Goal: Task Accomplishment & Management: Manage account settings

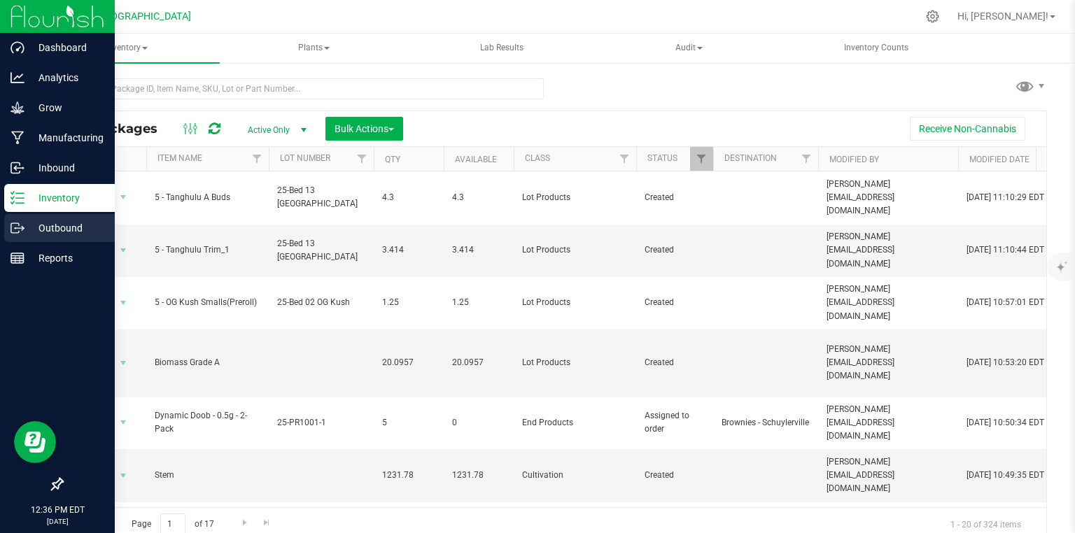
click at [24, 227] on p "Outbound" at bounding box center [66, 228] width 84 height 17
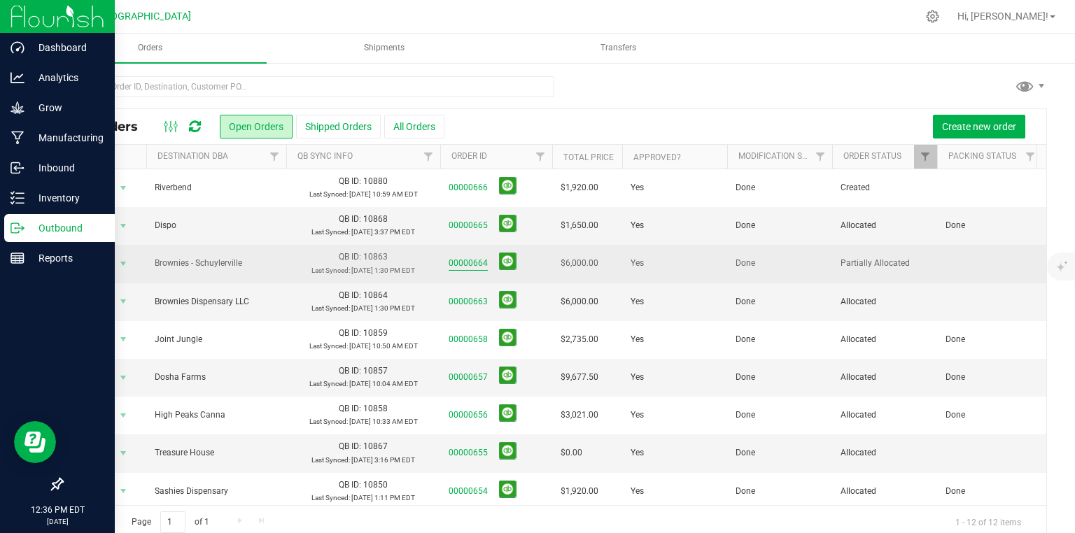
click at [479, 260] on link "00000664" at bounding box center [468, 263] width 39 height 13
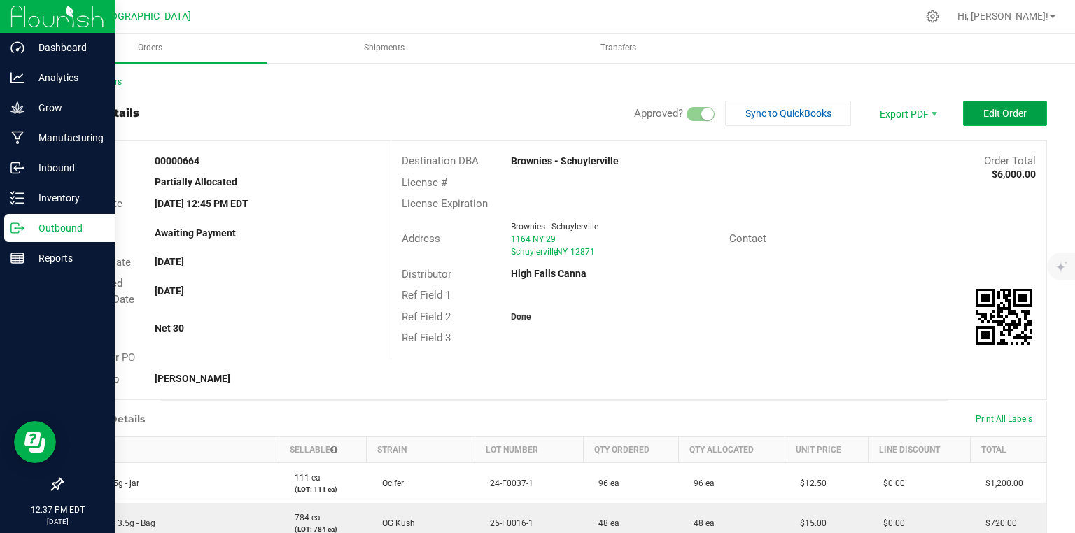
click at [986, 117] on span "Edit Order" at bounding box center [1004, 113] width 43 height 11
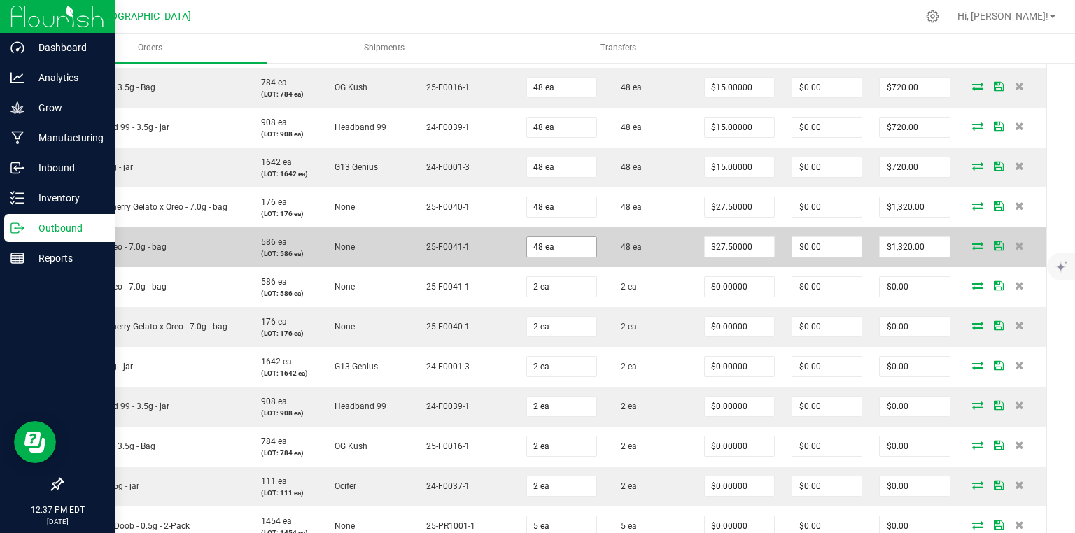
scroll to position [616, 0]
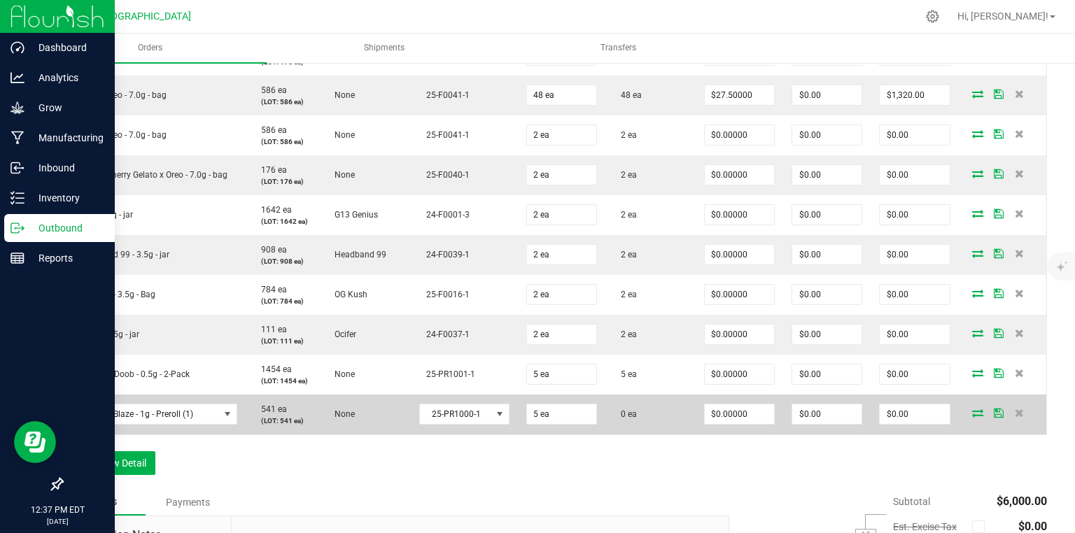
click at [974, 414] on icon at bounding box center [977, 413] width 11 height 8
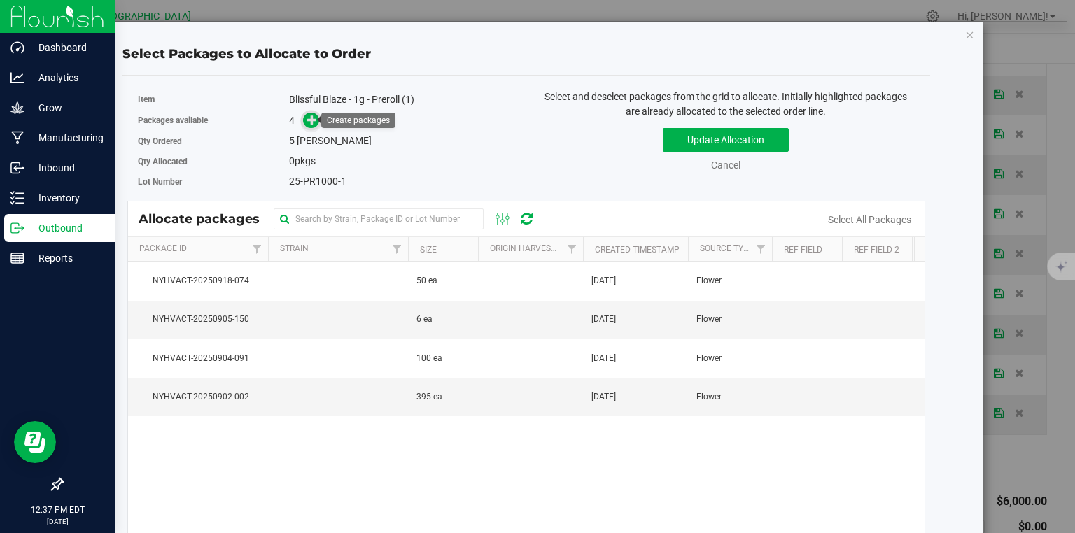
click at [311, 117] on icon at bounding box center [312, 120] width 10 height 10
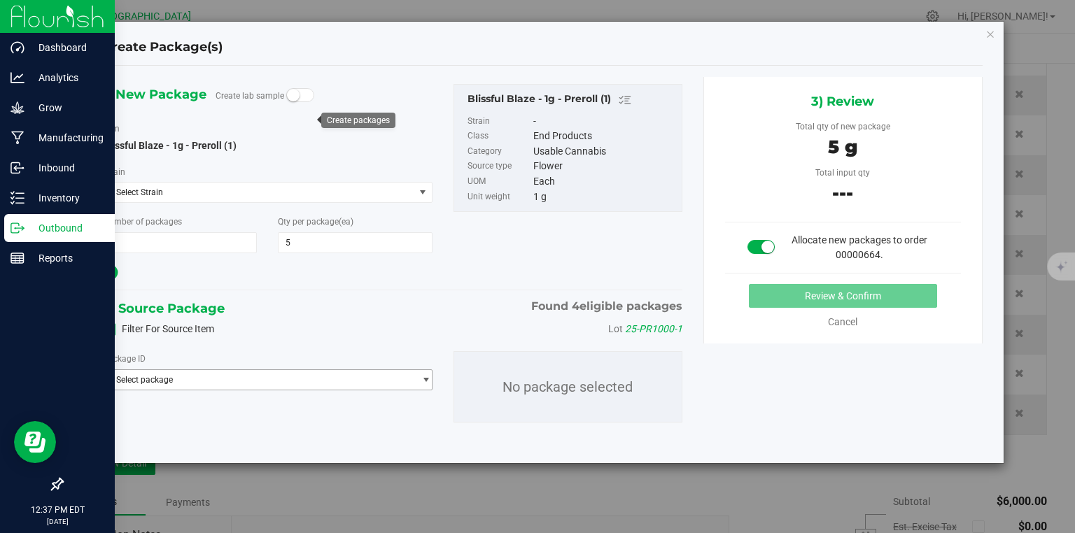
drag, startPoint x: 293, startPoint y: 379, endPoint x: 288, endPoint y: 386, distance: 8.2
click at [295, 381] on span "Select package" at bounding box center [259, 380] width 310 height 20
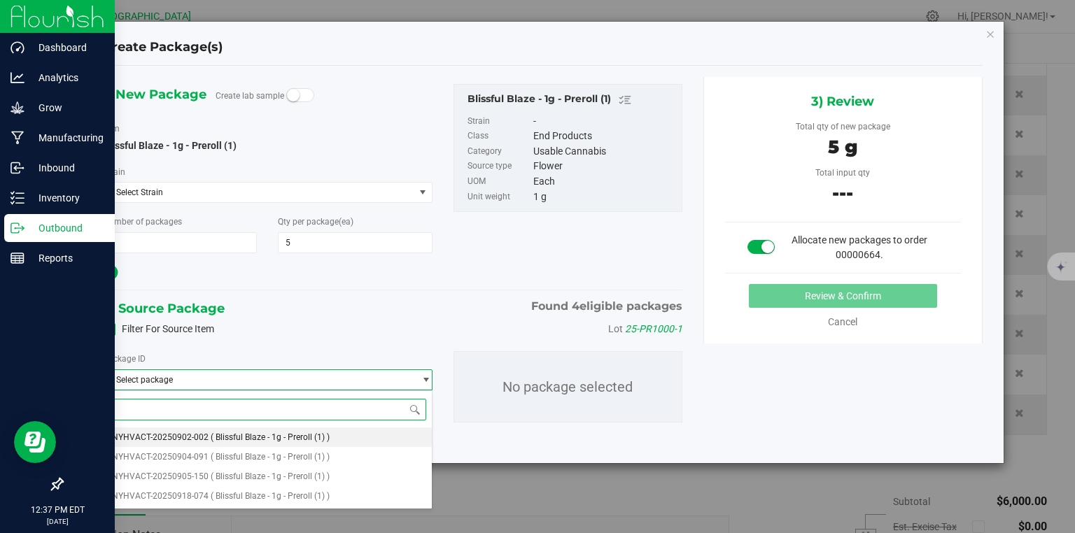
click at [227, 443] on li "NYHVACT-20250902-002 ( Blissful Blaze - 1g - Preroll (1) )" at bounding box center [268, 438] width 328 height 20
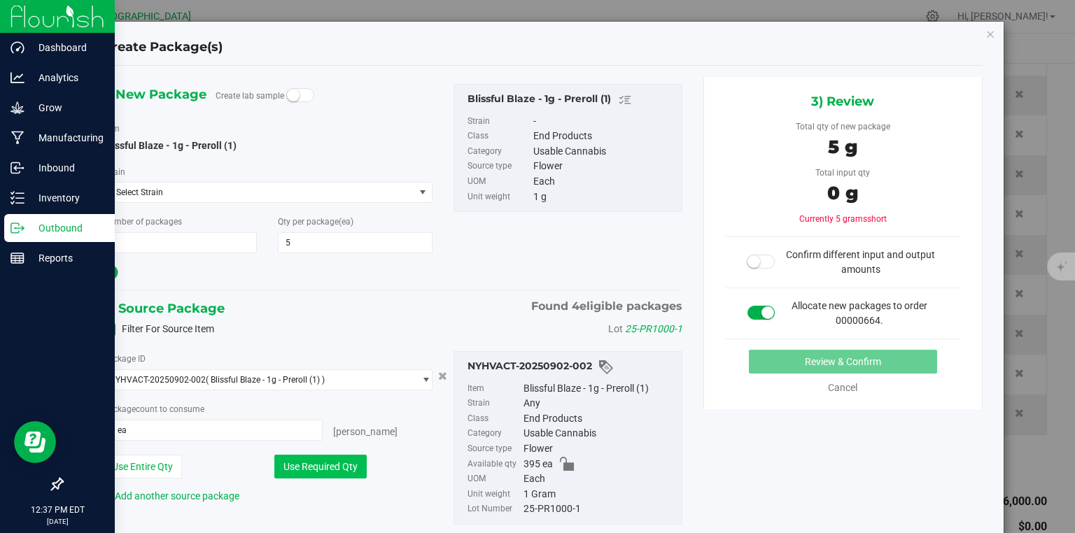
click at [333, 465] on button "Use Required Qty" at bounding box center [320, 467] width 92 height 24
type input "5 ea"
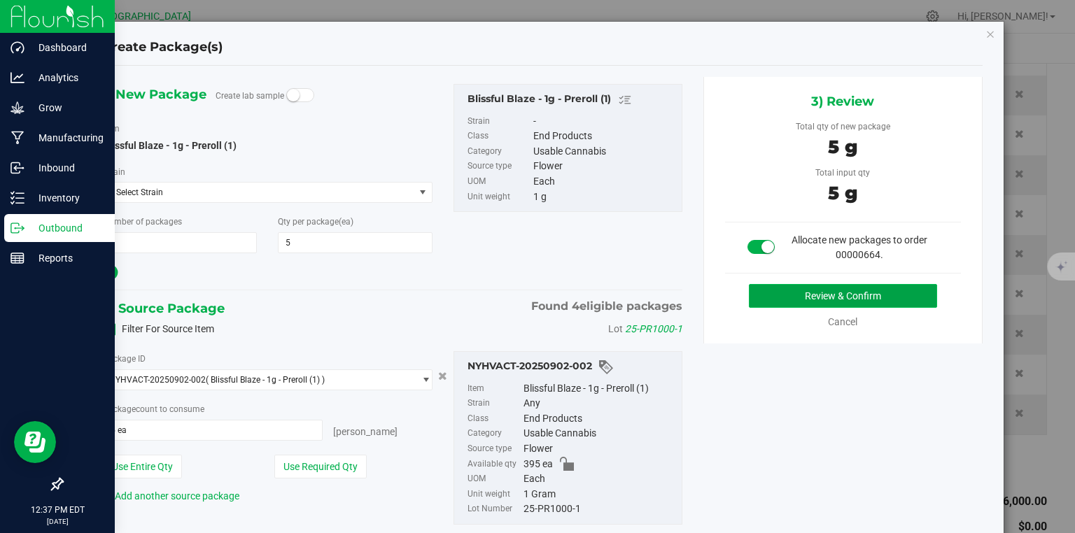
click at [903, 300] on button "Review & Confirm" at bounding box center [843, 296] width 188 height 24
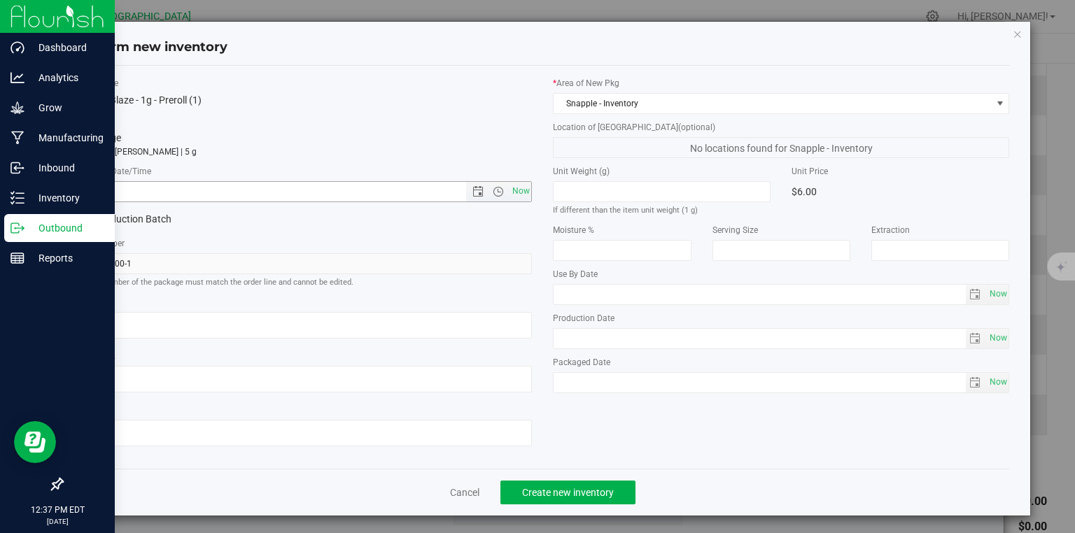
click at [514, 188] on span "Now" at bounding box center [521, 191] width 24 height 20
type input "[DATE] 12:37 PM"
click at [591, 498] on span "Create new inventory" at bounding box center [568, 492] width 92 height 11
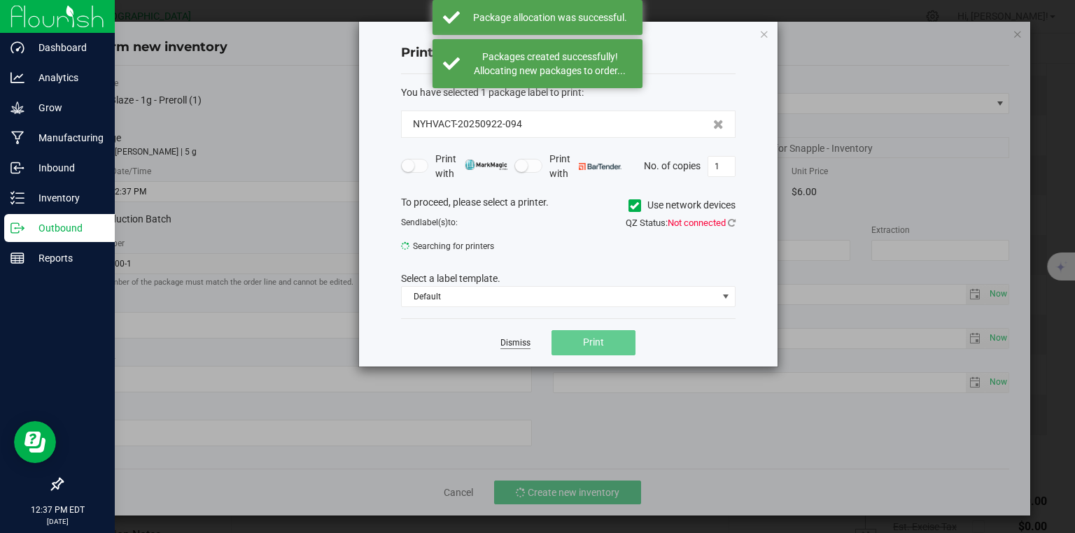
click at [509, 344] on link "Dismiss" at bounding box center [515, 343] width 30 height 12
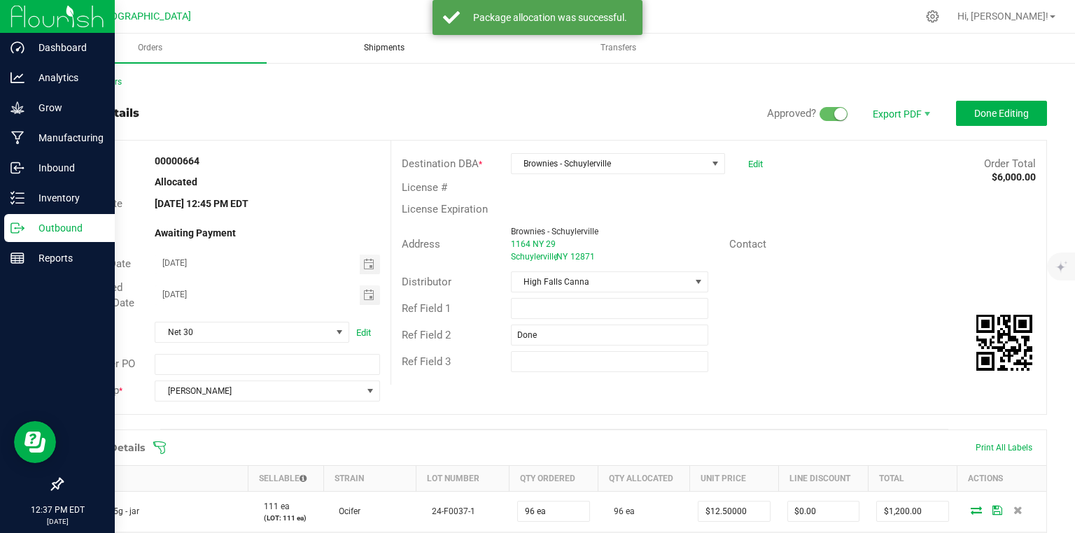
click at [381, 45] on span "Shipments" at bounding box center [384, 48] width 78 height 12
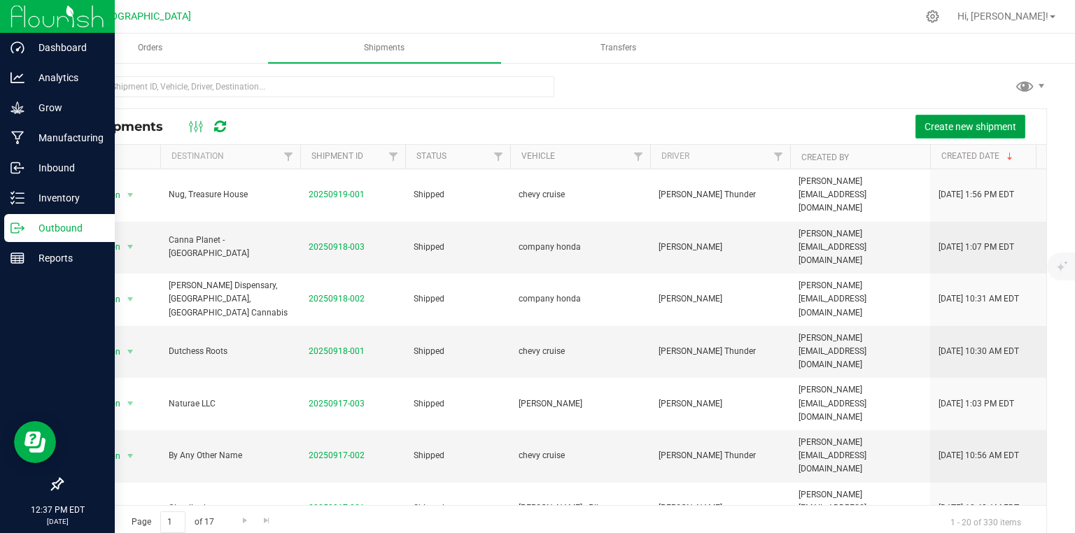
click at [915, 123] on button "Create new shipment" at bounding box center [970, 127] width 110 height 24
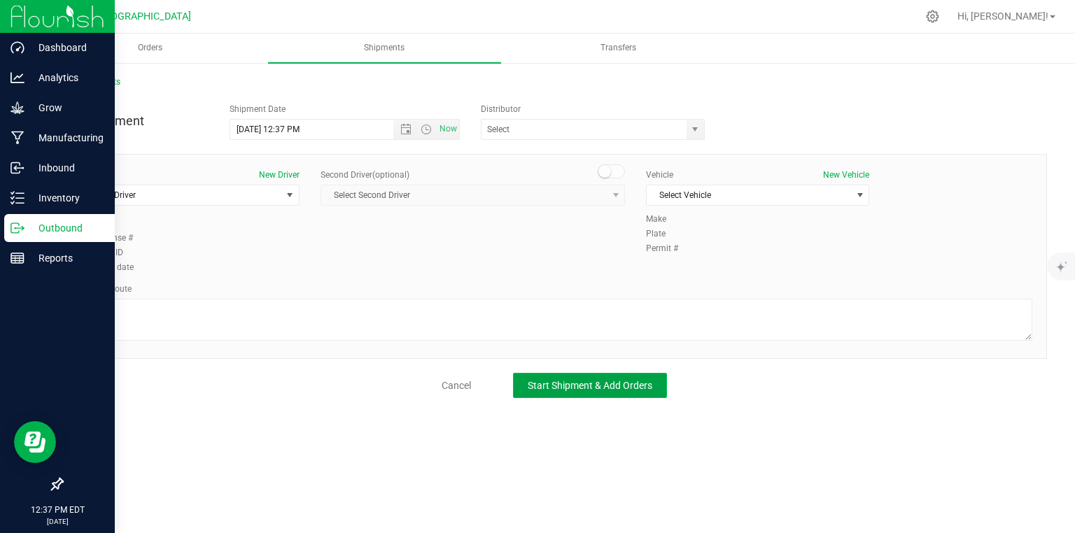
click at [570, 381] on span "Start Shipment & Add Orders" at bounding box center [590, 385] width 125 height 11
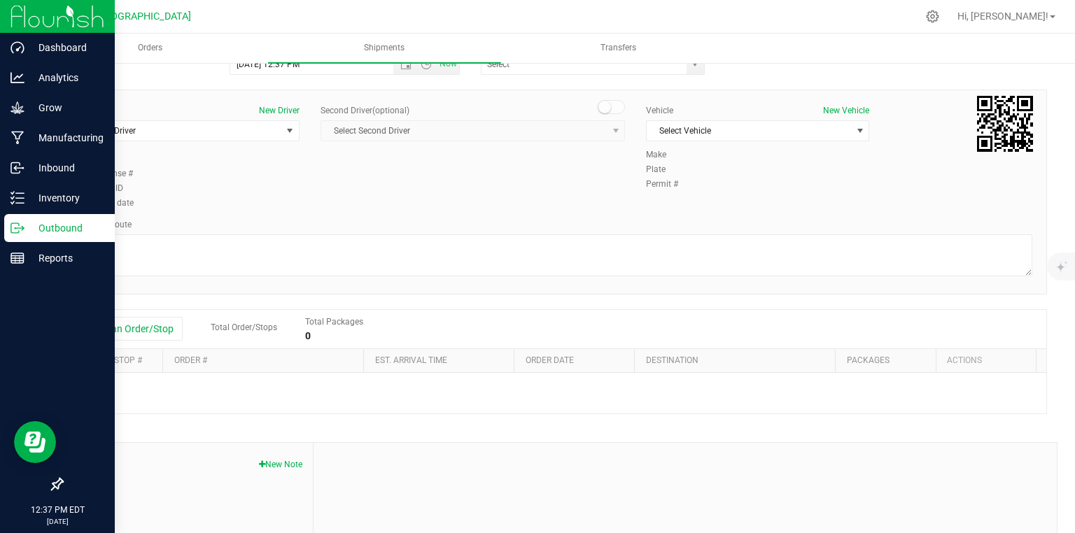
scroll to position [181, 0]
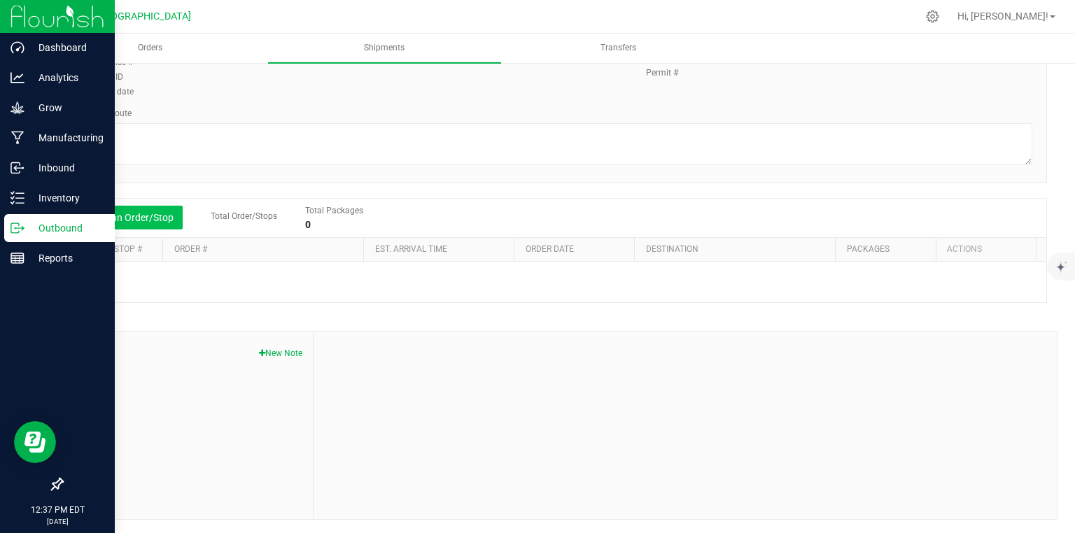
click at [98, 218] on button "Add an Order/Stop" at bounding box center [128, 218] width 110 height 24
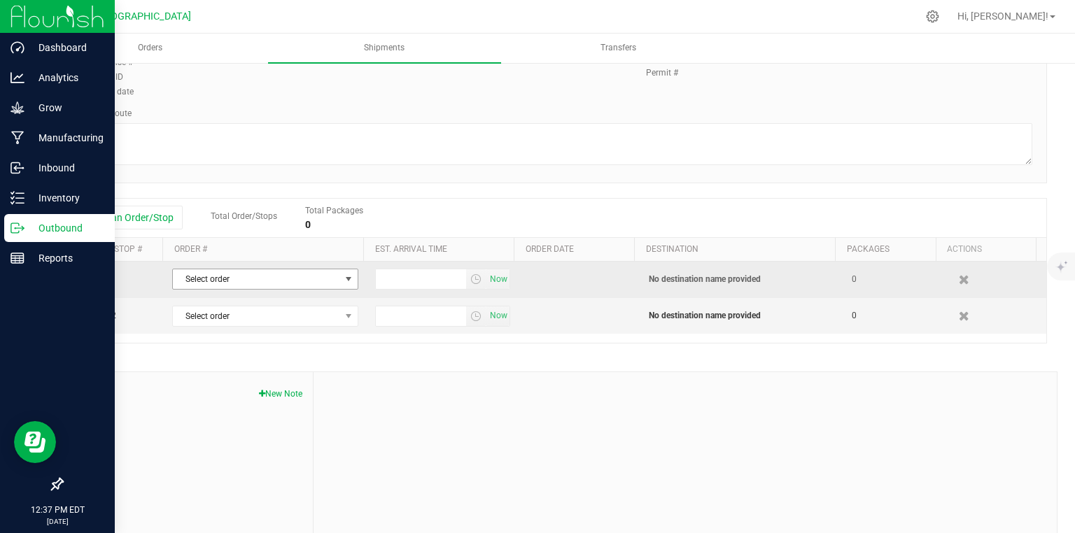
click at [283, 287] on span "Select order" at bounding box center [256, 279] width 167 height 20
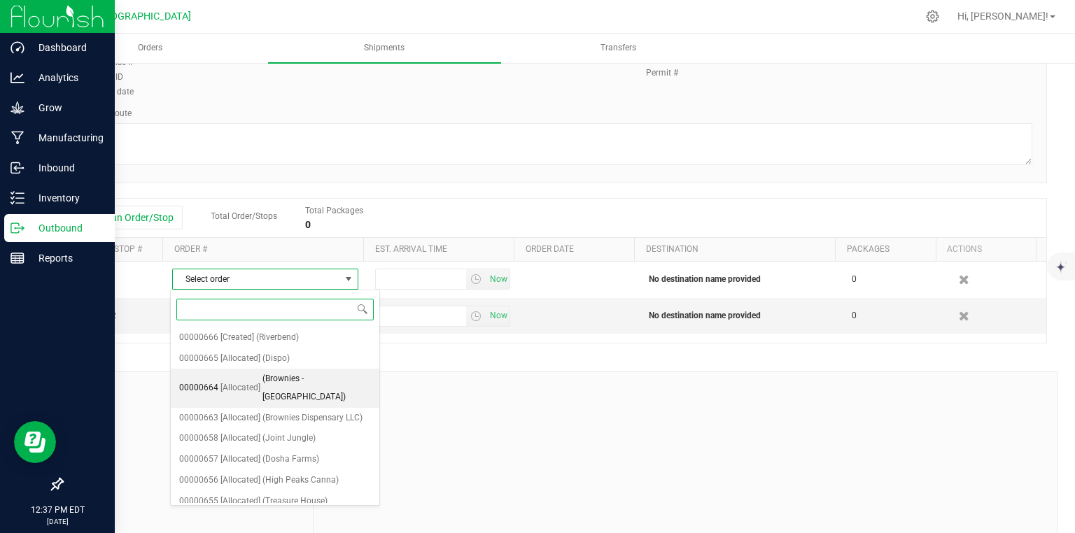
click at [306, 384] on span "(Brownies - [GEOGRAPHIC_DATA])" at bounding box center [316, 388] width 108 height 36
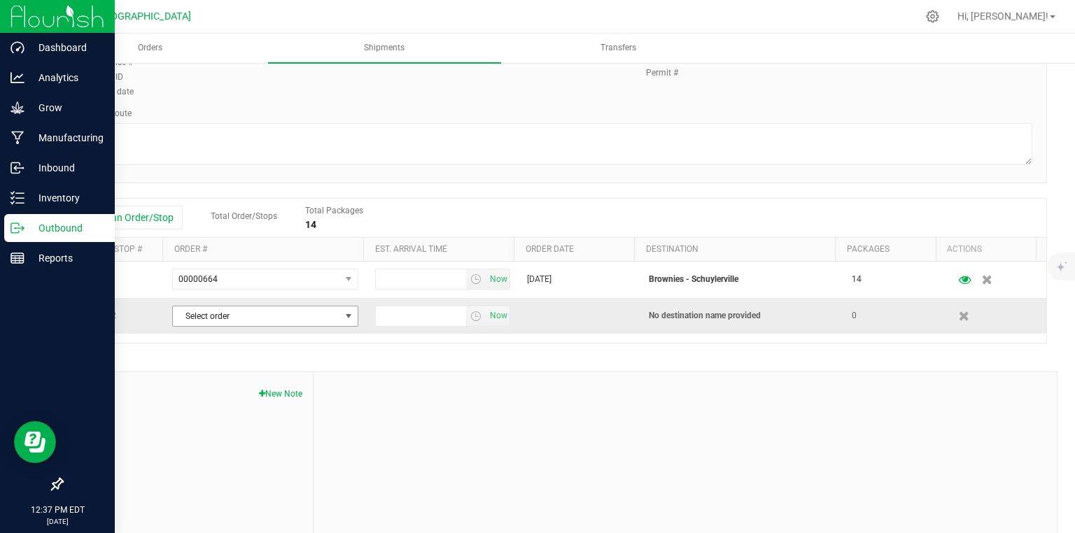
click at [274, 319] on span "Select order" at bounding box center [256, 317] width 167 height 20
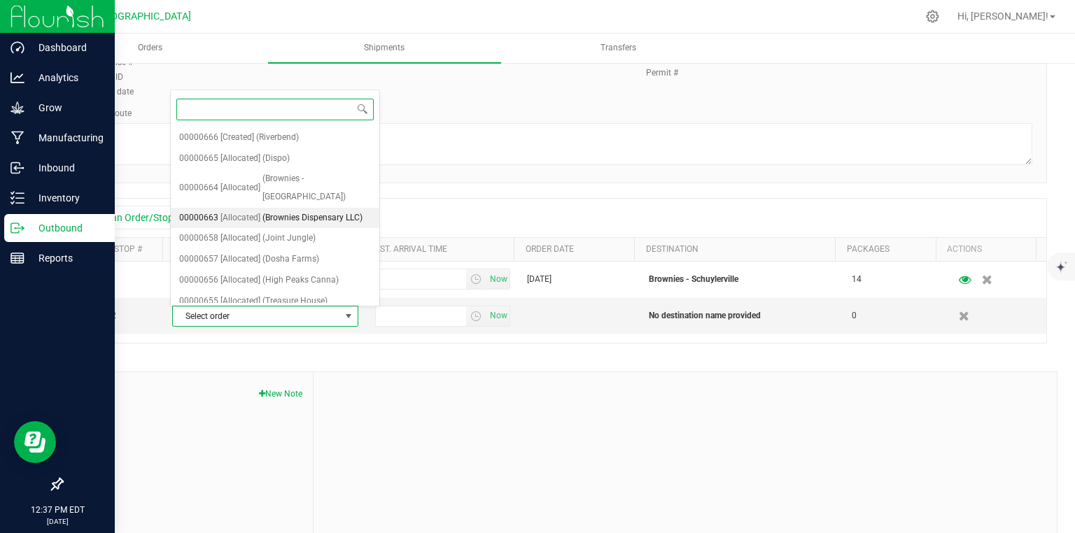
click at [317, 209] on span "(Brownies Dispensary LLC)" at bounding box center [312, 218] width 100 height 18
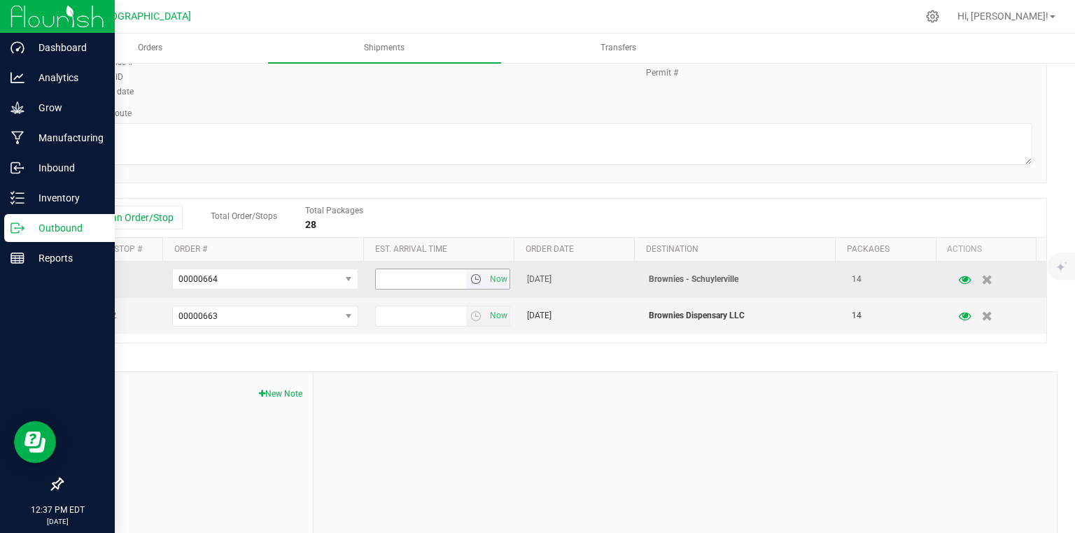
click at [470, 276] on span "select" at bounding box center [475, 279] width 11 height 11
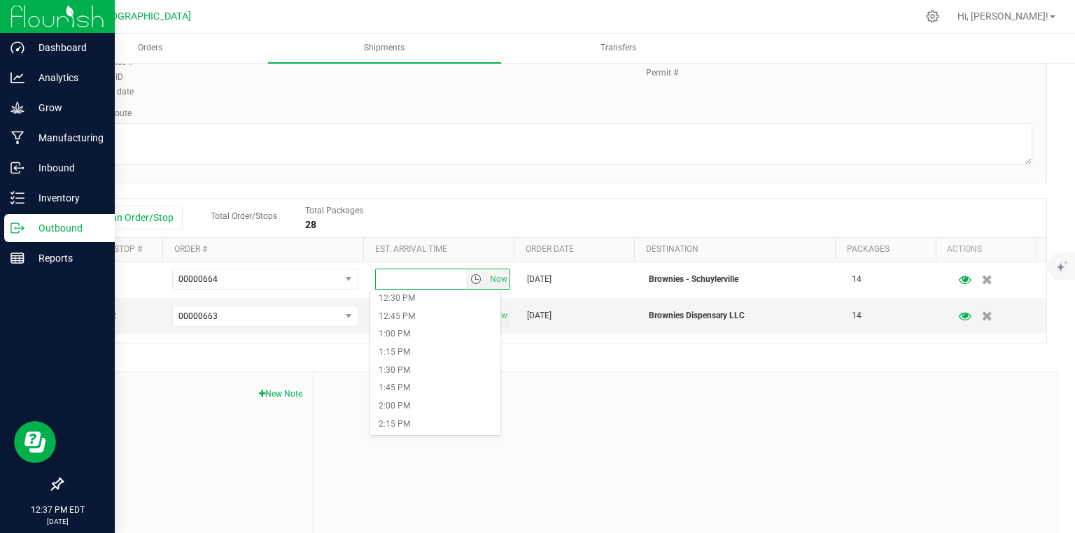
scroll to position [952, 0]
click at [417, 355] on li "2:00 PM" at bounding box center [435, 358] width 130 height 18
click at [473, 309] on span "select" at bounding box center [476, 317] width 20 height 20
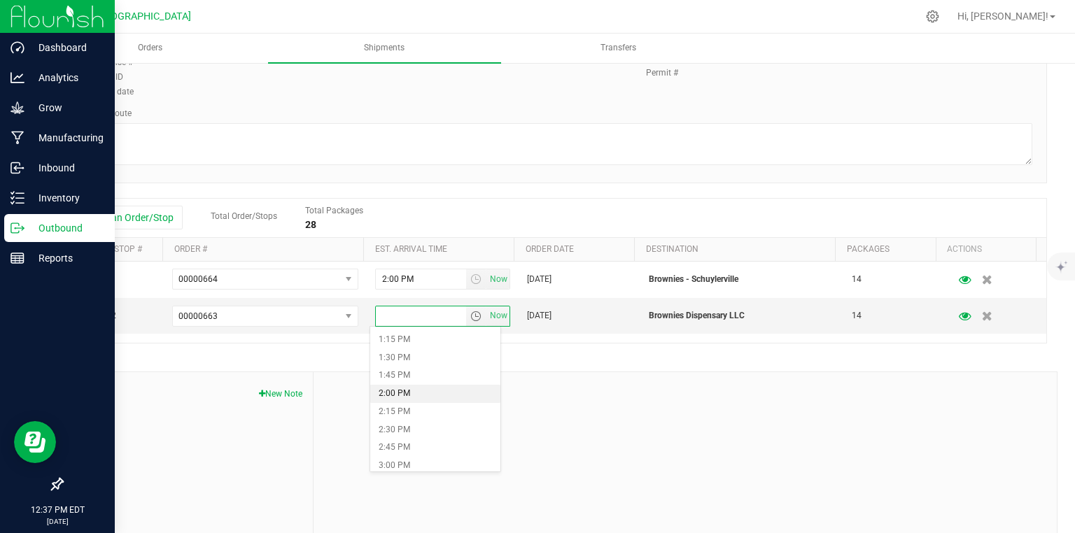
click at [419, 393] on li "2:00 PM" at bounding box center [435, 394] width 130 height 18
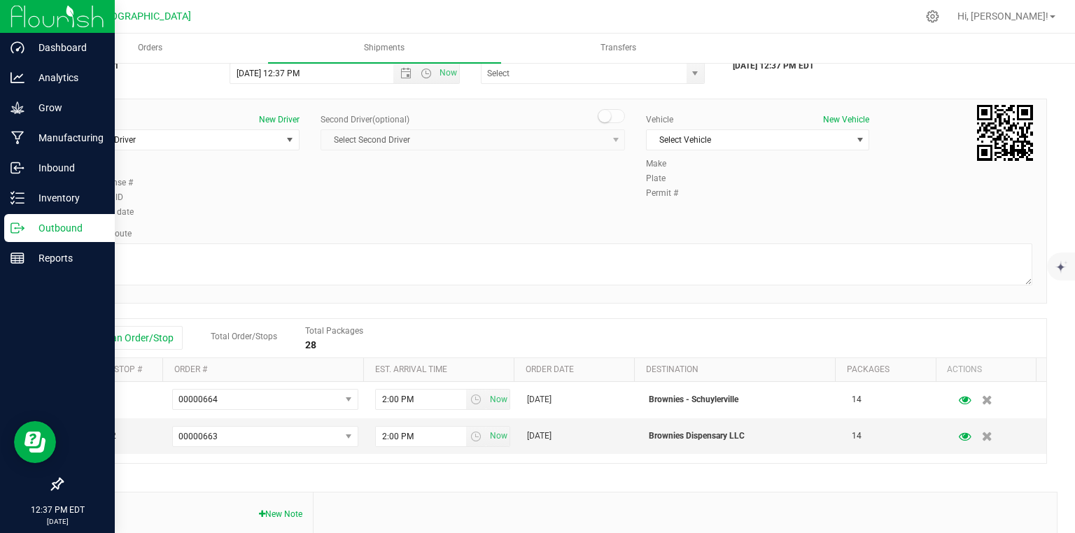
scroll to position [0, 0]
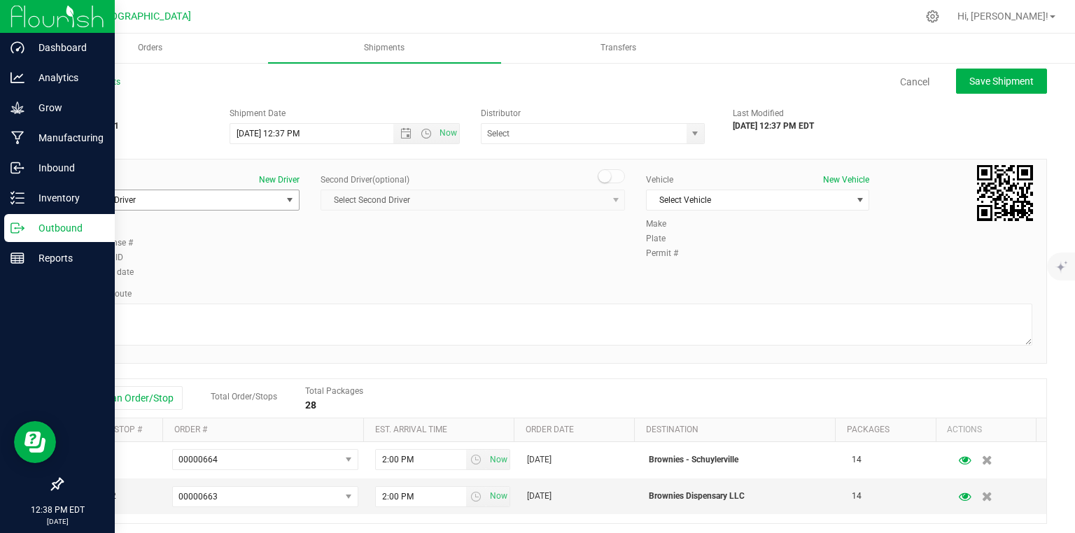
click at [257, 198] on span "Select Driver" at bounding box center [179, 200] width 204 height 20
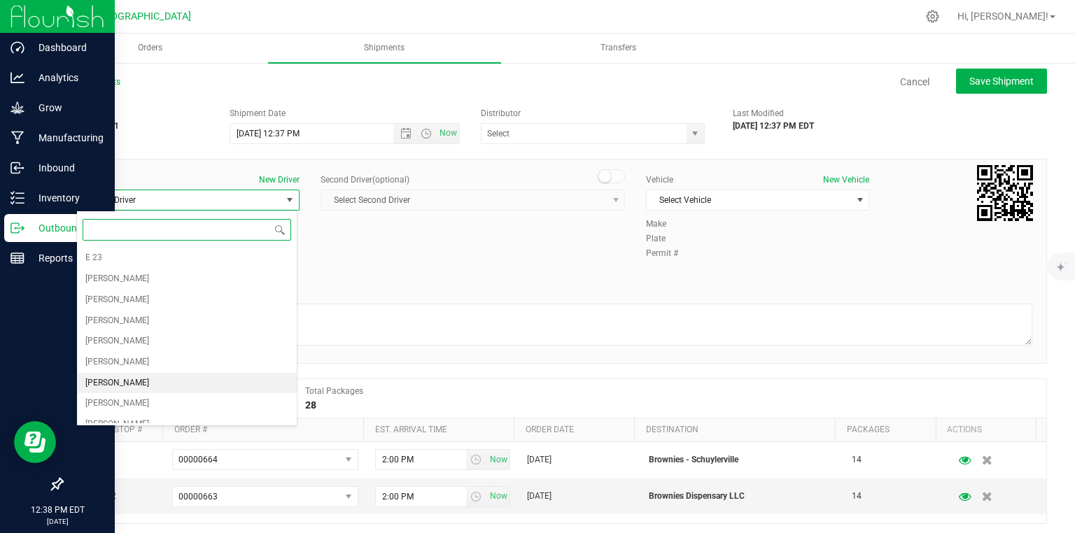
click at [132, 376] on span "[PERSON_NAME]" at bounding box center [117, 383] width 64 height 18
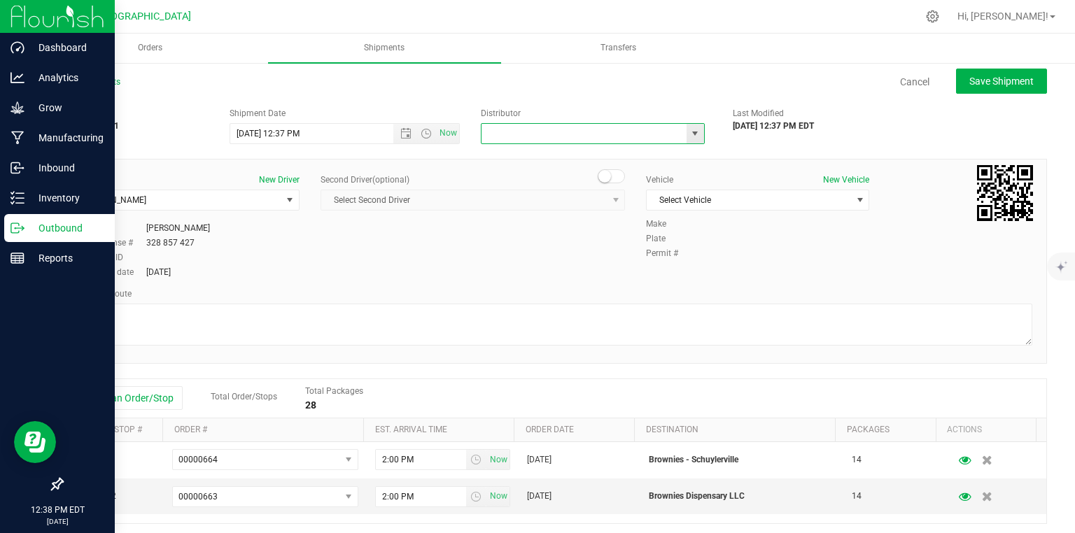
click at [616, 132] on input "text" at bounding box center [581, 134] width 199 height 20
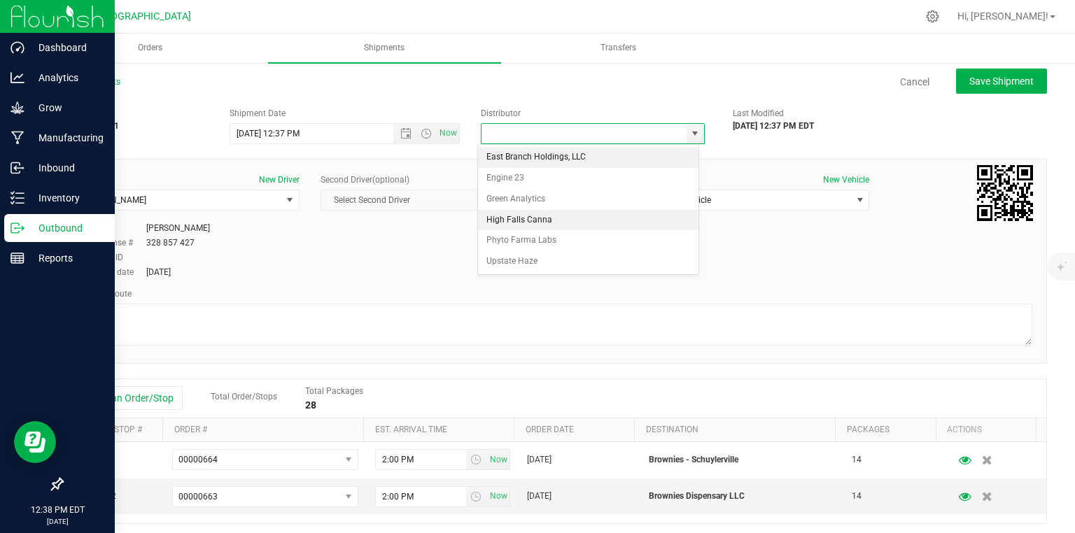
click at [556, 225] on li "High Falls Canna" at bounding box center [588, 220] width 220 height 21
type input "High Falls Canna"
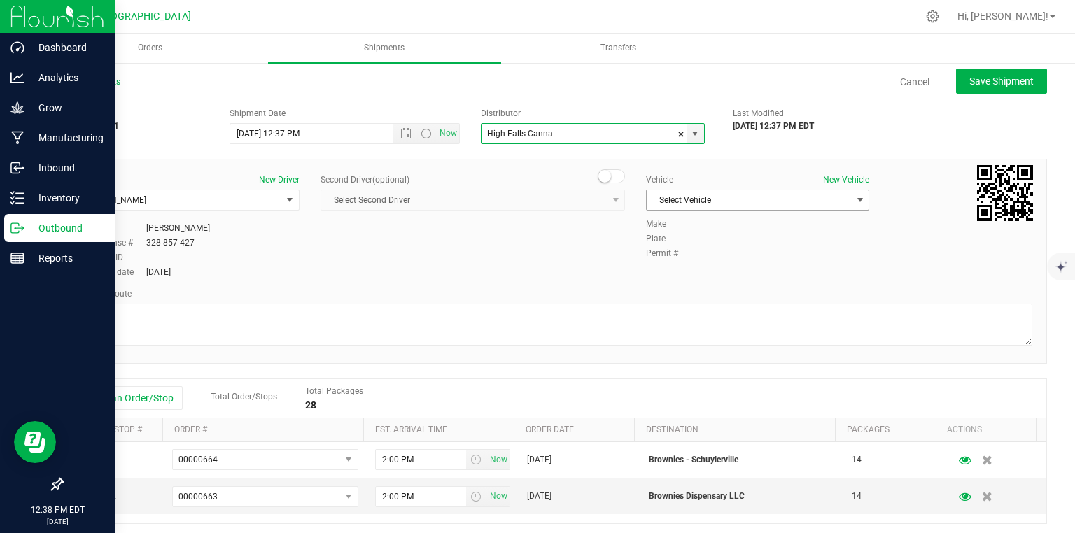
click at [776, 209] on span "Select Vehicle" at bounding box center [749, 200] width 204 height 20
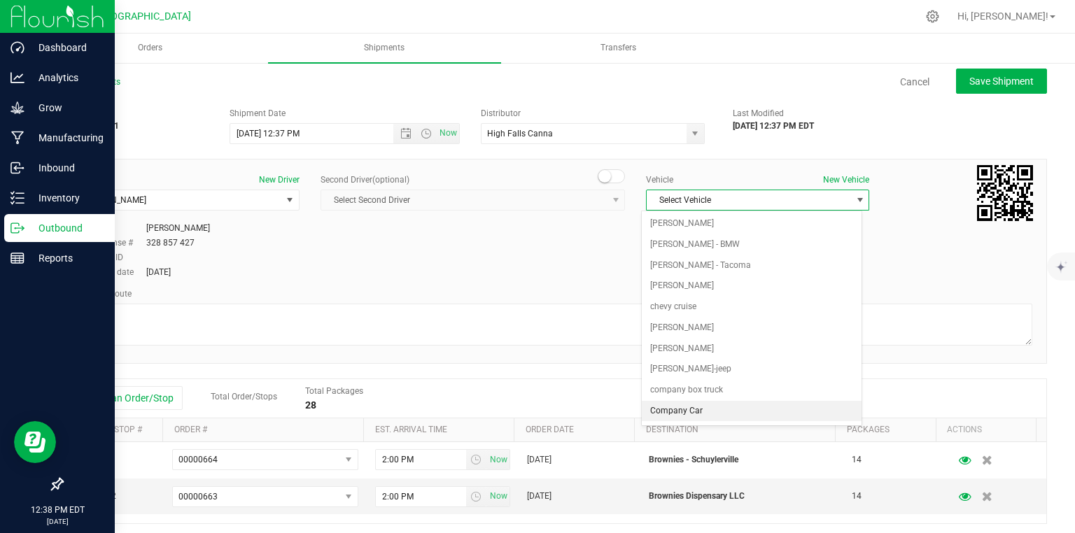
scroll to position [123, 0]
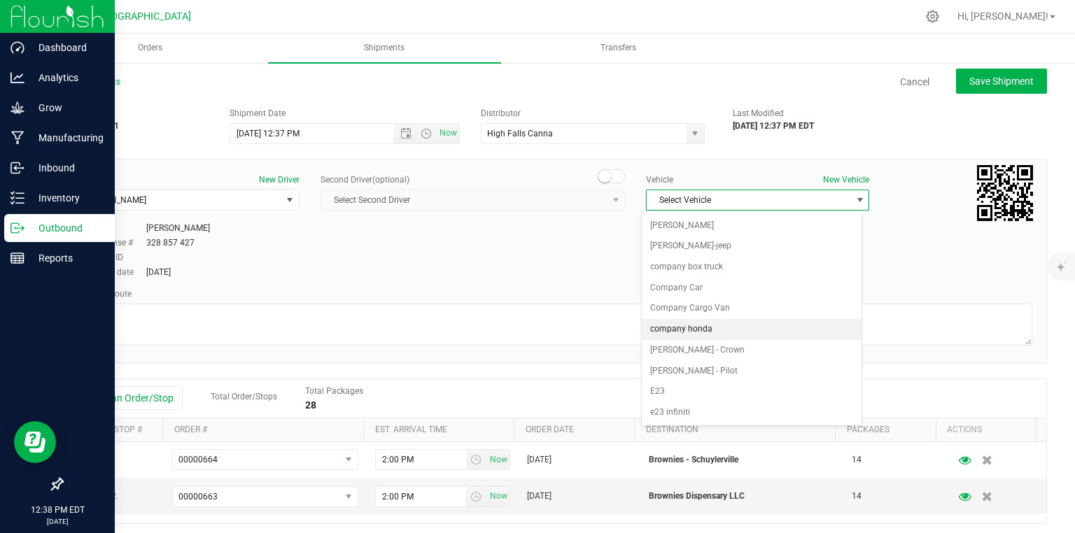
click at [720, 321] on li "company honda" at bounding box center [752, 329] width 220 height 21
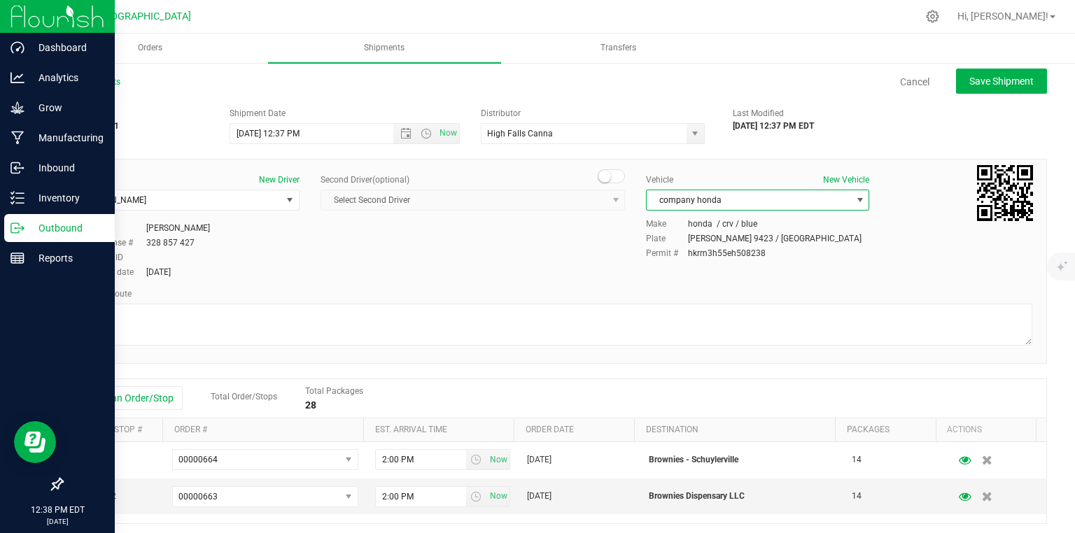
click at [420, 345] on div at bounding box center [554, 326] width 956 height 45
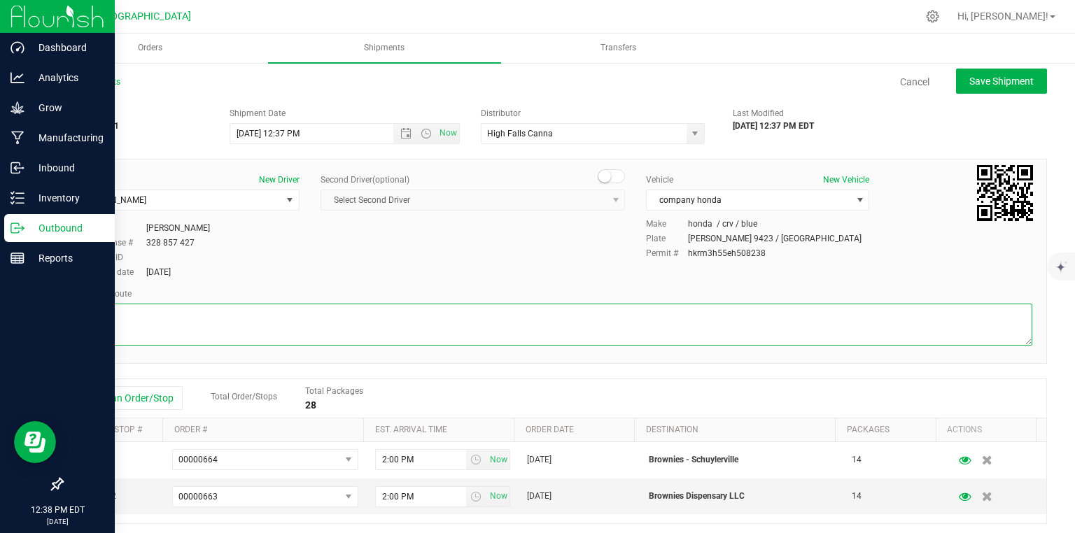
click at [421, 323] on textarea at bounding box center [554, 325] width 956 height 42
type textarea "gps"
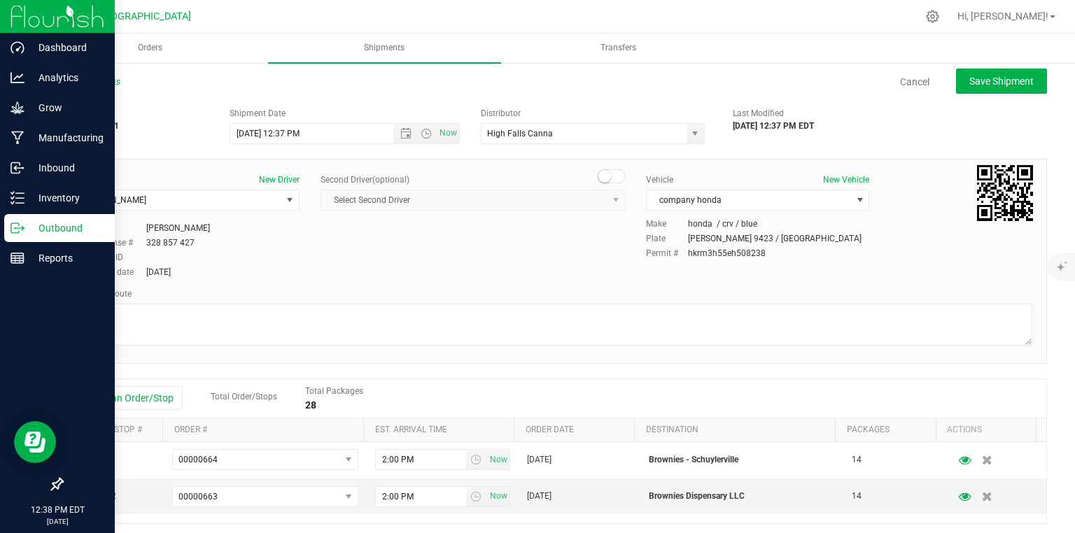
click at [482, 268] on div "Driver New Driver [PERSON_NAME] Select Driver E 23 [PERSON_NAME] [PERSON_NAME] …" at bounding box center [554, 227] width 977 height 107
click at [956, 89] on button "Save Shipment" at bounding box center [1001, 81] width 91 height 25
type input "[DATE] 4:37 PM"
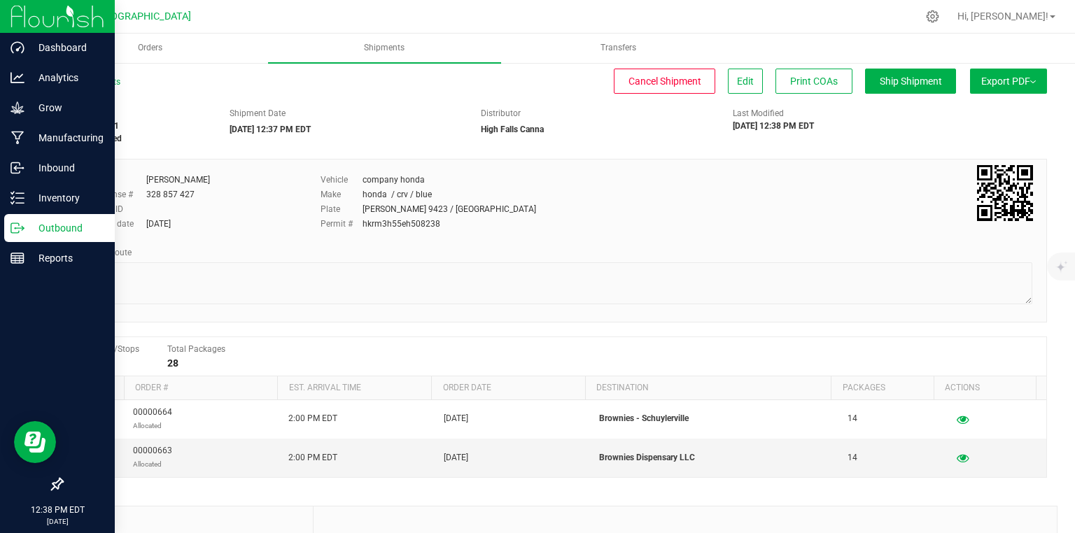
click at [1016, 81] on span "Export PDF" at bounding box center [1008, 81] width 55 height 11
click at [1000, 132] on div "Manifest by Lot" at bounding box center [1007, 133] width 129 height 10
click at [871, 87] on button "Ship Shipment" at bounding box center [910, 81] width 91 height 25
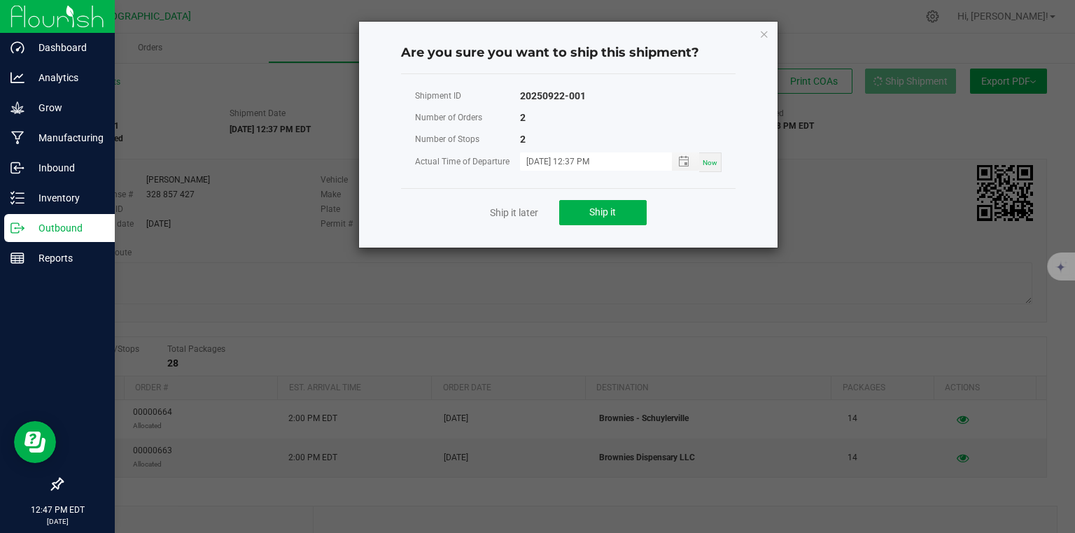
click at [626, 227] on div "Ship it later Ship it" at bounding box center [568, 212] width 335 height 48
click at [624, 213] on button "Ship it" at bounding box center [602, 212] width 87 height 25
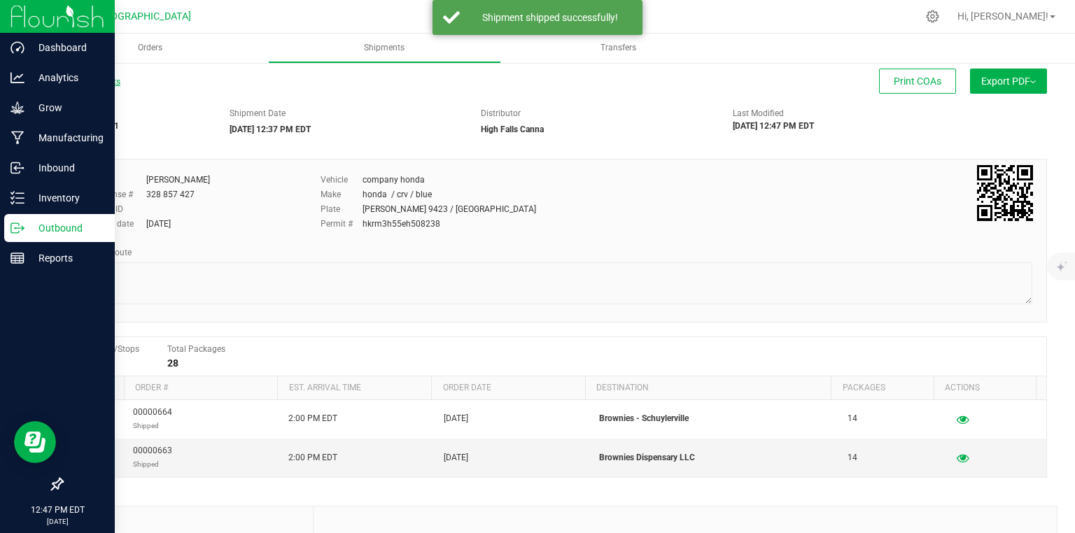
click at [112, 80] on link "All Shipments" at bounding box center [91, 82] width 59 height 10
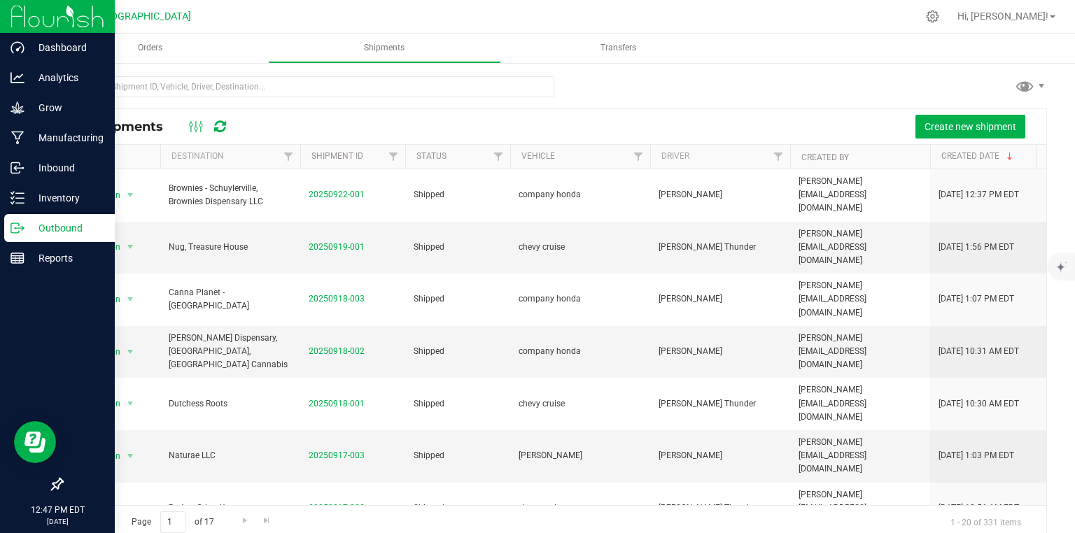
click at [20, 20] on img at bounding box center [57, 16] width 94 height 33
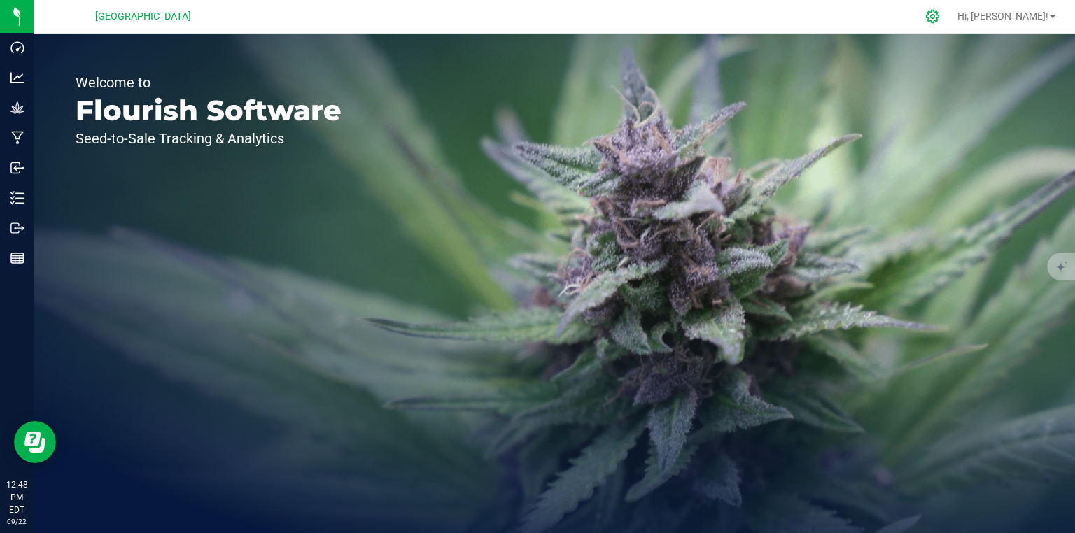
click at [940, 14] on icon at bounding box center [932, 16] width 15 height 15
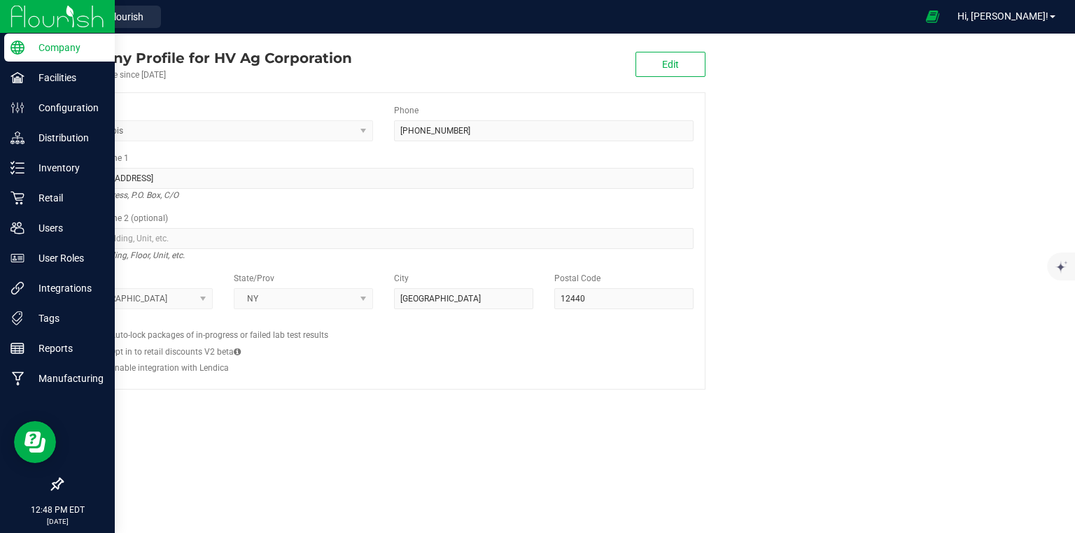
click at [36, 17] on img at bounding box center [57, 16] width 94 height 33
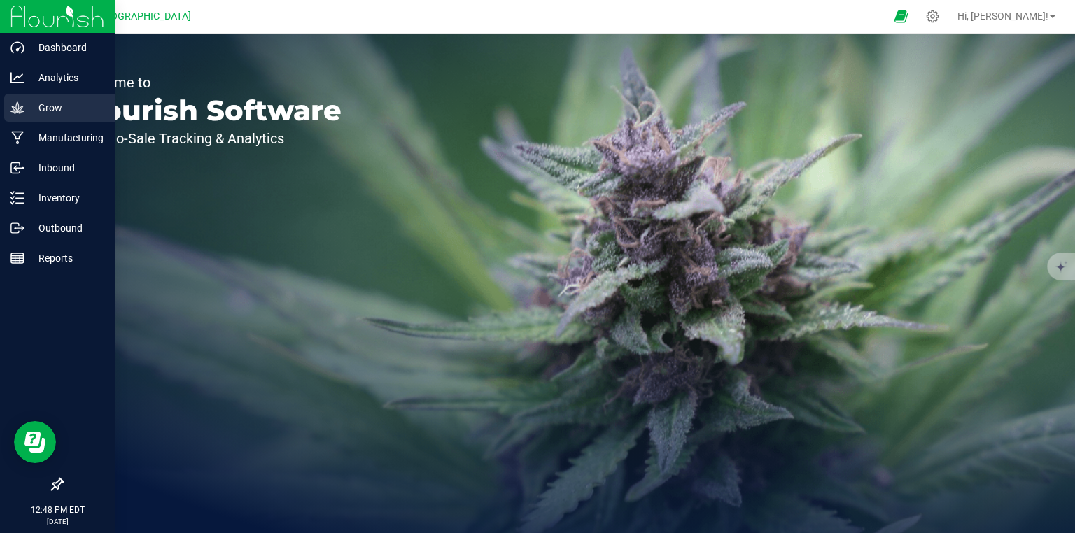
click at [54, 115] on p "Grow" at bounding box center [66, 107] width 84 height 17
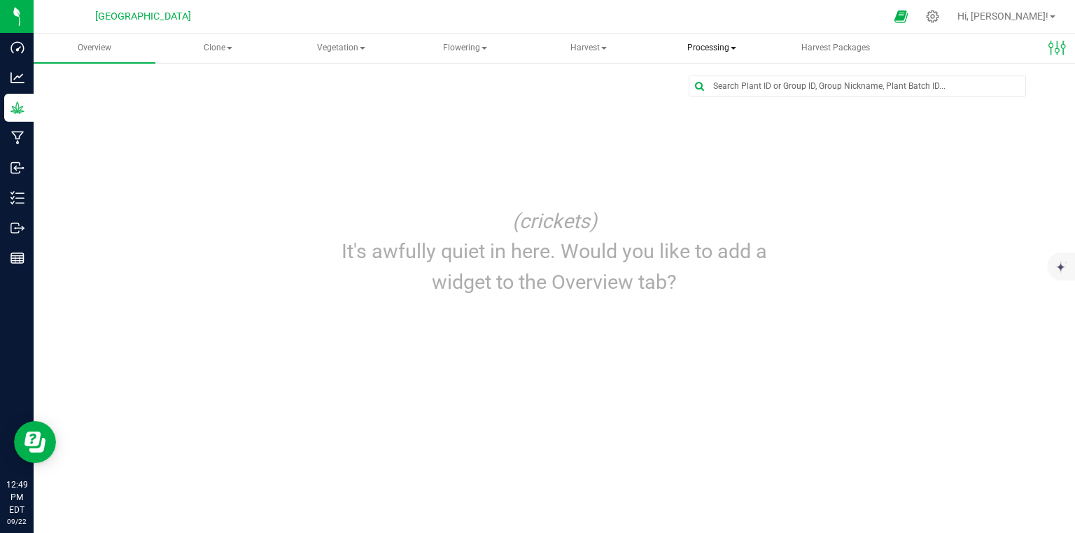
click at [713, 55] on span "Processing" at bounding box center [712, 48] width 120 height 28
click at [720, 101] on span "Processing harvests" at bounding box center [734, 100] width 129 height 12
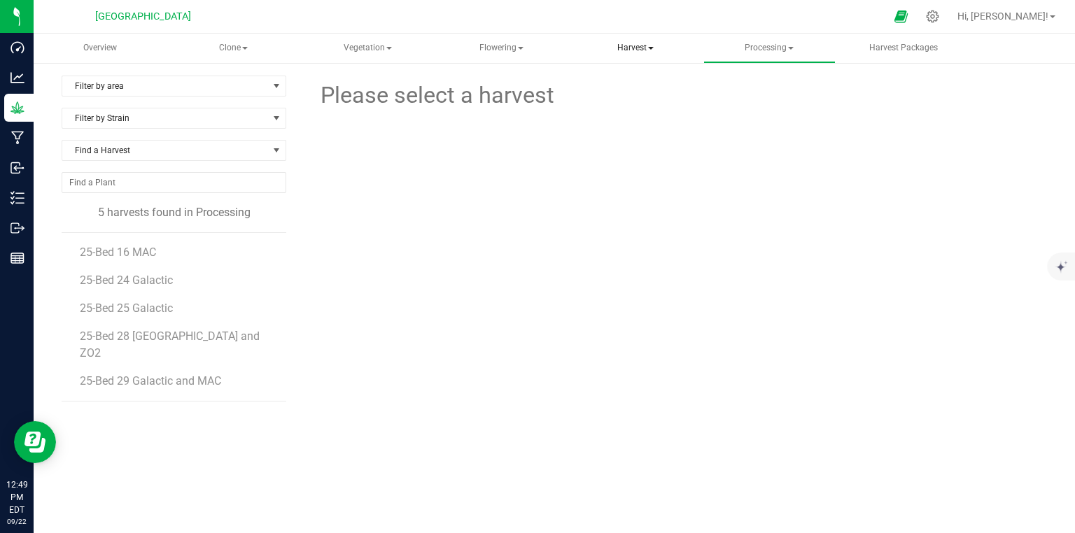
click at [645, 57] on span "Harvest" at bounding box center [635, 48] width 131 height 28
click at [629, 88] on span "Harvests" at bounding box center [627, 84] width 78 height 12
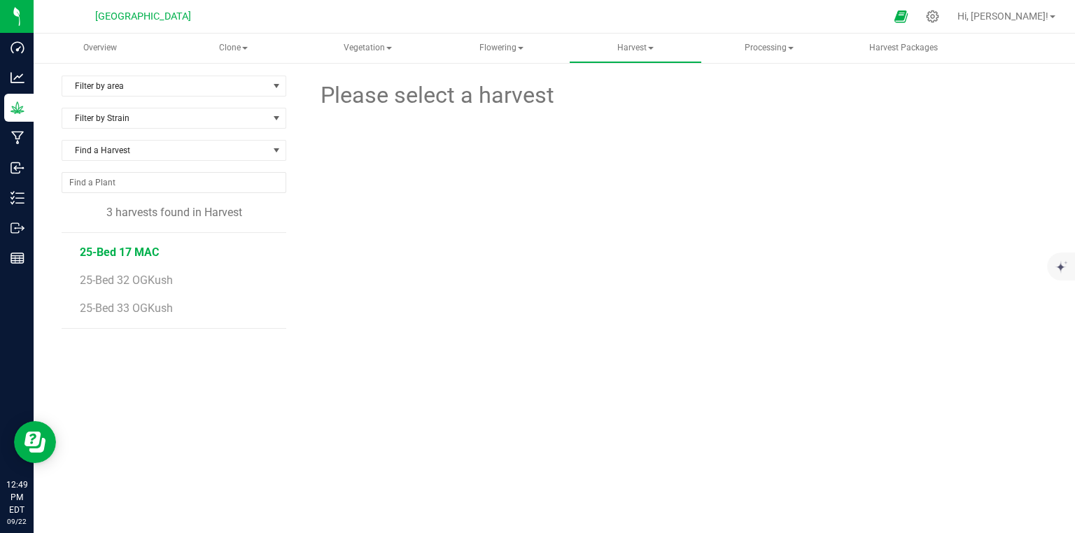
click at [115, 246] on span "25-Bed 17 MAC" at bounding box center [119, 252] width 79 height 13
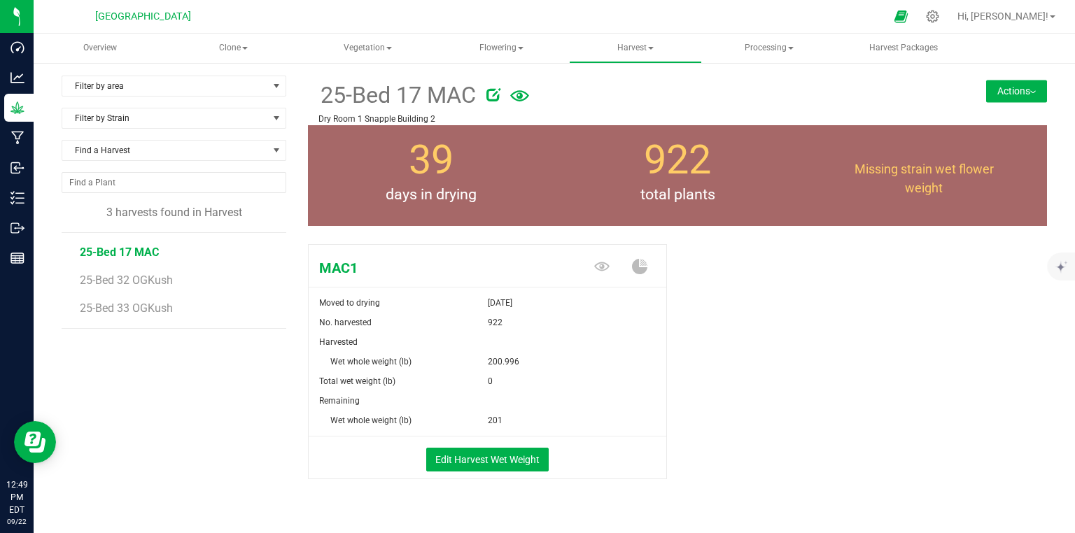
click at [1034, 89] on button "Actions" at bounding box center [1016, 91] width 61 height 22
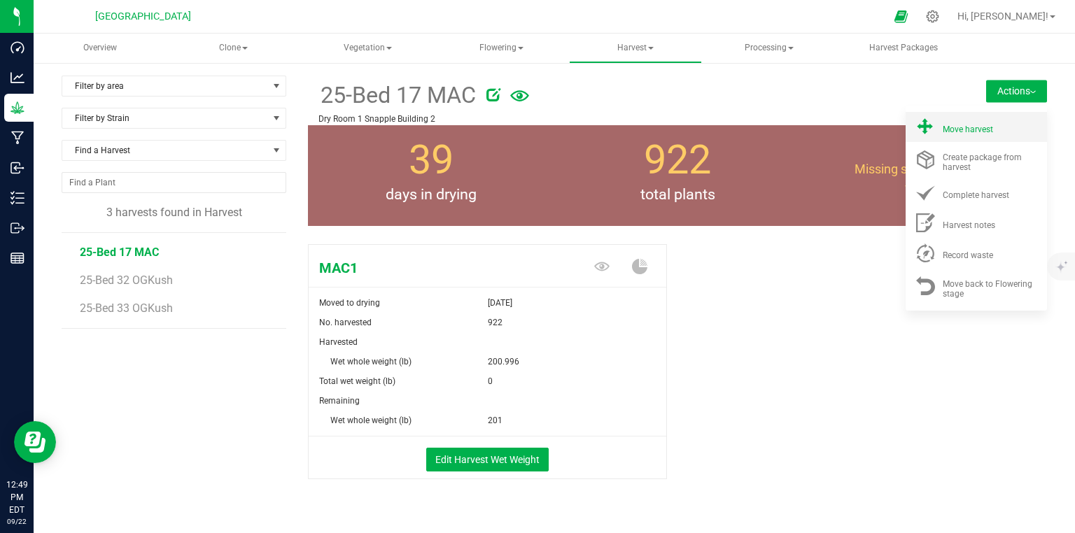
click at [976, 137] on li "Move harvest" at bounding box center [976, 127] width 141 height 30
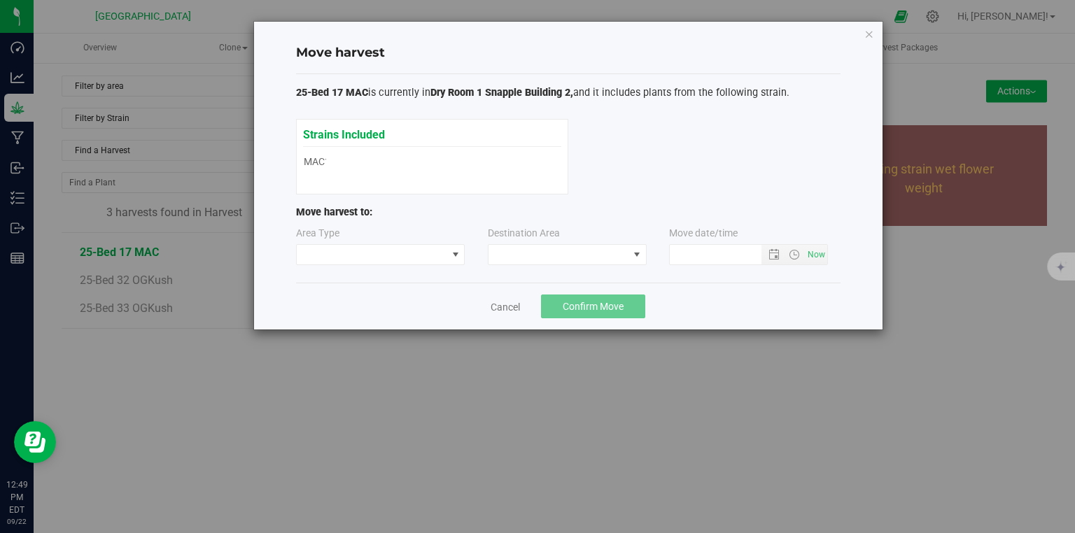
type input "[DATE] 12:49 PM"
click at [366, 247] on span at bounding box center [372, 255] width 150 height 20
click at [354, 311] on li "Processing" at bounding box center [380, 304] width 168 height 24
click at [579, 258] on span at bounding box center [559, 255] width 140 height 20
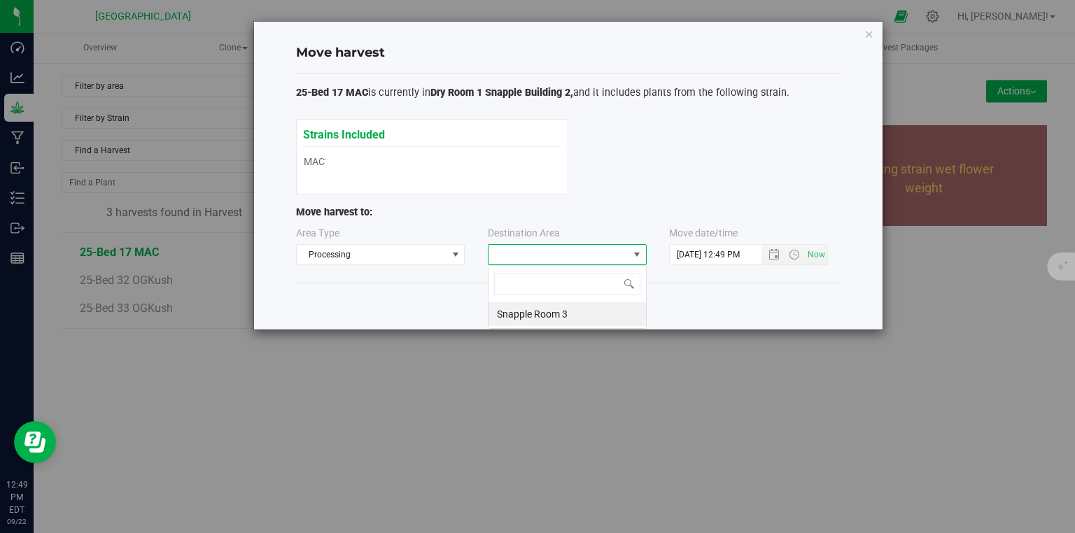
scroll to position [20, 159]
click at [569, 315] on li "Snapple Room 3" at bounding box center [567, 314] width 157 height 24
click at [588, 308] on span "Confirm Move" at bounding box center [593, 306] width 61 height 11
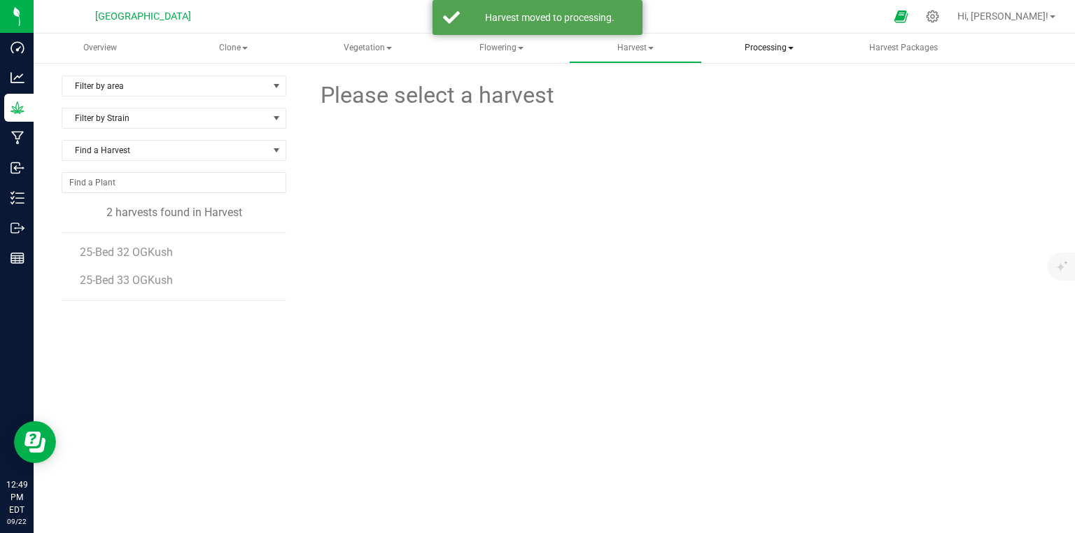
click at [776, 36] on span "Processing" at bounding box center [769, 48] width 131 height 28
click at [762, 103] on span "Processing harvests" at bounding box center [786, 100] width 129 height 12
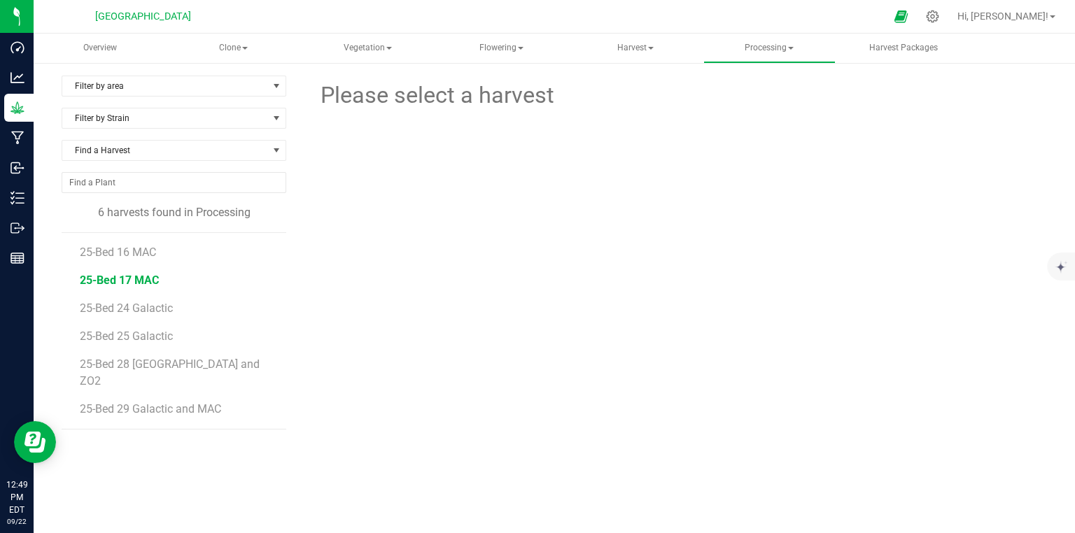
click at [146, 276] on span "25-Bed 17 MAC" at bounding box center [119, 280] width 79 height 13
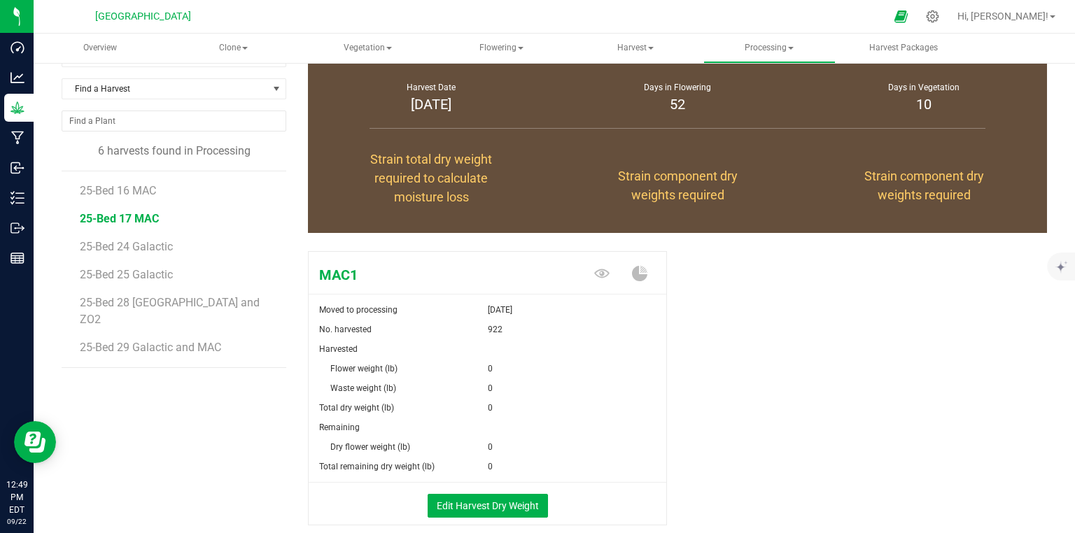
scroll to position [112, 0]
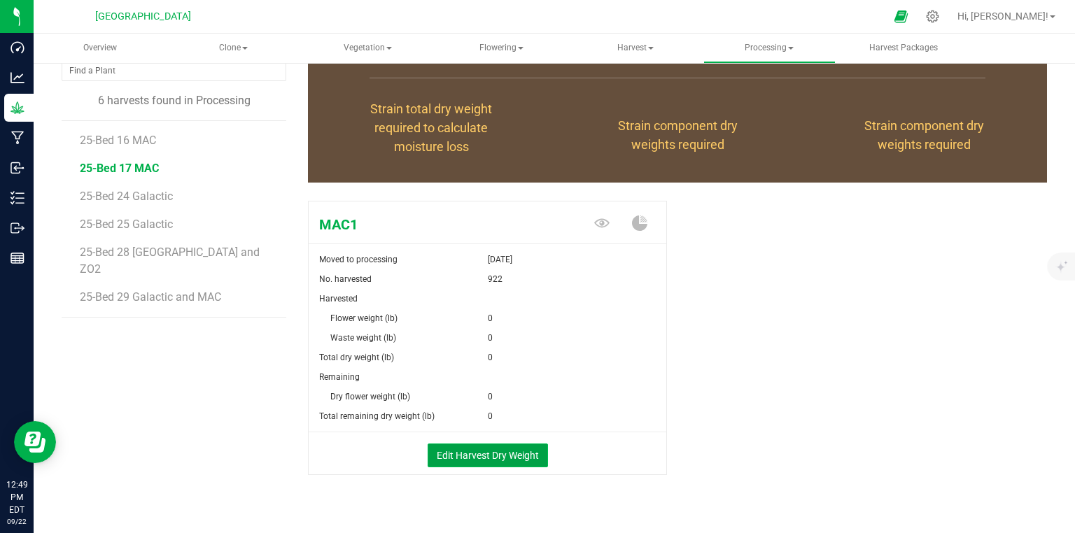
click at [498, 455] on button "Edit Harvest Dry Weight" at bounding box center [488, 456] width 120 height 24
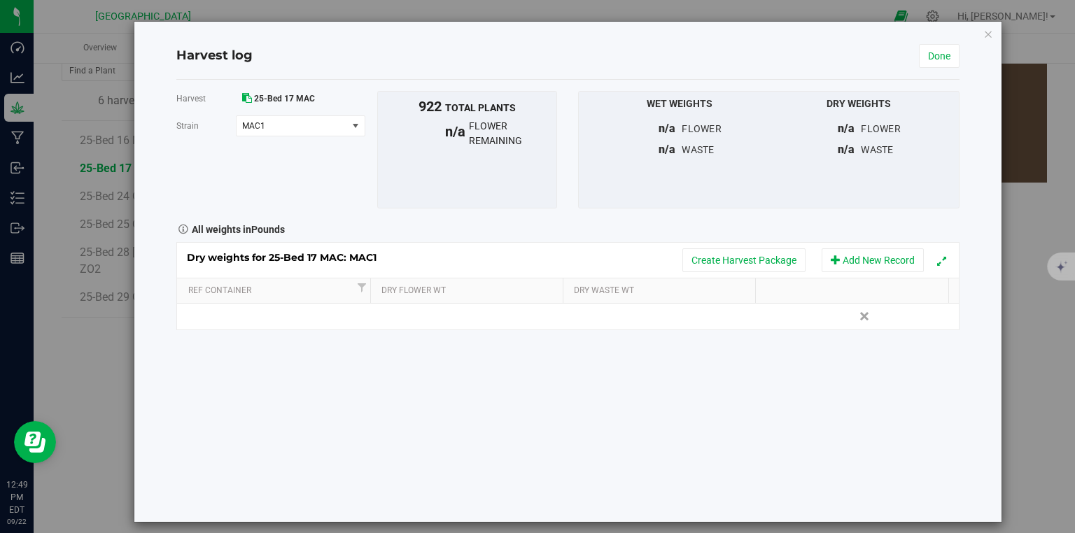
scroll to position [10, 0]
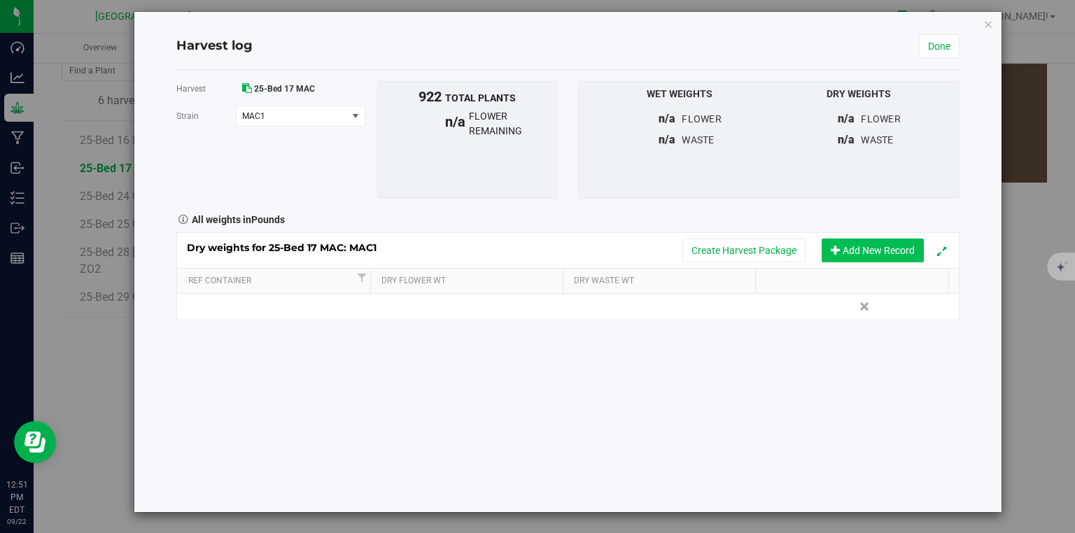
click at [845, 252] on button "Add New Record" at bounding box center [873, 251] width 102 height 24
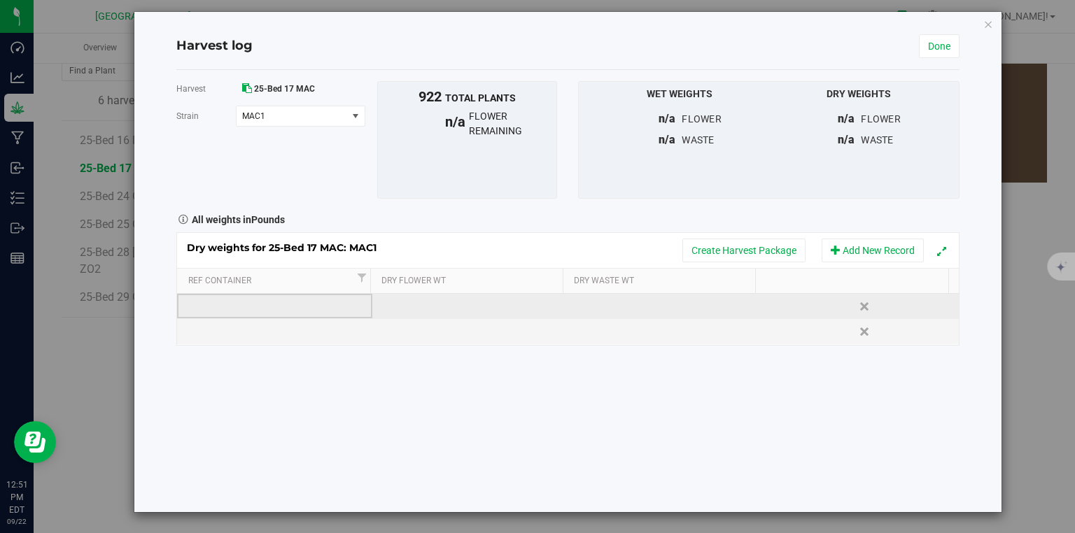
click at [309, 301] on td at bounding box center [274, 306] width 195 height 25
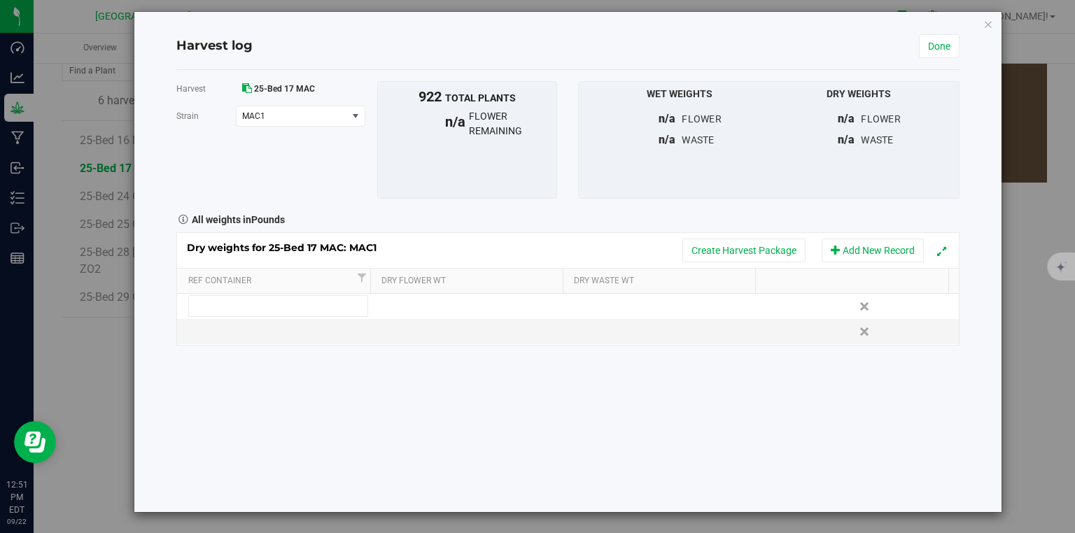
drag, startPoint x: 311, startPoint y: 299, endPoint x: 381, endPoint y: 344, distance: 83.5
click at [381, 344] on div "Dry weights for 25-Bed 17 MAC: MAC1 Create Harvest Package Add New Record Ref C…" at bounding box center [567, 288] width 783 height 113
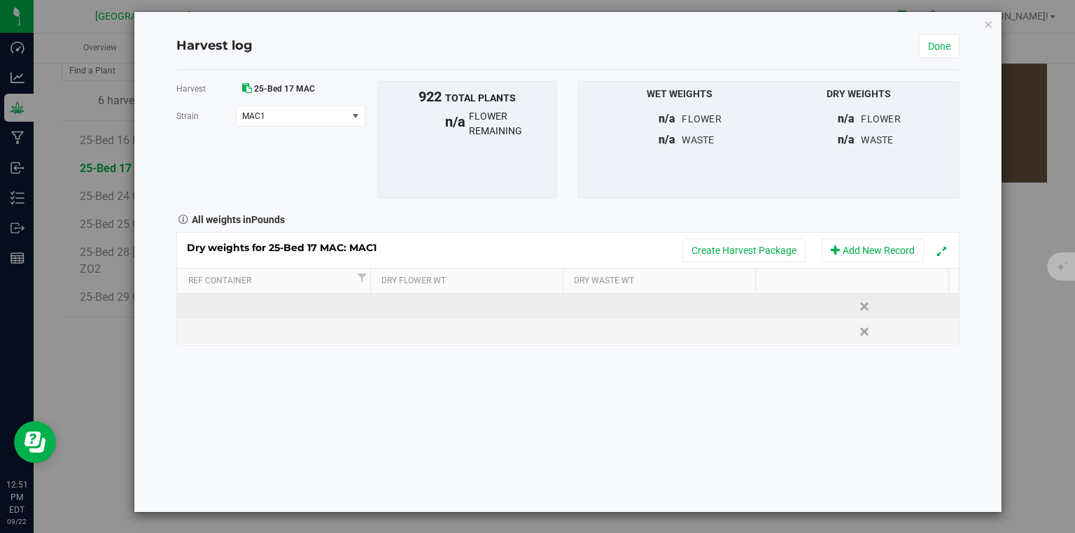
click at [220, 305] on td at bounding box center [274, 306] width 195 height 25
type input "Bin Bar 294"
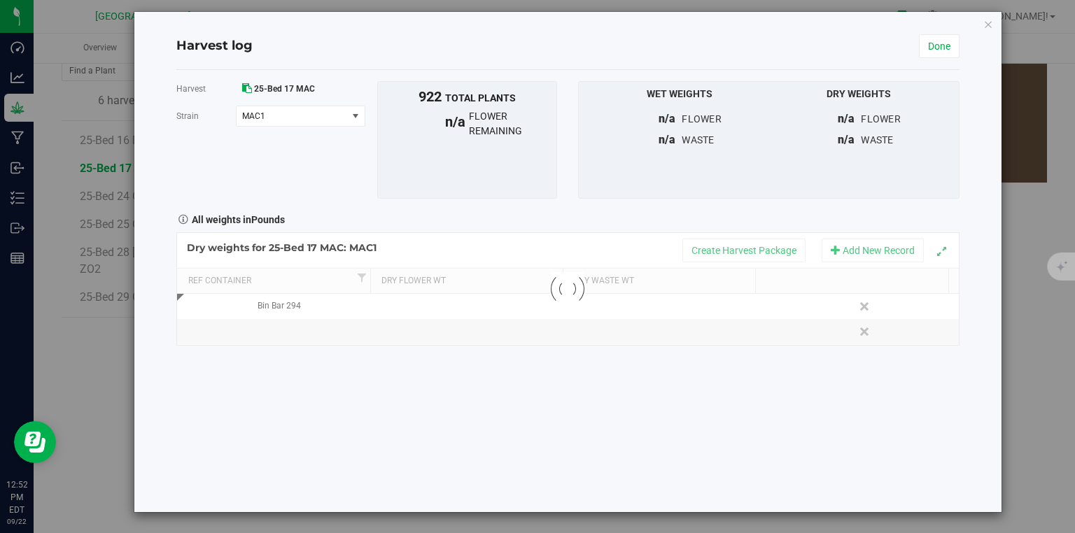
click at [366, 450] on div "Harvest 25-Bed 17 MAC [GEOGRAPHIC_DATA] MAC1 Select strain MAC1 To bulk upload …" at bounding box center [567, 291] width 783 height 442
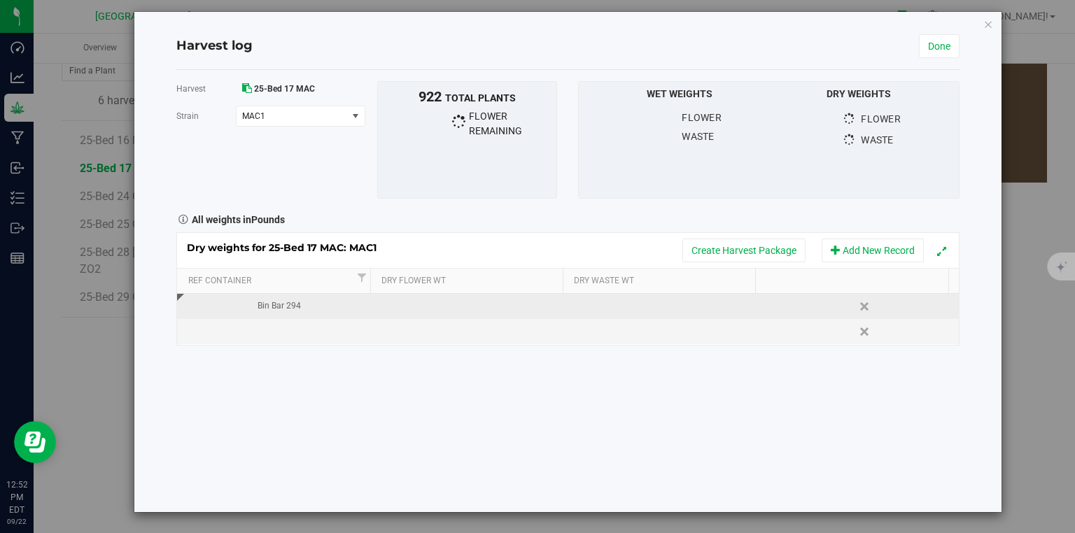
click at [477, 301] on td at bounding box center [469, 306] width 195 height 25
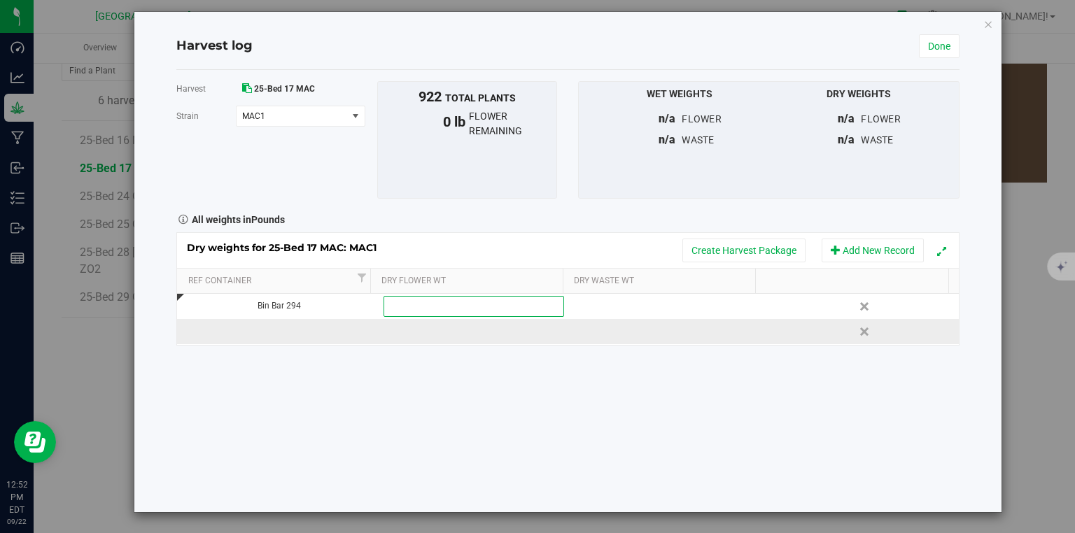
drag, startPoint x: 283, startPoint y: 343, endPoint x: 291, endPoint y: 323, distance: 21.3
click at [283, 339] on div "Dry weights for 25-Bed 17 MAC: MAC1 Create Harvest Package Add New Record Ref C…" at bounding box center [567, 288] width 783 height 113
click at [291, 323] on td at bounding box center [274, 331] width 195 height 25
type input "Bin Bar 295"
click at [325, 386] on div "Harvest 25-Bed 17 MAC [GEOGRAPHIC_DATA] MAC1 Select strain MAC1 To bulk upload …" at bounding box center [567, 291] width 783 height 442
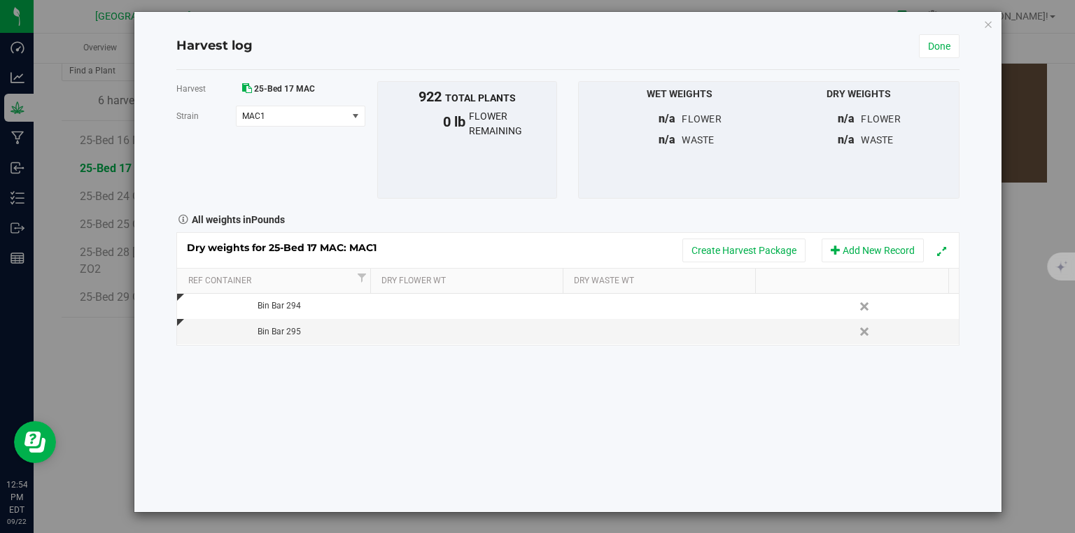
click at [764, 373] on div "Harvest 25-Bed 17 MAC [GEOGRAPHIC_DATA] MAC1 Select strain MAC1 To bulk upload …" at bounding box center [567, 291] width 783 height 442
click at [837, 248] on button "Add New Record" at bounding box center [873, 251] width 102 height 24
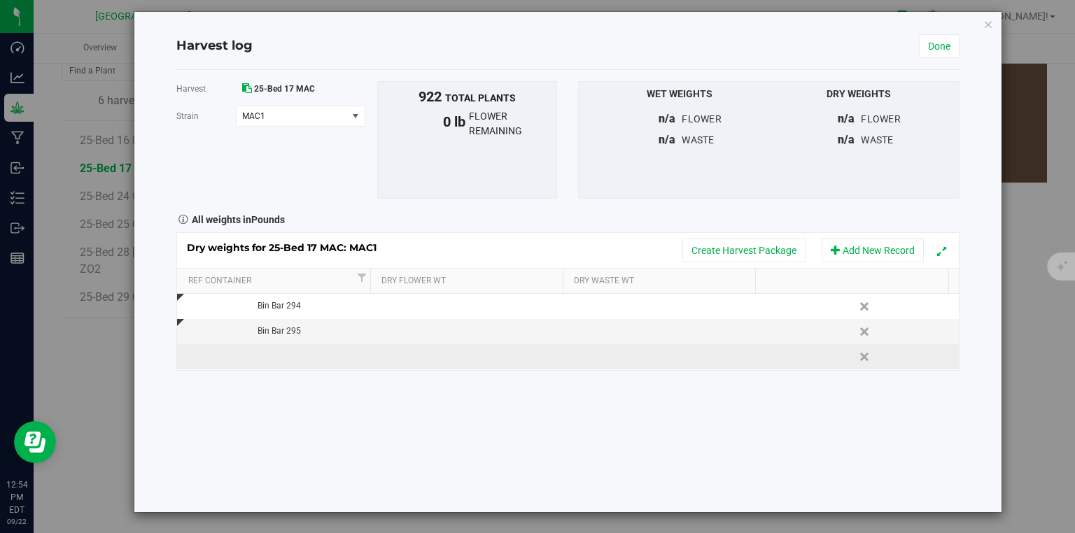
click at [311, 349] on td at bounding box center [274, 356] width 195 height 25
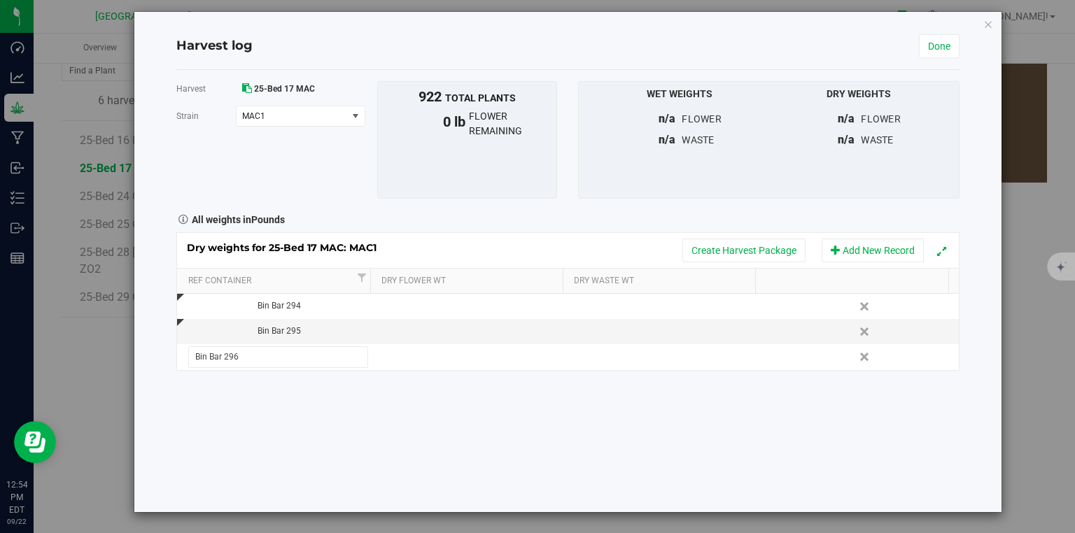
type input "Bin Bar 296"
click at [339, 419] on div "Harvest 25-Bed 17 MAC [GEOGRAPHIC_DATA] MAC1 Select strain MAC1 To bulk upload …" at bounding box center [567, 291] width 783 height 442
click at [318, 428] on div "Harvest 25-Bed 17 MAC [GEOGRAPHIC_DATA] MAC1 Select strain MAC1 To bulk upload …" at bounding box center [567, 291] width 783 height 442
click at [859, 255] on button "Add New Record" at bounding box center [873, 251] width 102 height 24
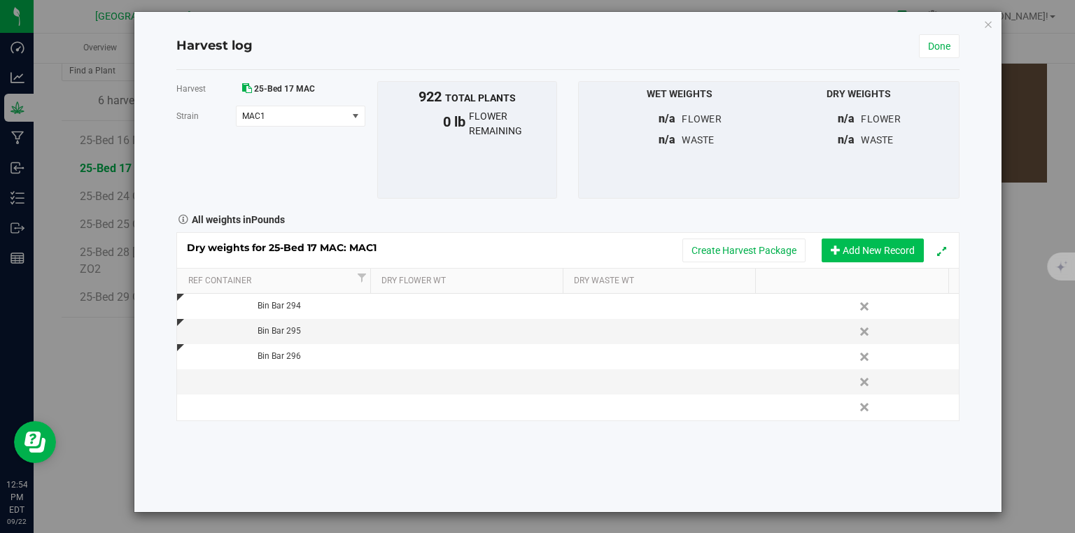
click at [859, 255] on button "Add New Record" at bounding box center [873, 251] width 102 height 24
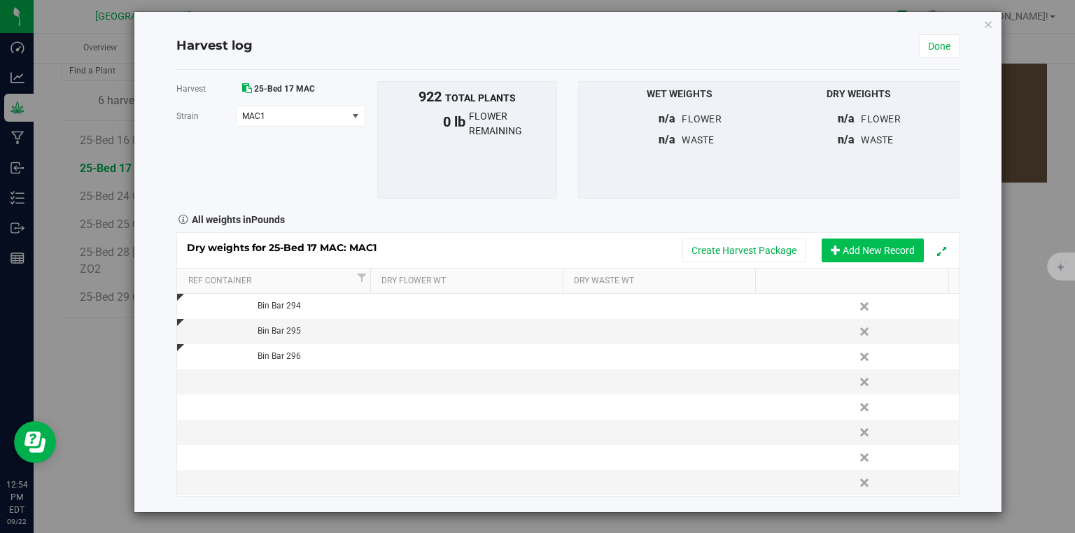
click at [859, 255] on button "Add New Record" at bounding box center [873, 251] width 102 height 24
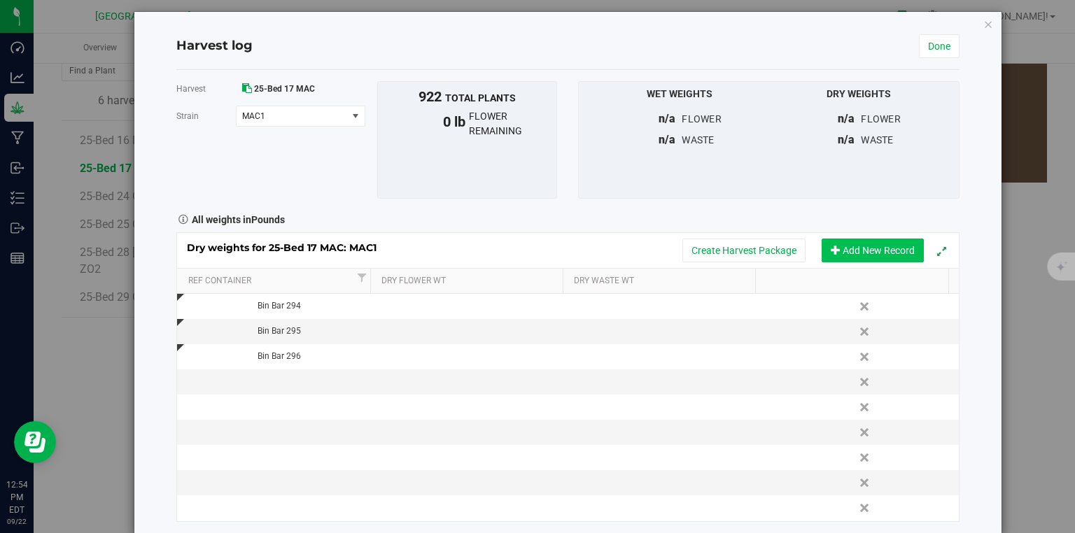
click at [859, 255] on button "Add New Record" at bounding box center [873, 251] width 102 height 24
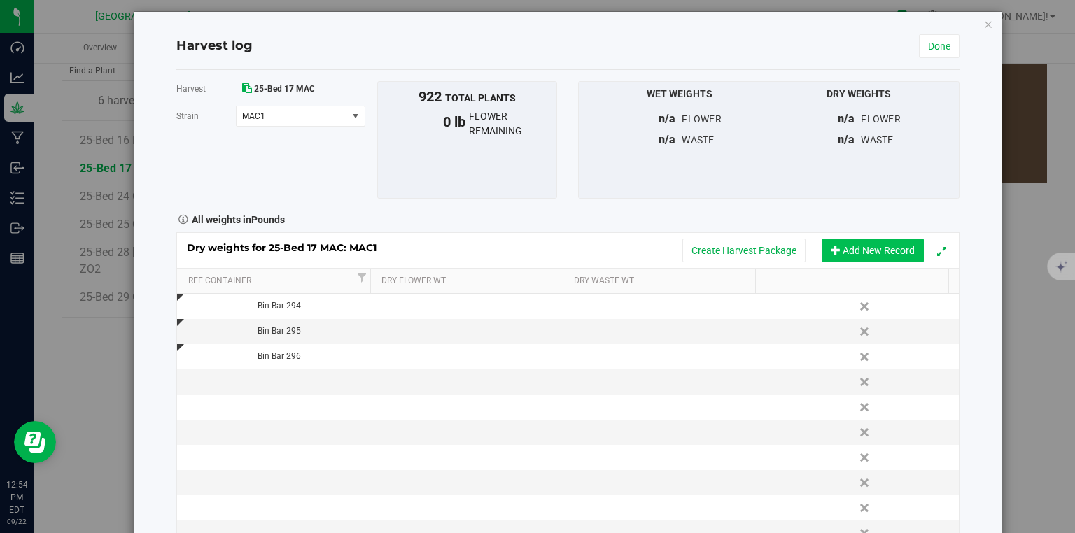
click at [859, 255] on button "Add New Record" at bounding box center [873, 251] width 102 height 24
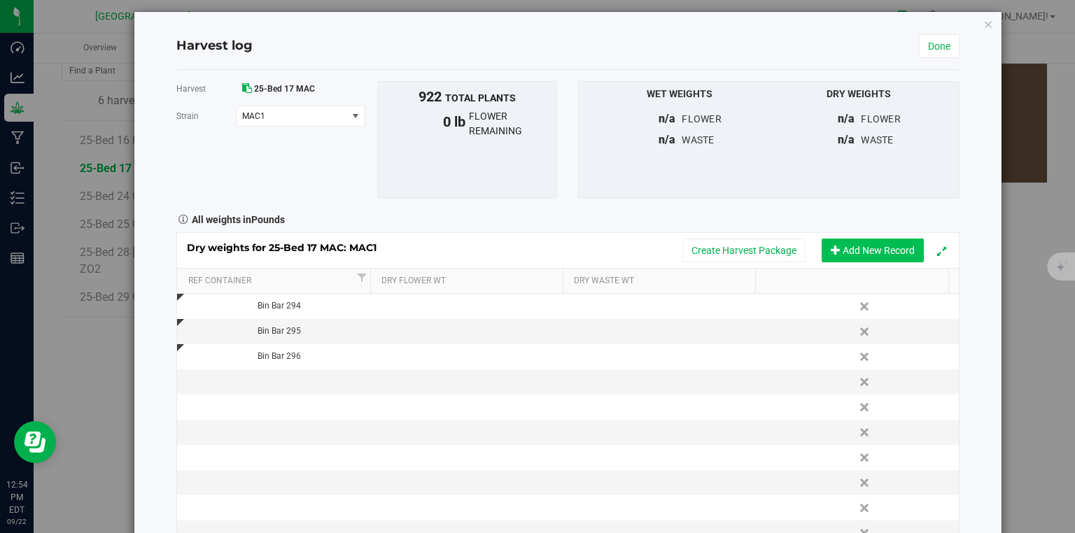
click at [859, 255] on button "Add New Record" at bounding box center [873, 251] width 102 height 24
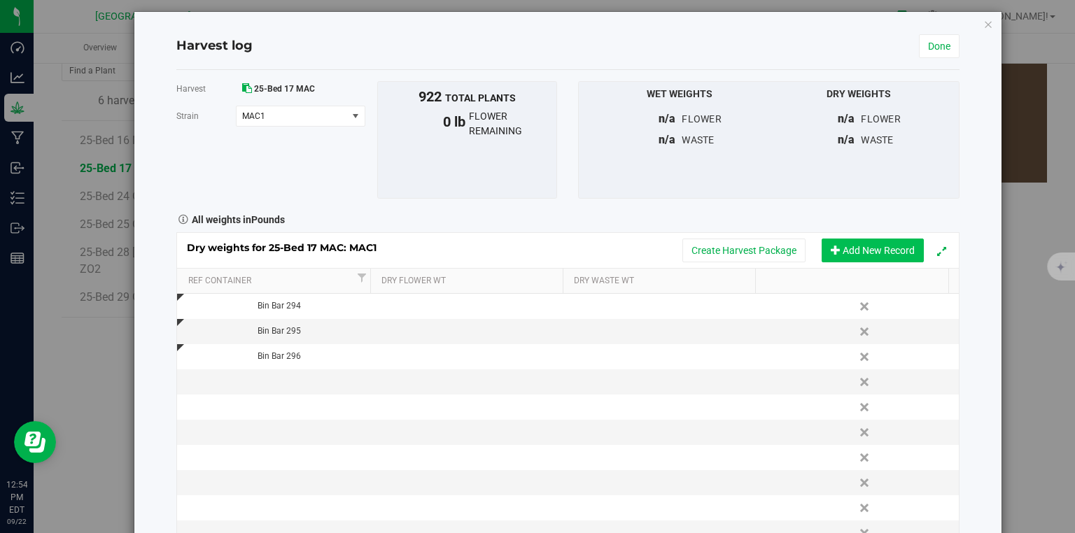
click at [859, 255] on button "Add New Record" at bounding box center [873, 251] width 102 height 24
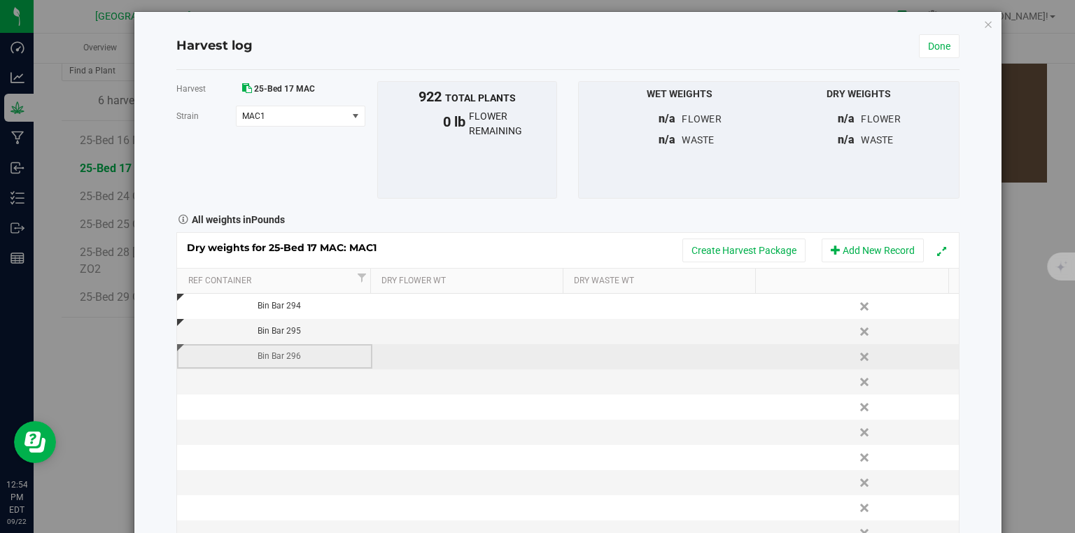
click at [297, 358] on div "Bin Bar 296" at bounding box center [279, 356] width 185 height 13
click at [297, 358] on input "Bin Bar 296" at bounding box center [278, 357] width 181 height 22
click at [294, 379] on td at bounding box center [274, 382] width 195 height 25
click at [294, 379] on input "text" at bounding box center [278, 382] width 181 height 22
type input "Bin Bar 297"
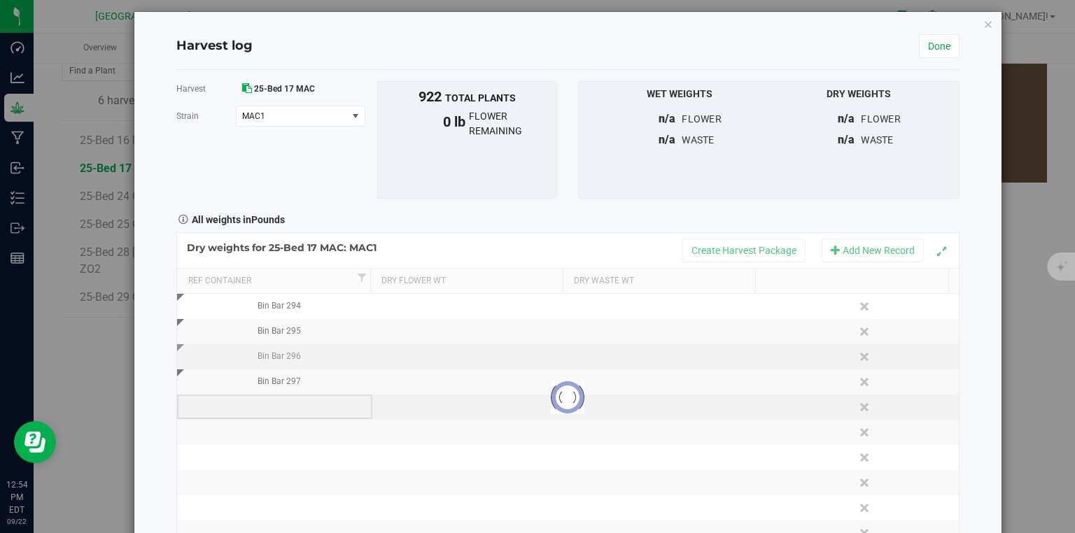
click at [300, 406] on div "Loading... Dry weights for 25-Bed 17 MAC: MAC1 Create Harvest Package Add New R…" at bounding box center [567, 397] width 783 height 330
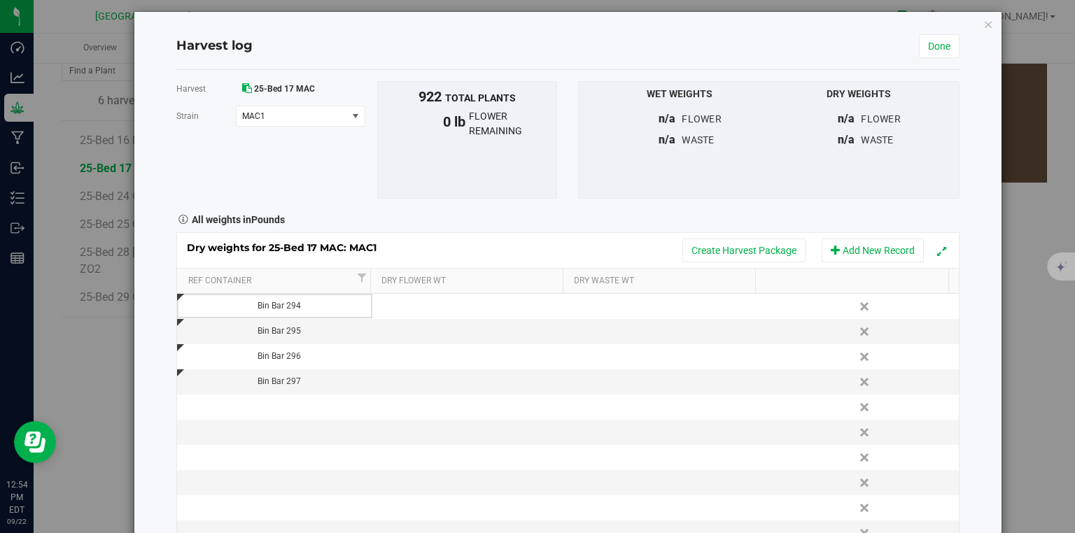
click at [300, 406] on td at bounding box center [274, 407] width 195 height 25
type input "Bin Bar 298"
click at [279, 423] on div "Dry weights for 25-Bed 17 MAC: MAC1 Create Harvest Package Add New Record Ref C…" at bounding box center [567, 397] width 783 height 330
click at [280, 429] on td at bounding box center [274, 432] width 195 height 25
type input "Bin Bar 299"
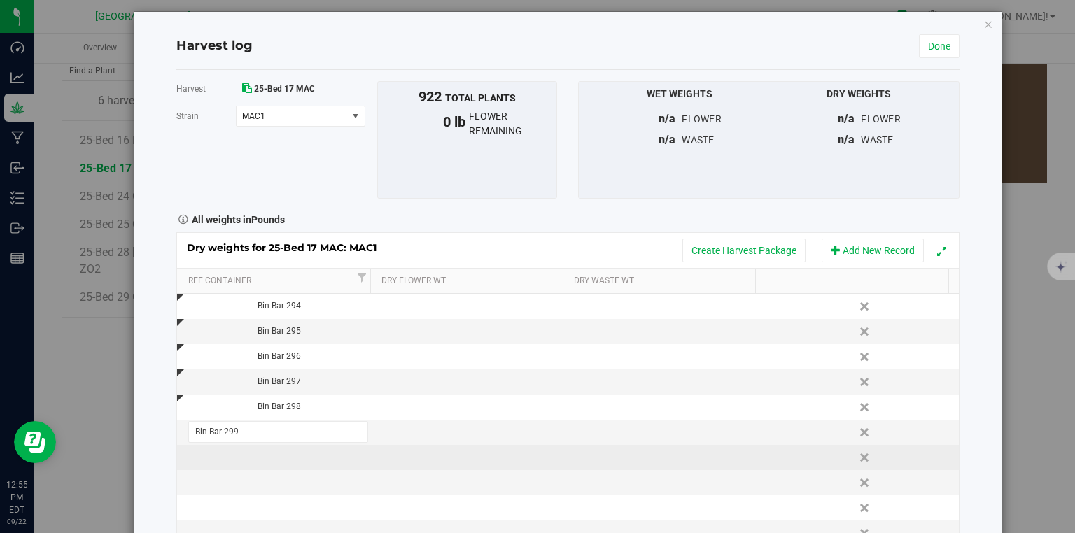
click at [280, 454] on div "Dry weights for 25-Bed 17 MAC: MAC1 Create Harvest Package Add New Record Ref C…" at bounding box center [567, 397] width 783 height 330
click at [279, 461] on td at bounding box center [274, 457] width 195 height 25
type input "Bin Bar 300"
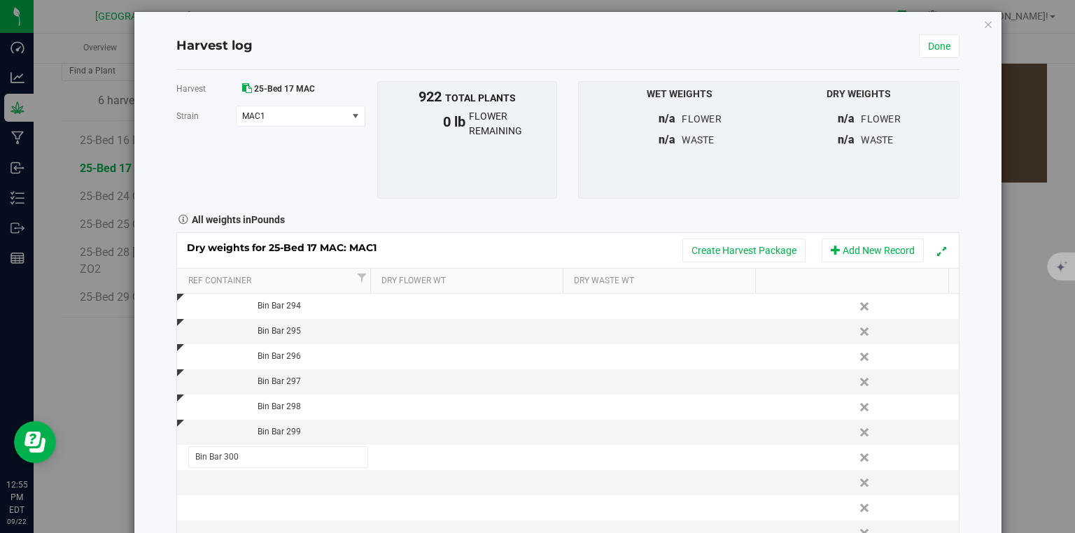
click at [966, 442] on div "Harvest log Done Harvest 25-Bed 17 MAC [GEOGRAPHIC_DATA] MAC1 Select strain MAC…" at bounding box center [567, 292] width 867 height 561
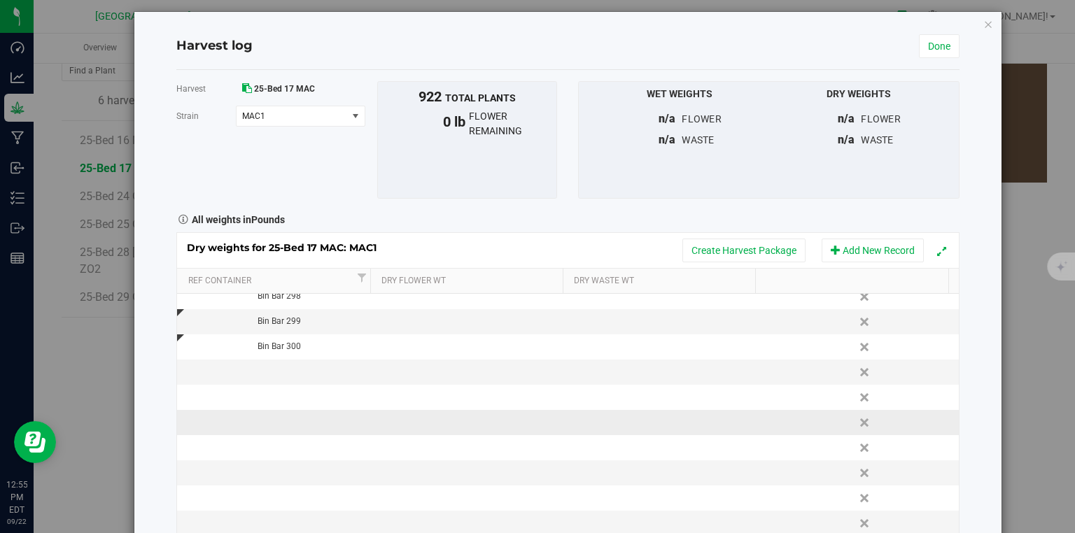
scroll to position [112, 0]
click at [292, 361] on td at bounding box center [274, 370] width 195 height 25
type input "Bin Bar 301"
click at [962, 367] on div "Harvest log Done Harvest 25-Bed 17 MAC [GEOGRAPHIC_DATA] MAC1 Select strain MAC…" at bounding box center [567, 292] width 867 height 561
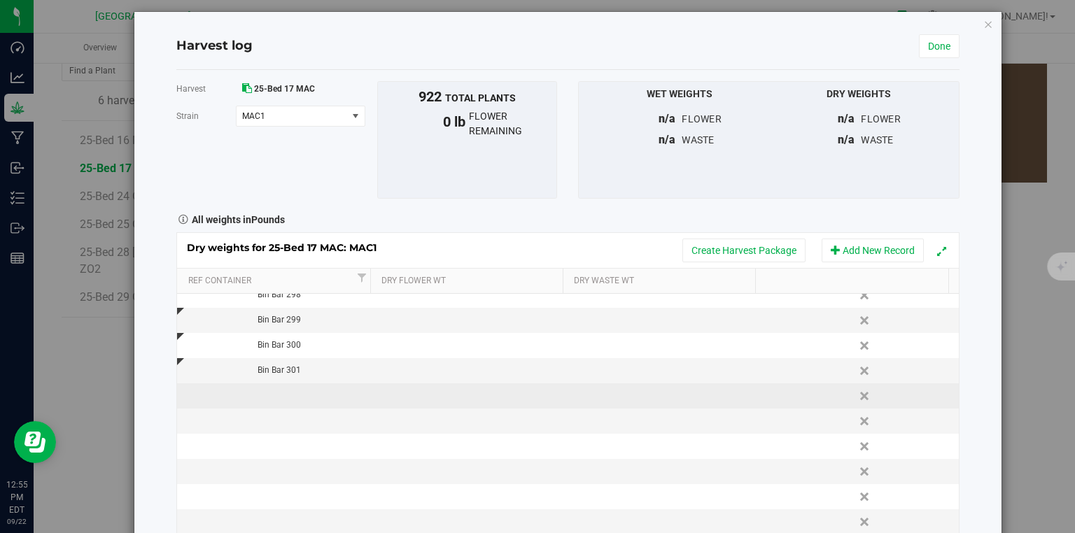
click at [245, 393] on td at bounding box center [274, 396] width 195 height 25
type input "Bin Bar 302"
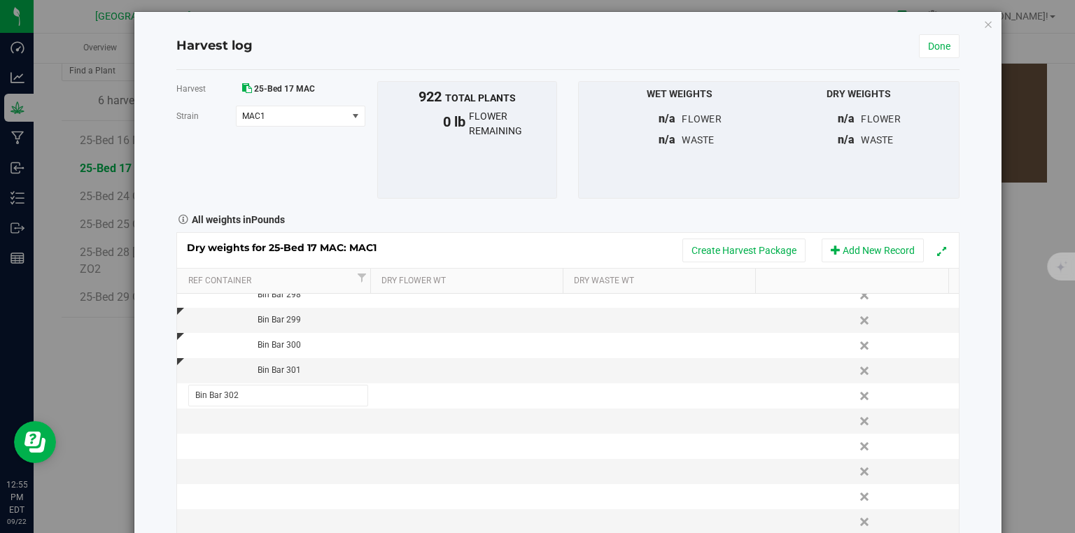
click at [960, 400] on div "Harvest log Done Harvest 25-Bed 17 MAC [GEOGRAPHIC_DATA] MAC1 Select strain MAC…" at bounding box center [567, 292] width 867 height 561
click at [288, 419] on td at bounding box center [274, 421] width 195 height 25
click at [288, 419] on input "text" at bounding box center [278, 421] width 181 height 22
type input "Bin Bar 303"
click at [967, 417] on div "Harvest log Done Harvest 25-Bed 17 MAC [GEOGRAPHIC_DATA] MAC1 Select strain MAC…" at bounding box center [567, 292] width 867 height 561
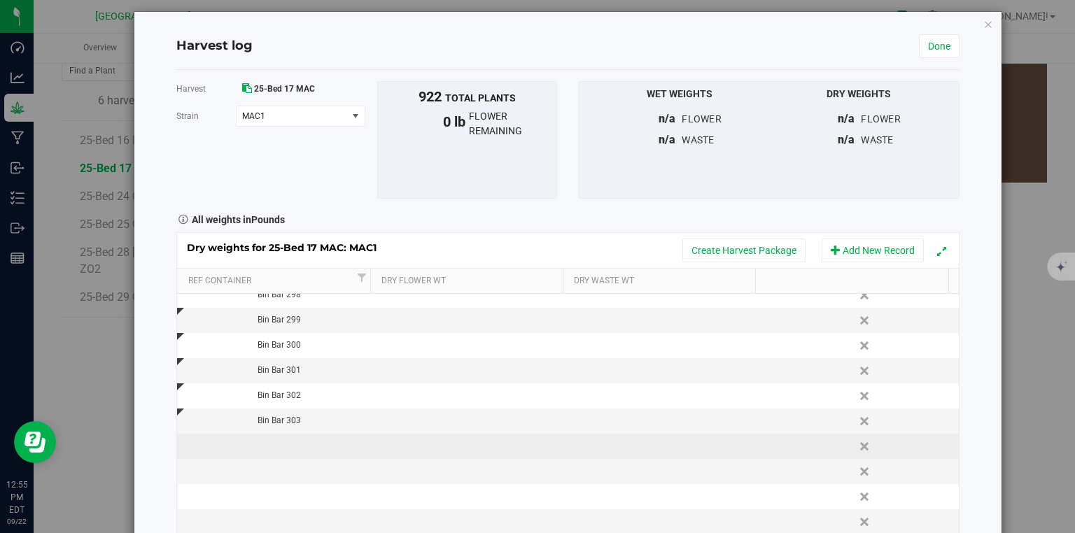
click at [286, 439] on td at bounding box center [274, 446] width 195 height 25
type input "Bin Bar 304"
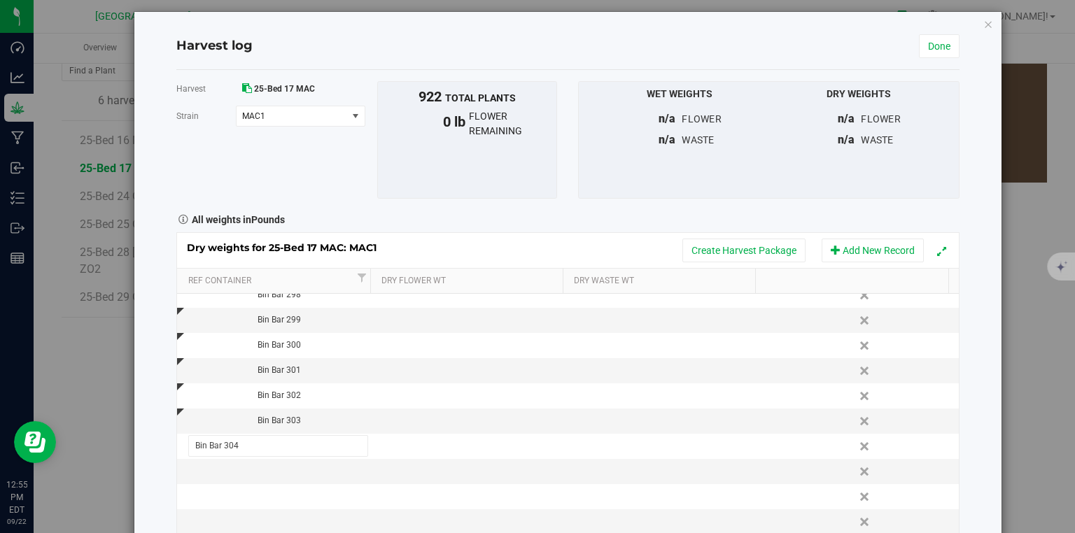
click at [963, 434] on div "Harvest log Done Harvest 25-Bed 17 MAC [GEOGRAPHIC_DATA] MAC1 Select strain MAC…" at bounding box center [567, 292] width 867 height 561
click at [277, 470] on td at bounding box center [274, 471] width 195 height 25
type input "Bin Bar 305"
click at [953, 451] on div "Harvest log Done Harvest 25-Bed 17 MAC [GEOGRAPHIC_DATA] MAC1 Select strain MAC…" at bounding box center [567, 292] width 867 height 561
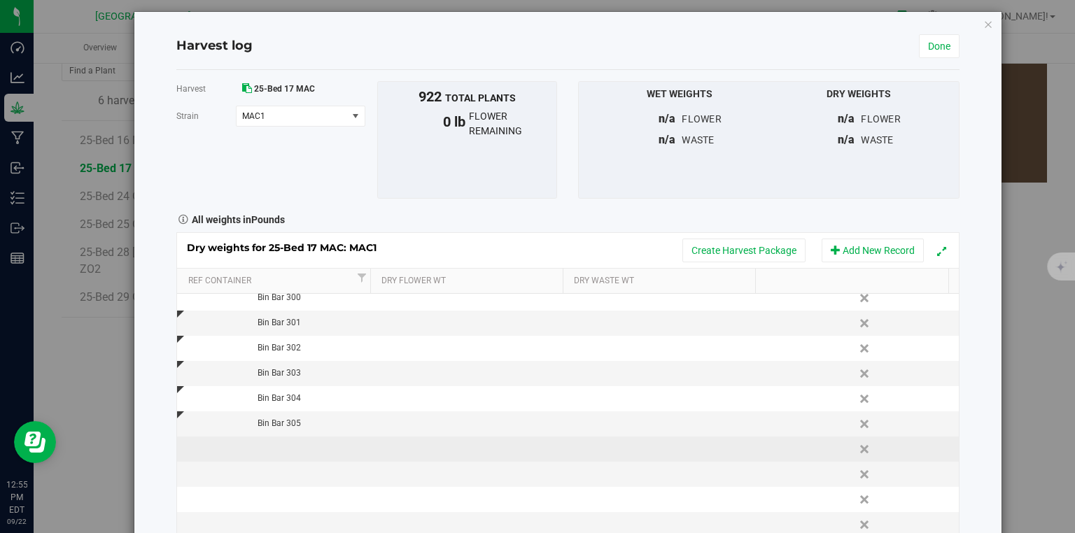
scroll to position [224, 0]
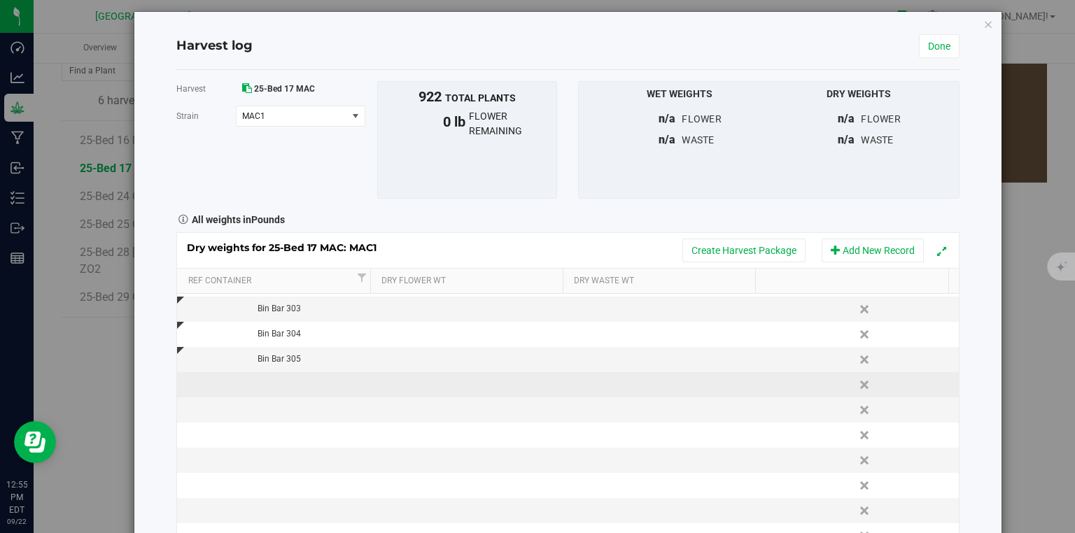
click at [283, 386] on td at bounding box center [274, 384] width 195 height 25
type input "Bin Bar 306"
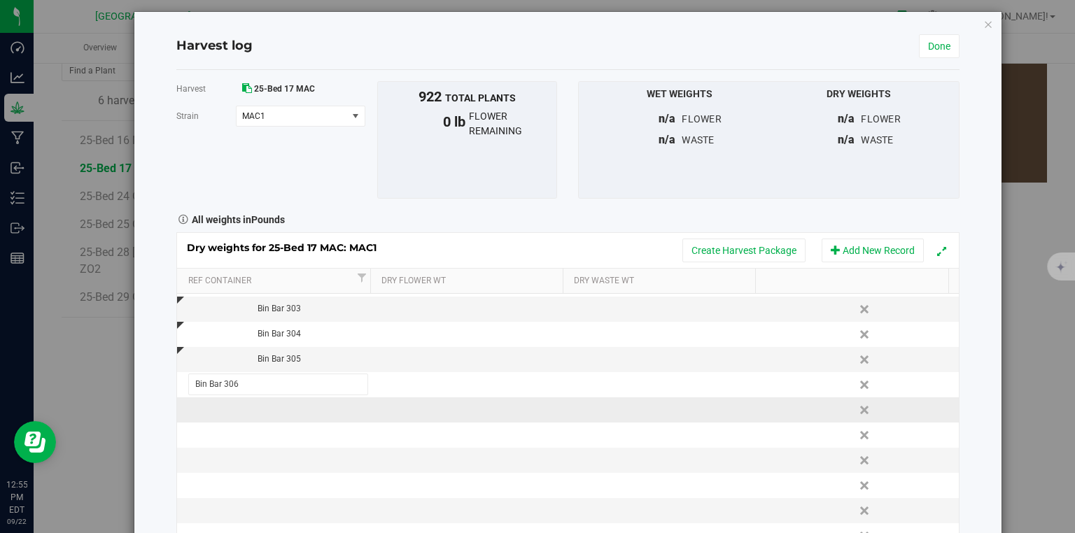
click at [279, 401] on div "Dry weights for 25-Bed 17 MAC: MAC1 Create Harvest Package Add New Record Ref C…" at bounding box center [567, 397] width 783 height 330
click at [286, 412] on td at bounding box center [274, 410] width 195 height 25
type input "Bin Bar 307"
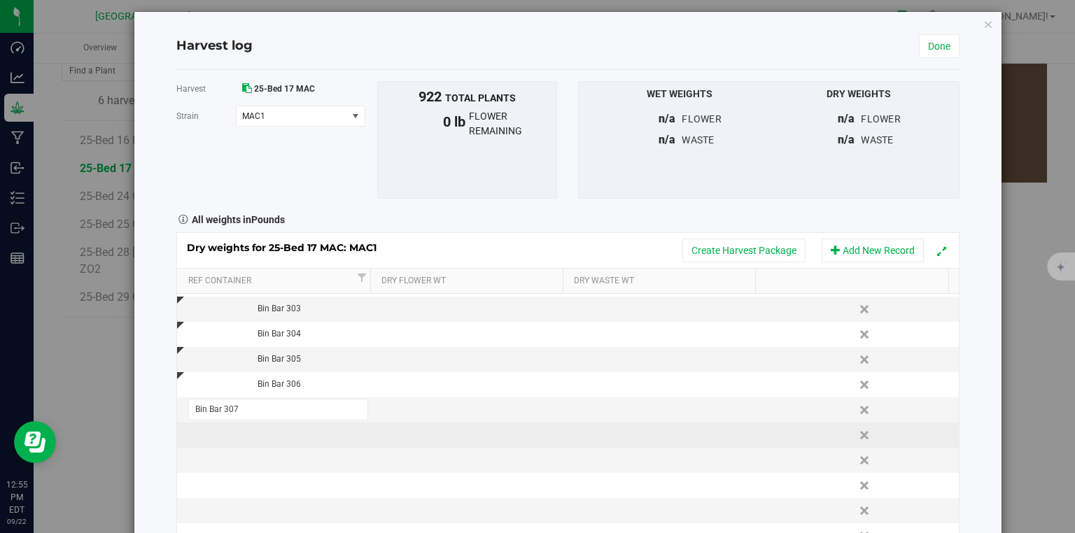
click at [272, 435] on div "Dry weights for 25-Bed 17 MAC: MAC1 Create Harvest Package Add New Record Ref C…" at bounding box center [567, 397] width 783 height 330
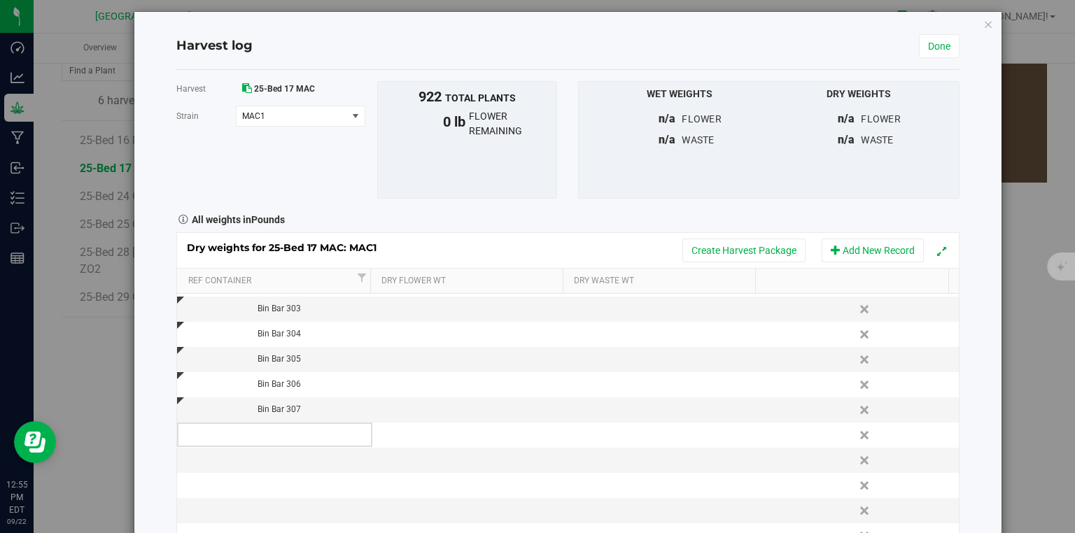
drag, startPoint x: 272, startPoint y: 435, endPoint x: 283, endPoint y: 434, distance: 11.3
click at [283, 434] on td at bounding box center [274, 435] width 195 height 25
type input "Bin Bar 308"
click at [284, 458] on div "Dry weights for 25-Bed 17 MAC: MAC1 Create Harvest Package Add New Record Ref C…" at bounding box center [567, 397] width 783 height 330
click at [291, 458] on td at bounding box center [274, 460] width 195 height 25
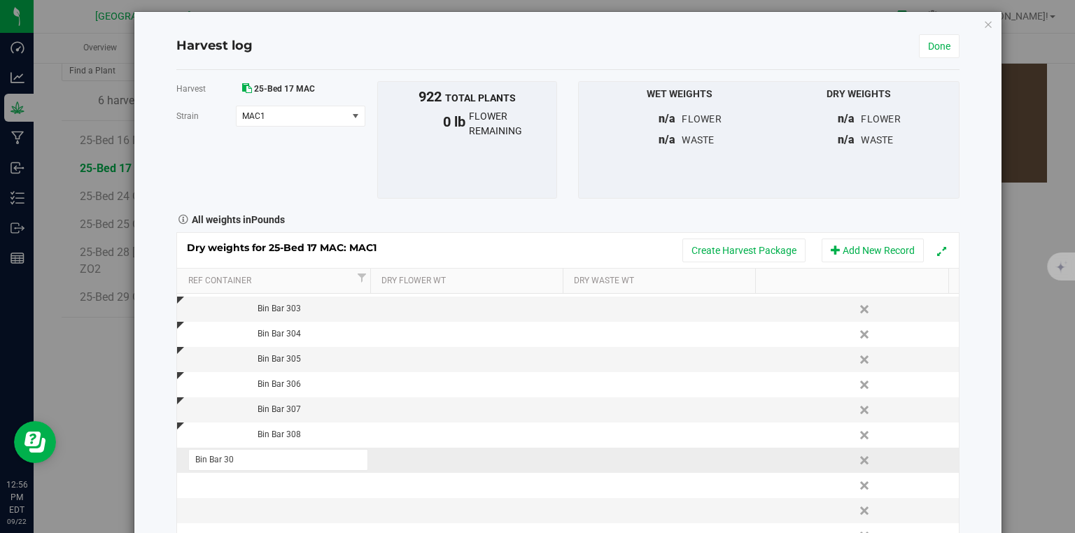
type input "Bin Bar 309"
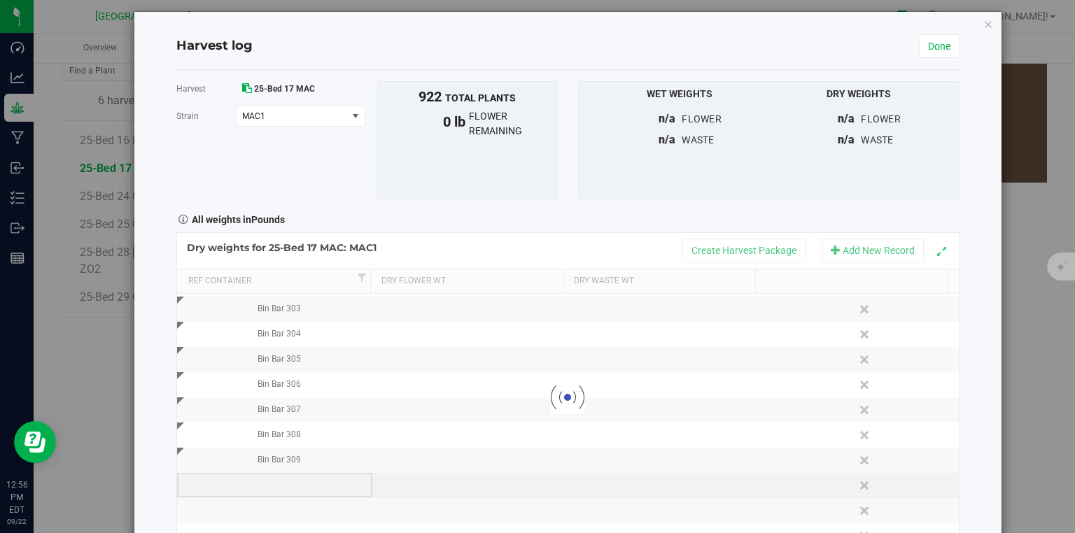
click at [276, 482] on div "Loading... Dry weights for 25-Bed 17 MAC: MAC1 Create Harvest Package Add New R…" at bounding box center [567, 397] width 783 height 330
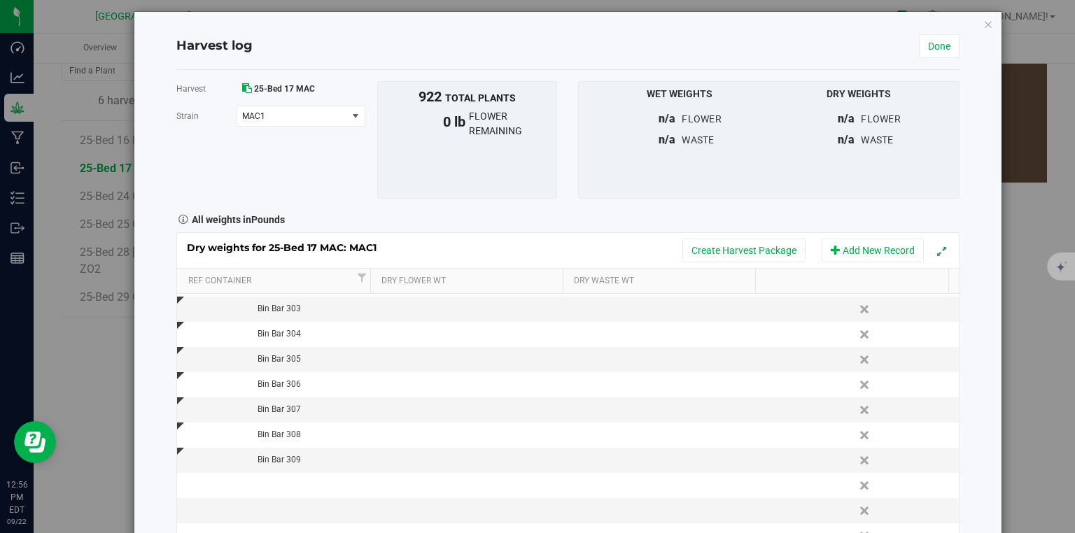
click at [276, 482] on td at bounding box center [274, 485] width 195 height 25
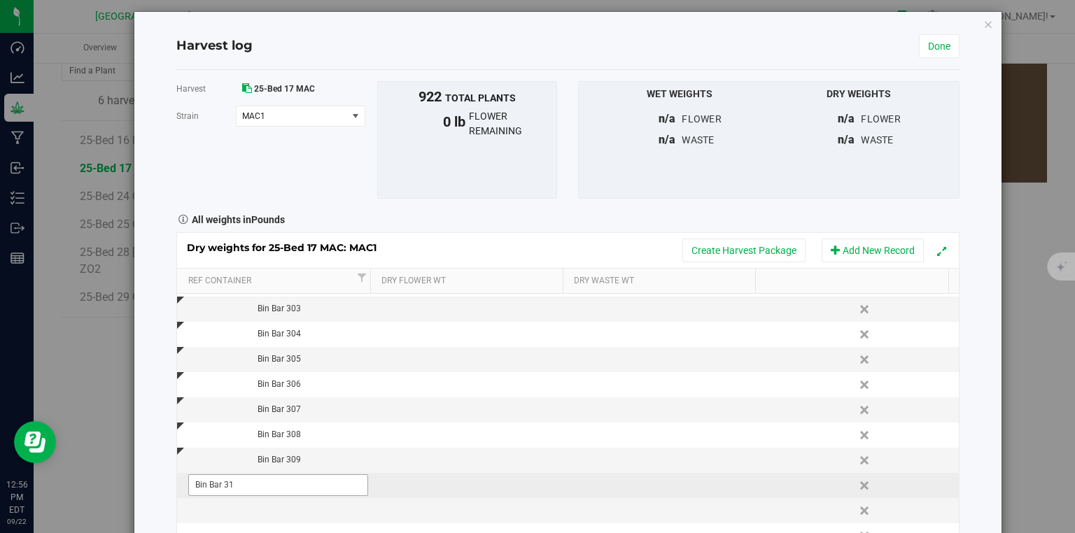
type input "Bin Bar 310"
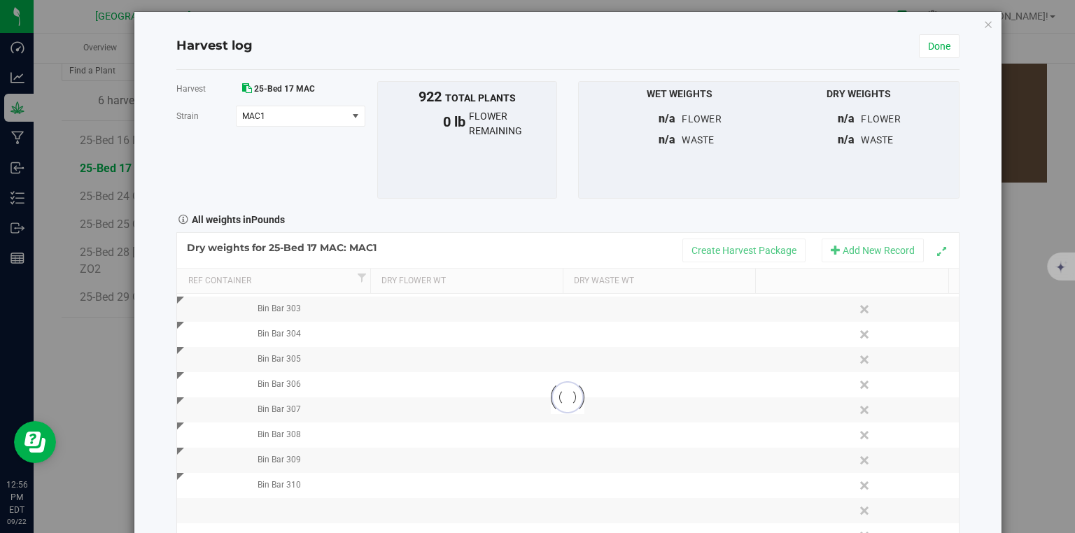
click at [975, 472] on div "Harvest log Done Harvest 25-Bed 17 MAC [GEOGRAPHIC_DATA] MAC1 Select strain MAC…" at bounding box center [567, 292] width 867 height 561
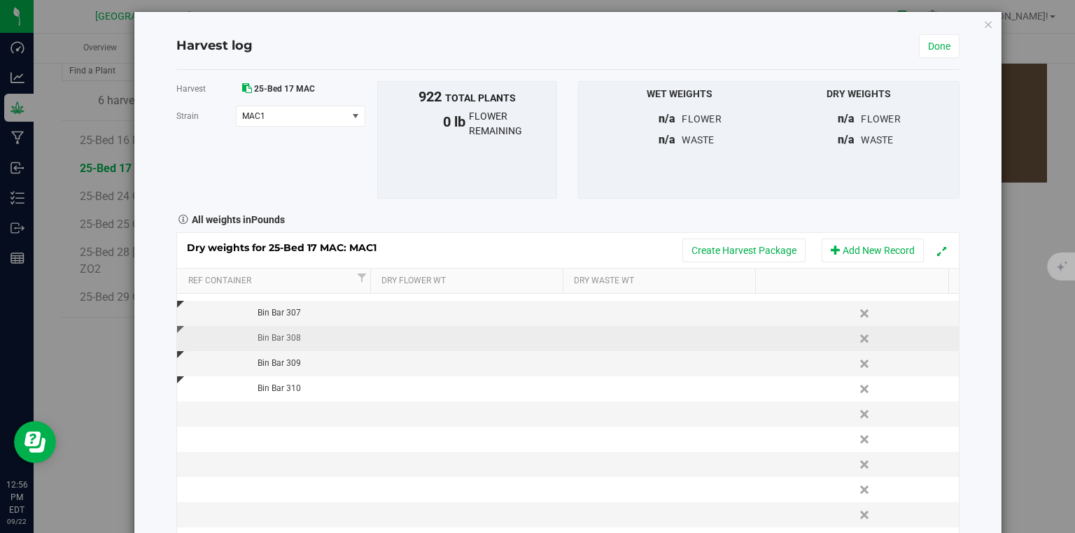
scroll to position [336, 0]
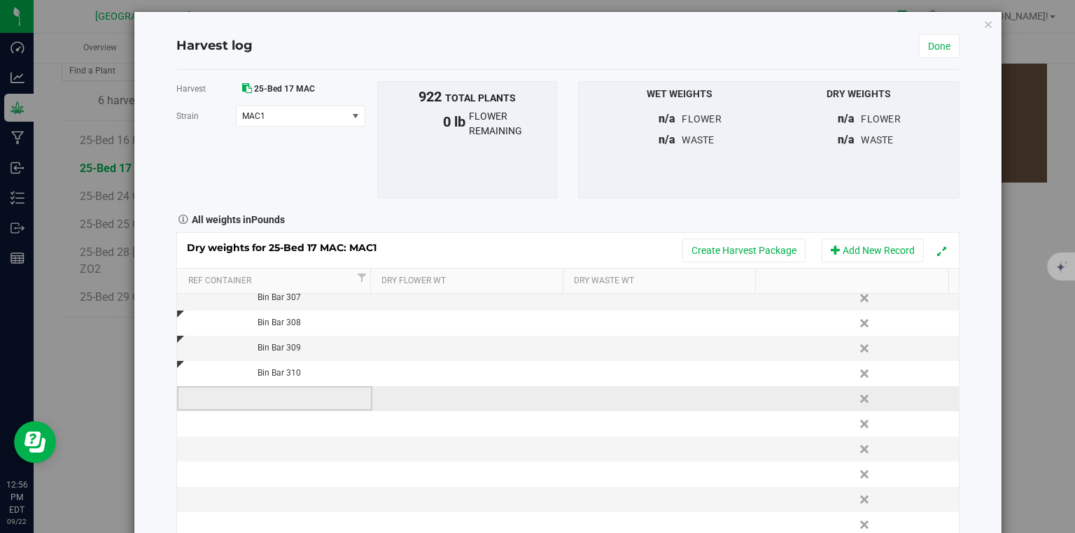
click at [275, 400] on td at bounding box center [274, 398] width 195 height 25
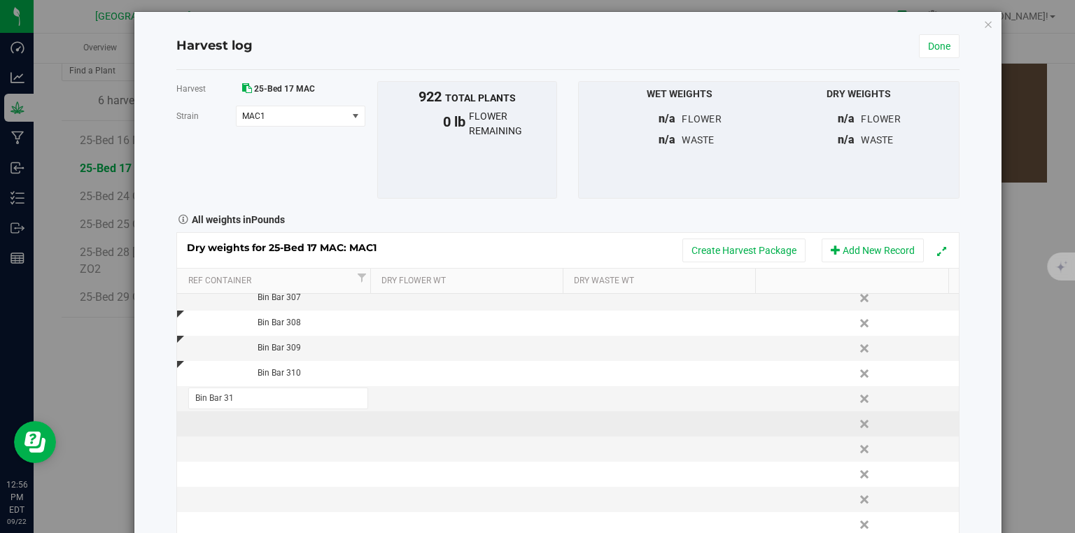
type input "Bin Bar 311"
click at [255, 420] on div "Loading... Dry weights for 25-Bed 17 MAC: MAC1 Create Harvest Package Add New R…" at bounding box center [567, 397] width 783 height 330
click at [262, 420] on td at bounding box center [274, 424] width 195 height 25
type input "Bin Bar 312"
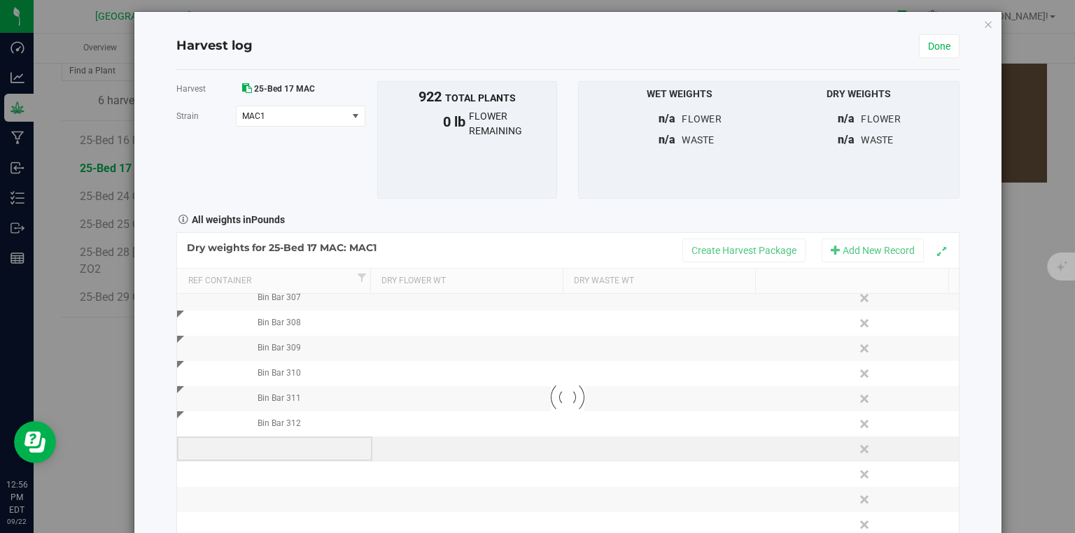
click at [286, 451] on div "Loading... Dry weights for 25-Bed 17 MAC: MAC1 Create Harvest Package Add New R…" at bounding box center [567, 397] width 783 height 330
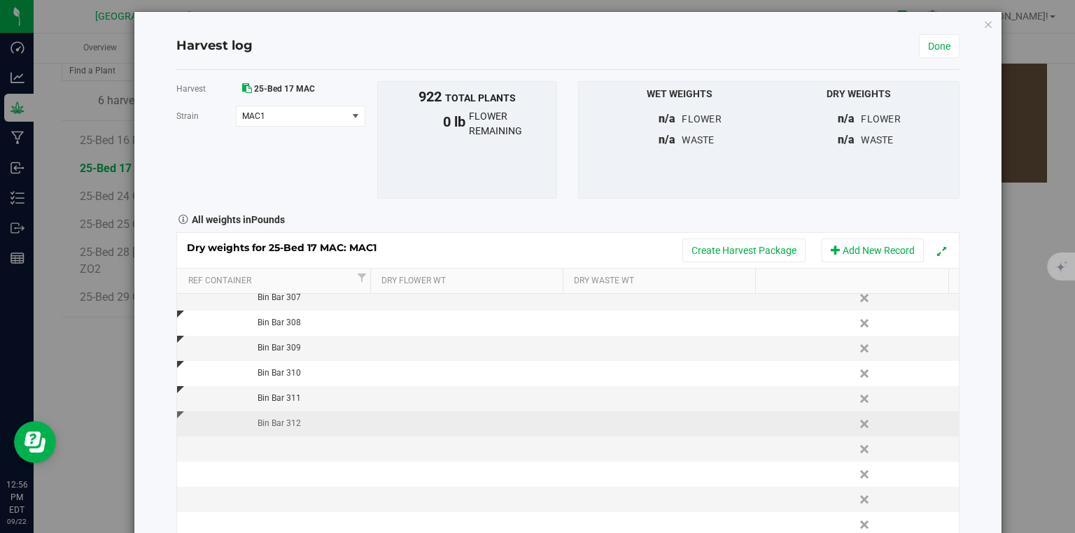
click at [309, 420] on div "Bin Bar 312" at bounding box center [279, 423] width 185 height 13
click at [309, 420] on input "Bin Bar 312" at bounding box center [278, 424] width 181 height 22
click at [302, 450] on td at bounding box center [274, 449] width 195 height 25
type input "Bin Bar 313"
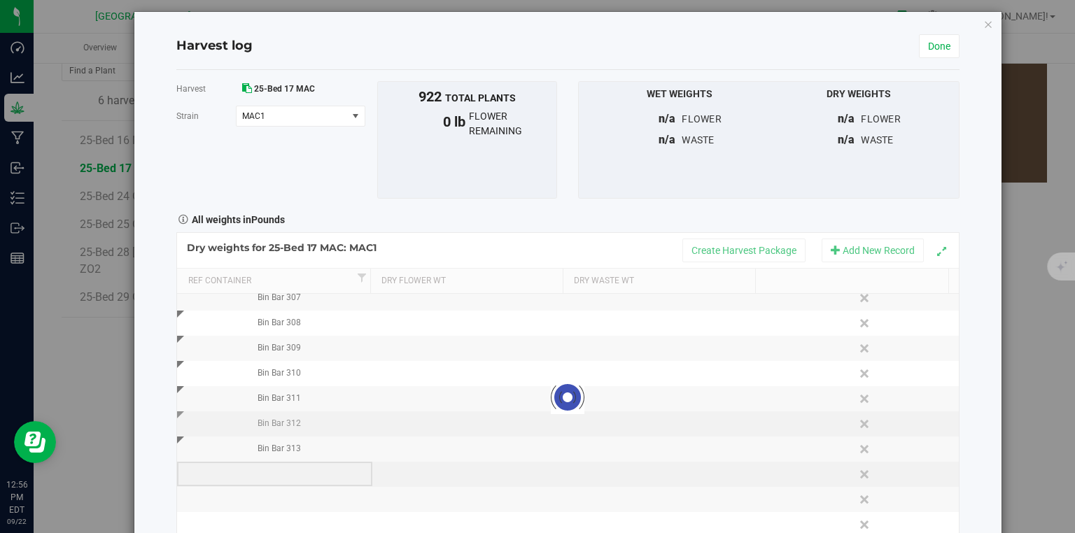
click at [297, 473] on div "Loading... Dry weights for 25-Bed 17 MAC: MAC1 Create Harvest Package Add New R…" at bounding box center [567, 397] width 783 height 330
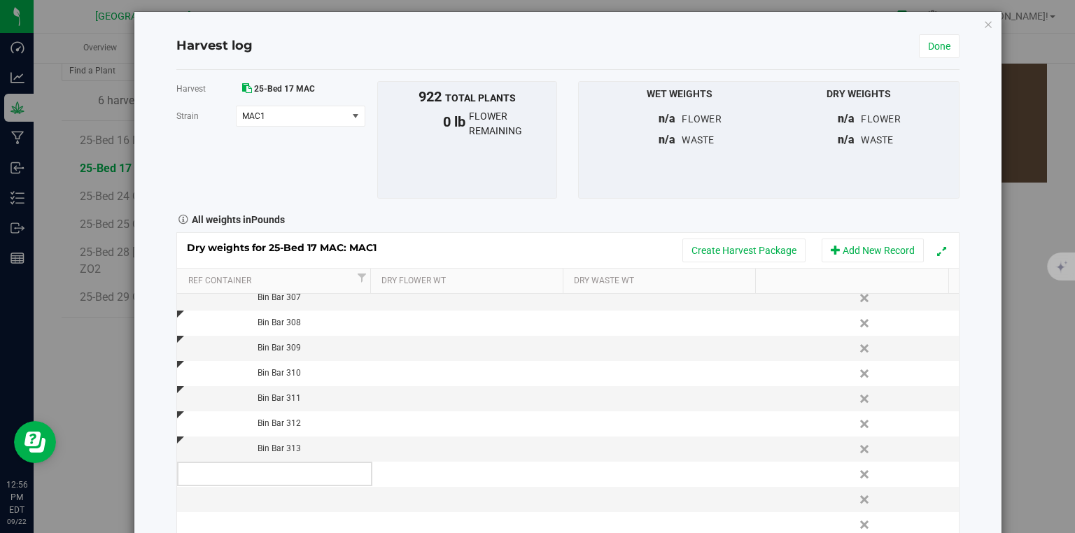
click at [297, 473] on td at bounding box center [274, 474] width 195 height 25
type input "Bin Bar 314"
click at [293, 498] on div "Dry weights for 25-Bed 17 MAC: MAC1 Create Harvest Package Add New Record Ref C…" at bounding box center [567, 397] width 783 height 330
click at [293, 498] on td at bounding box center [274, 499] width 195 height 25
type input "Bin Bar 315"
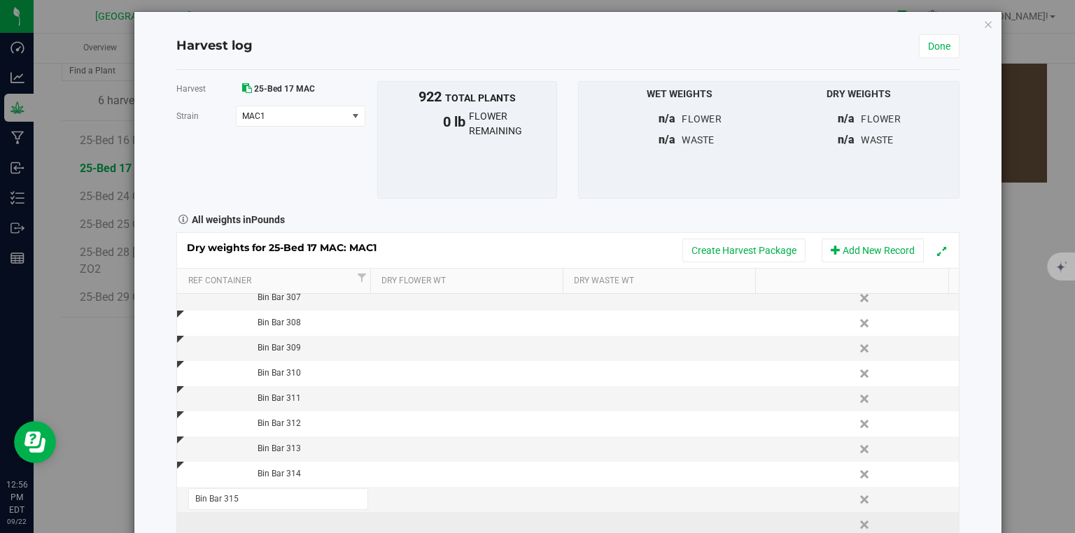
click at [321, 517] on div "Dry weights for 25-Bed 17 MAC: MAC1 Create Harvest Package Add New Record Ref C…" at bounding box center [567, 397] width 783 height 330
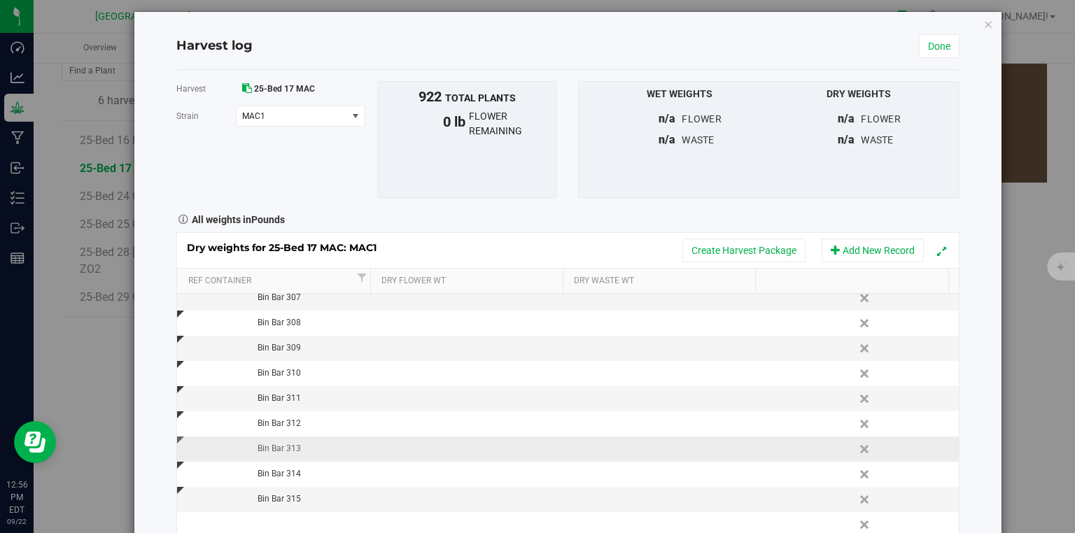
scroll to position [388, 0]
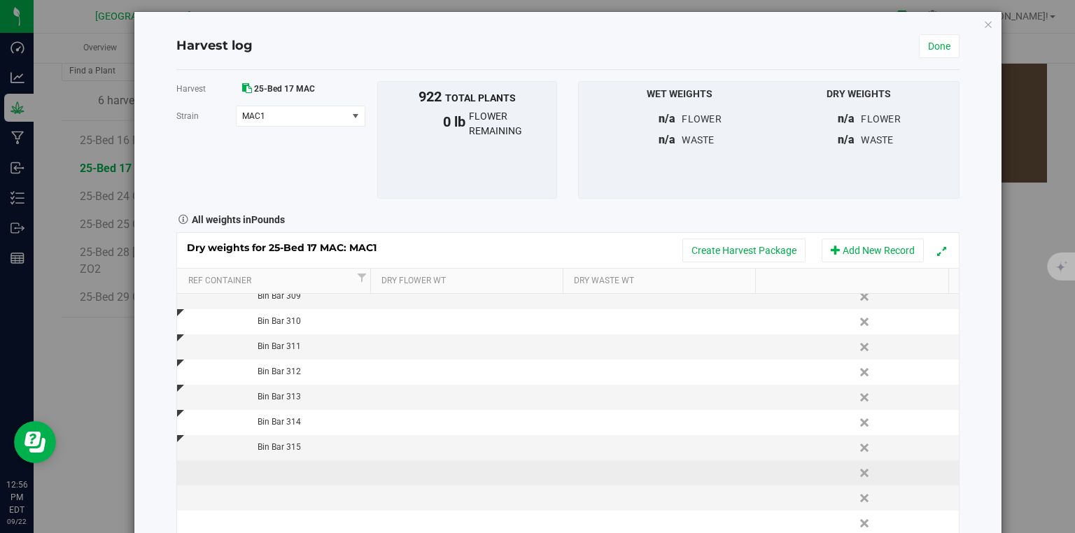
click at [321, 465] on td at bounding box center [274, 473] width 195 height 25
type input "Bin Bar 316"
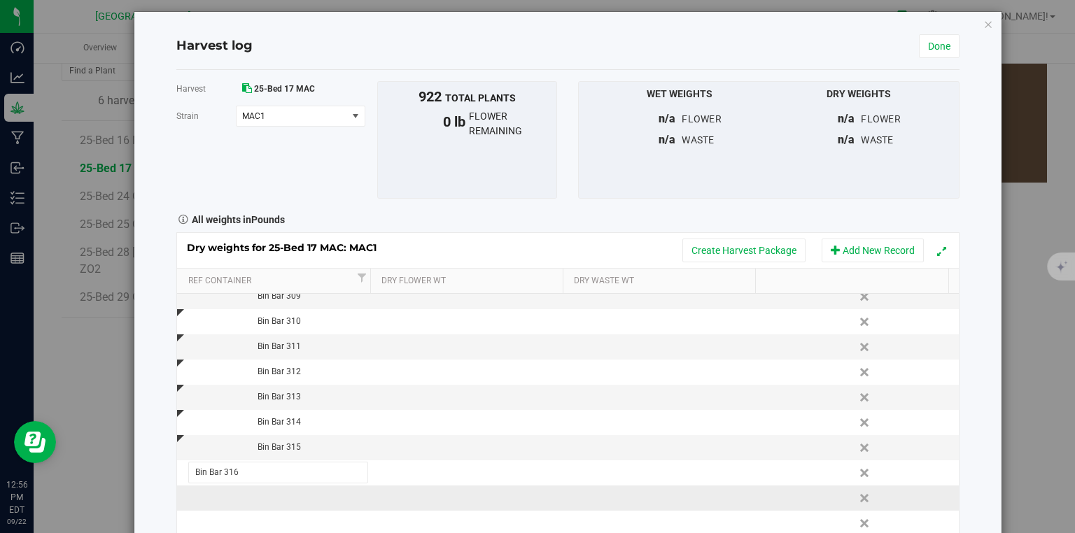
click at [314, 496] on div "Dry weights for 25-Bed 17 MAC: MAC1 Create Harvest Package Add New Record Ref C…" at bounding box center [567, 397] width 783 height 330
click at [283, 493] on td at bounding box center [274, 498] width 195 height 25
type input "Bin Bar 317"
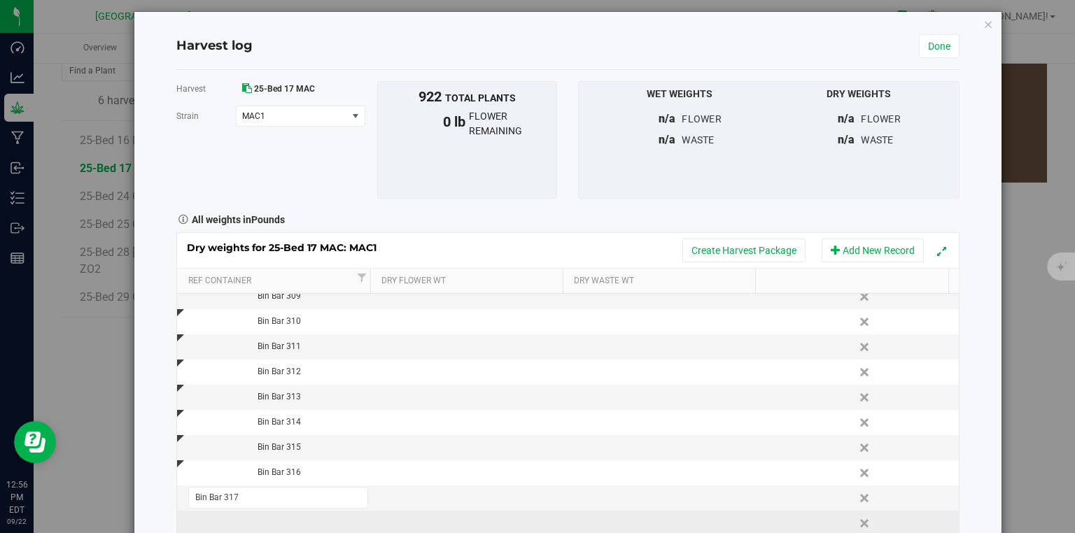
click at [291, 521] on div "Dry weights for 25-Bed 17 MAC: MAC1 Create Harvest Package Add New Record Ref C…" at bounding box center [567, 397] width 783 height 330
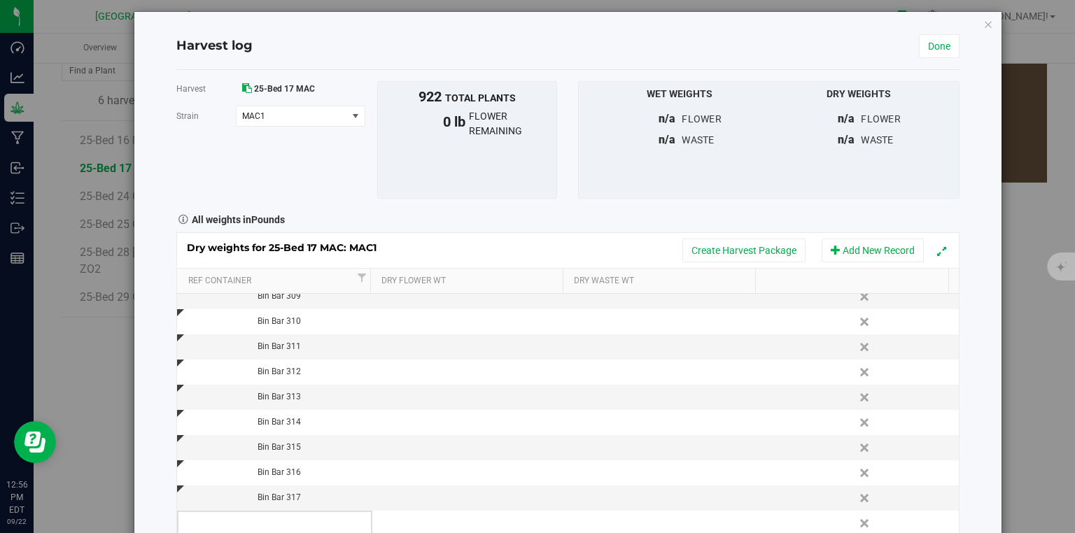
click at [300, 521] on td at bounding box center [274, 523] width 195 height 25
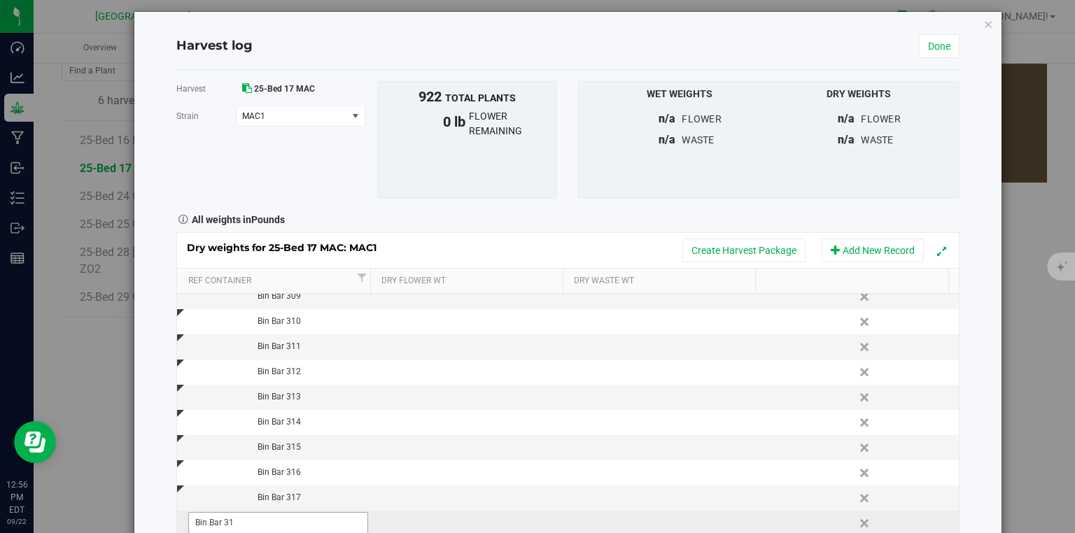
type input "Bin Bar 318"
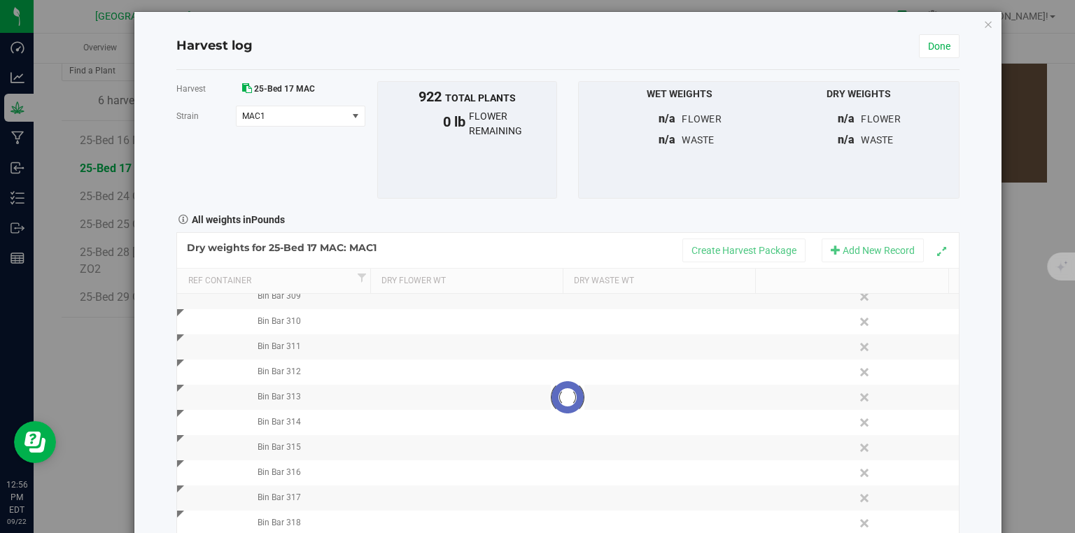
drag, startPoint x: 967, startPoint y: 474, endPoint x: 605, endPoint y: 368, distance: 377.0
click at [956, 472] on div "Harvest log Done Harvest 25-Bed 17 MAC [GEOGRAPHIC_DATA] MAC1 Select strain MAC…" at bounding box center [567, 292] width 867 height 561
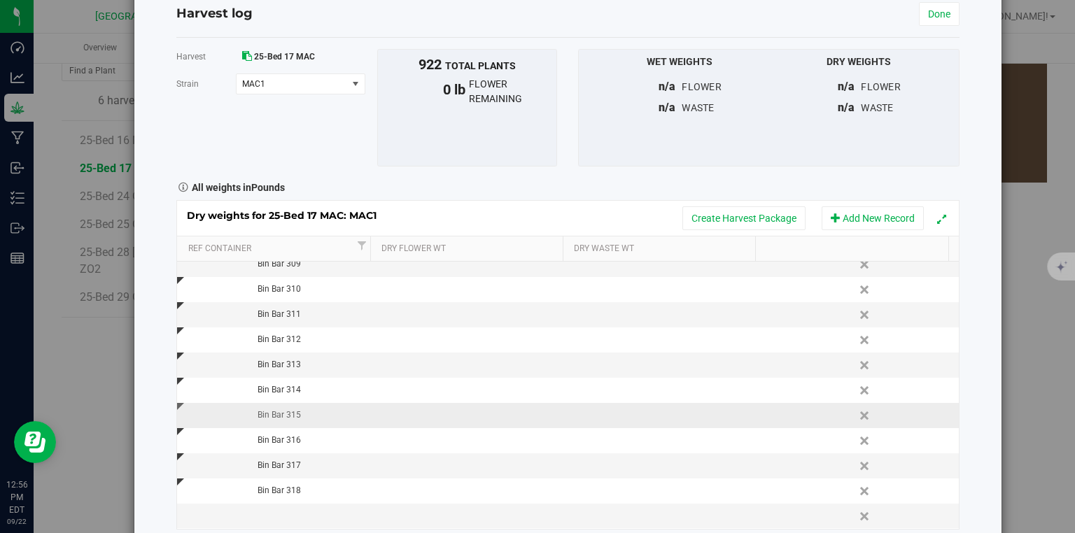
scroll to position [70, 0]
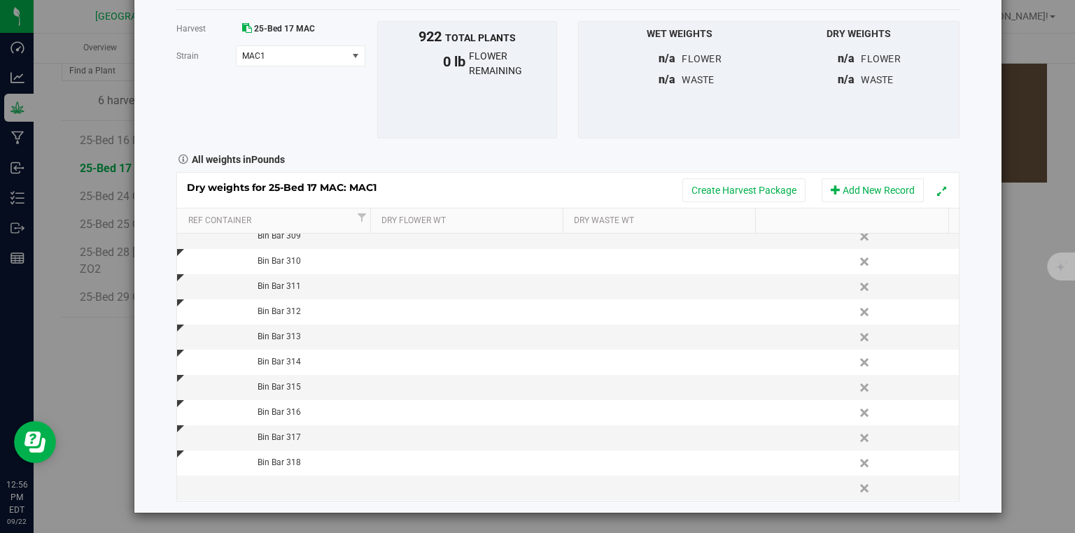
click at [277, 503] on div "Harvest 25-Bed 17 MAC [GEOGRAPHIC_DATA] MAC1 Select strain MAC1 To bulk upload …" at bounding box center [567, 261] width 783 height 503
click at [294, 489] on td at bounding box center [274, 488] width 195 height 25
type input "Bin Bar 319"
click at [969, 458] on div "Harvest log Done Harvest 25-Bed 17 MAC [GEOGRAPHIC_DATA] MAC1 Select strain MAC…" at bounding box center [567, 232] width 867 height 561
click at [862, 196] on button "Add New Record" at bounding box center [873, 190] width 102 height 24
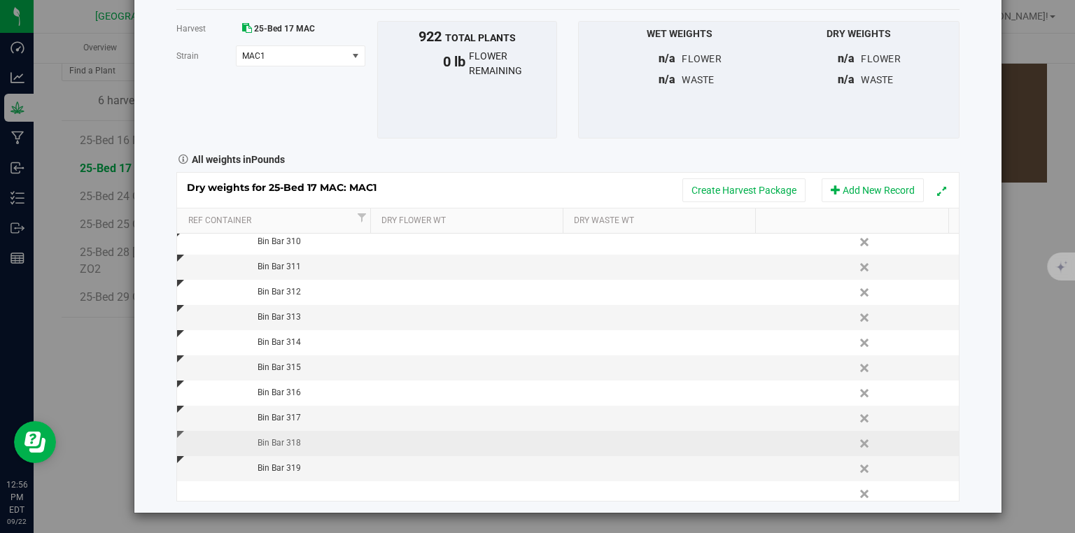
scroll to position [413, 0]
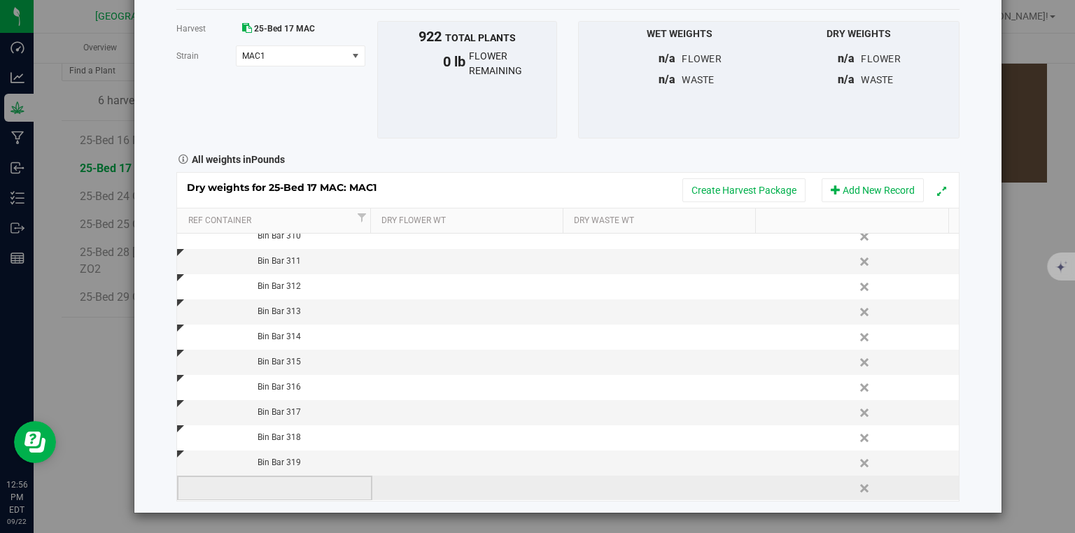
click at [267, 487] on td at bounding box center [274, 488] width 195 height 25
type input "Bin Bar 320"
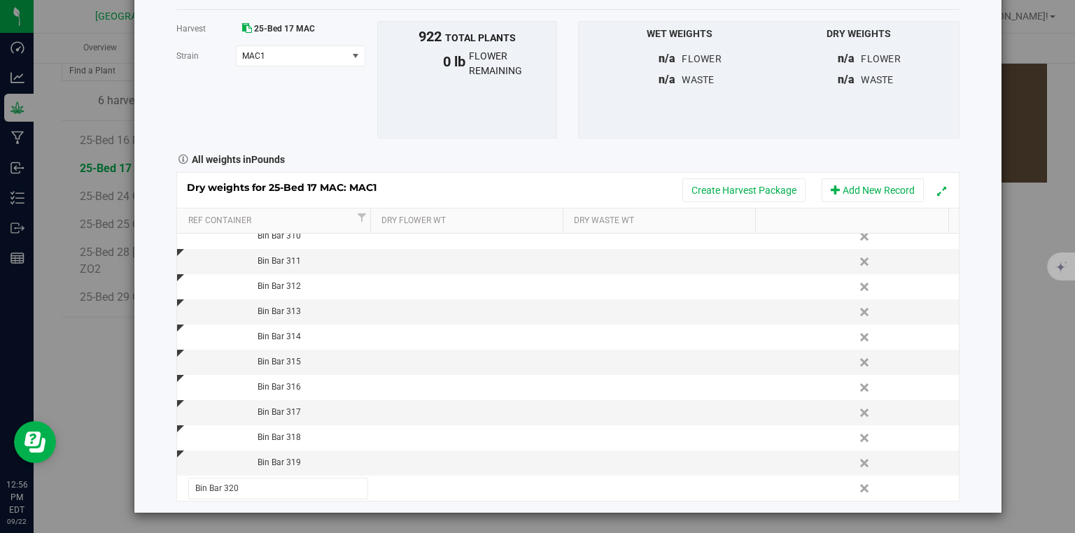
click at [957, 354] on div "Harvest log Done Harvest 25-Bed 17 MAC [GEOGRAPHIC_DATA] MAC1 Select strain MAC…" at bounding box center [567, 232] width 867 height 561
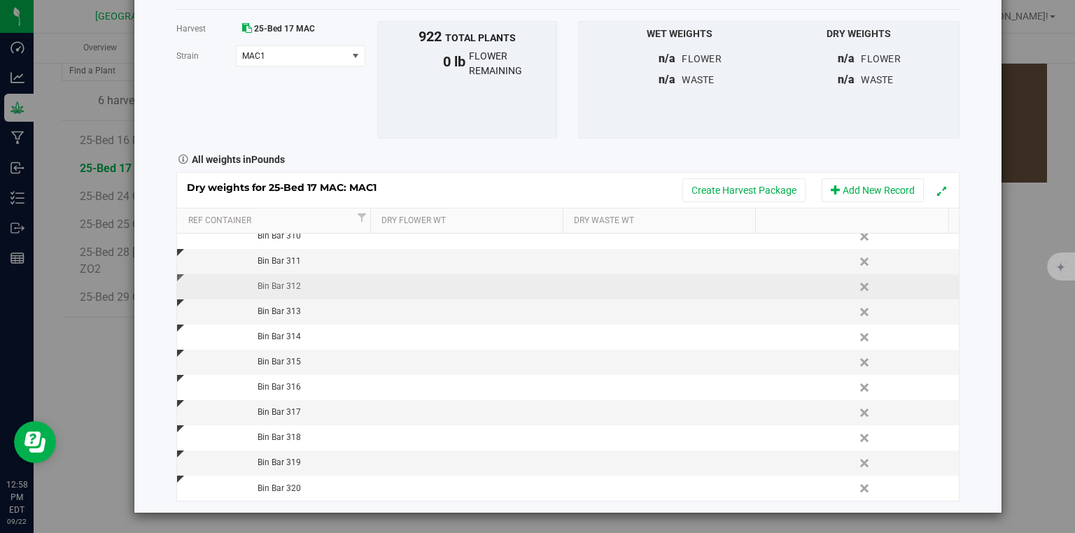
click at [412, 291] on td at bounding box center [469, 286] width 195 height 25
click at [431, 293] on span at bounding box center [474, 286] width 181 height 21
type input "4.520"
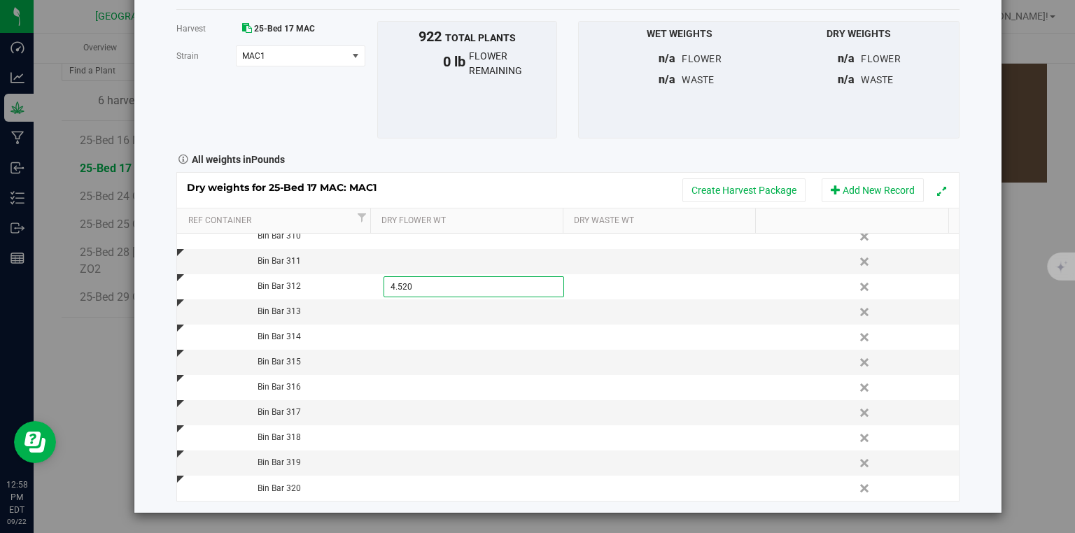
type input "4.5200 lb"
click at [967, 276] on div "Harvest log Done Harvest 25-Bed 17 MAC [GEOGRAPHIC_DATA] MAC1 Select strain MAC…" at bounding box center [567, 232] width 867 height 561
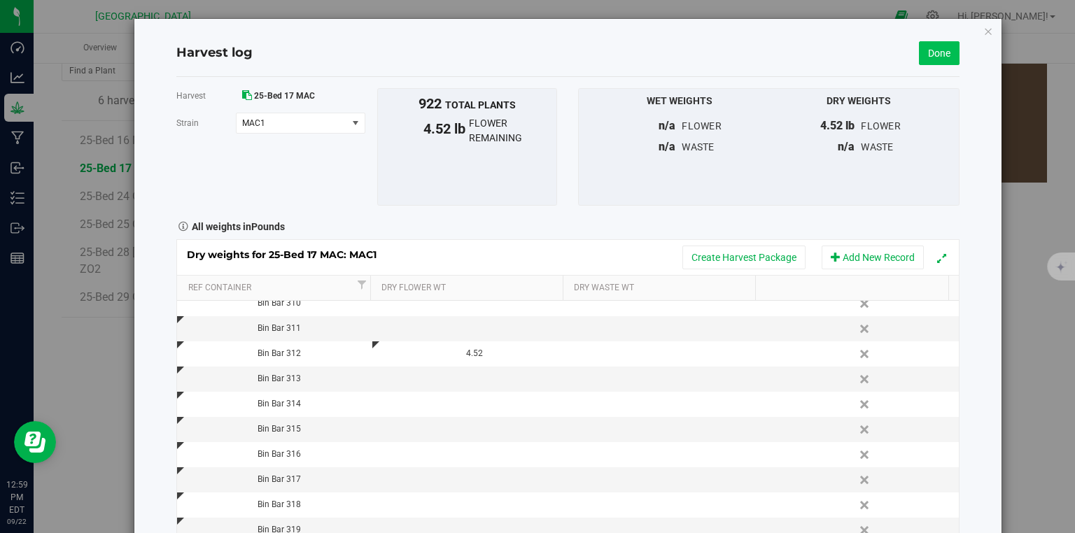
scroll to position [0, 0]
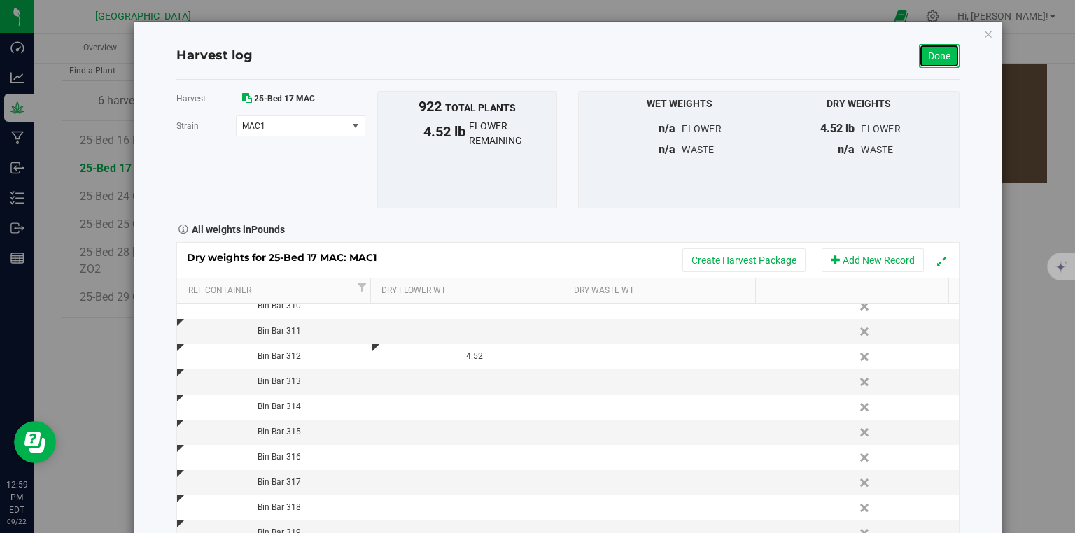
click at [934, 50] on link "Done" at bounding box center [939, 56] width 41 height 24
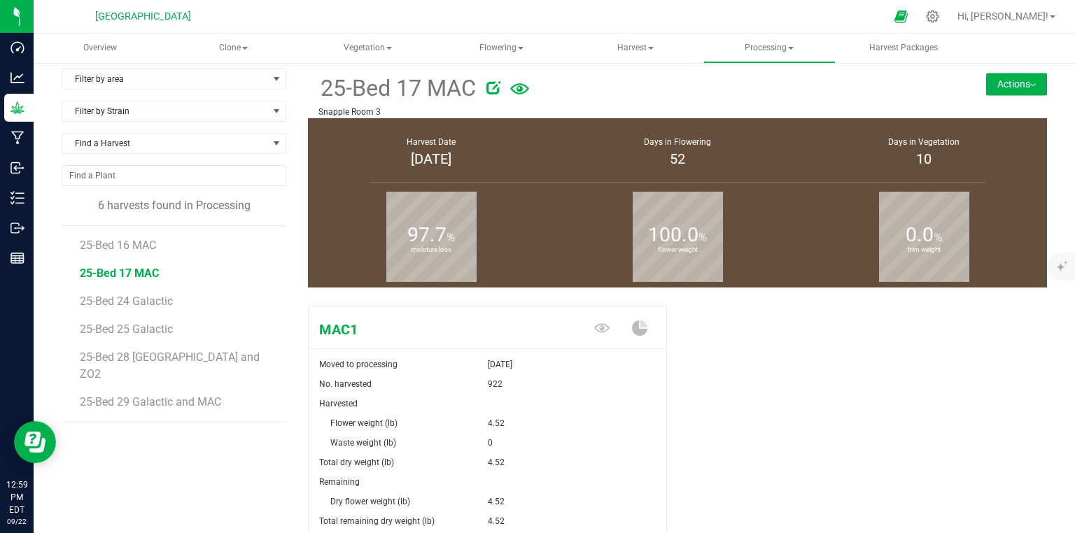
scroll to position [112, 0]
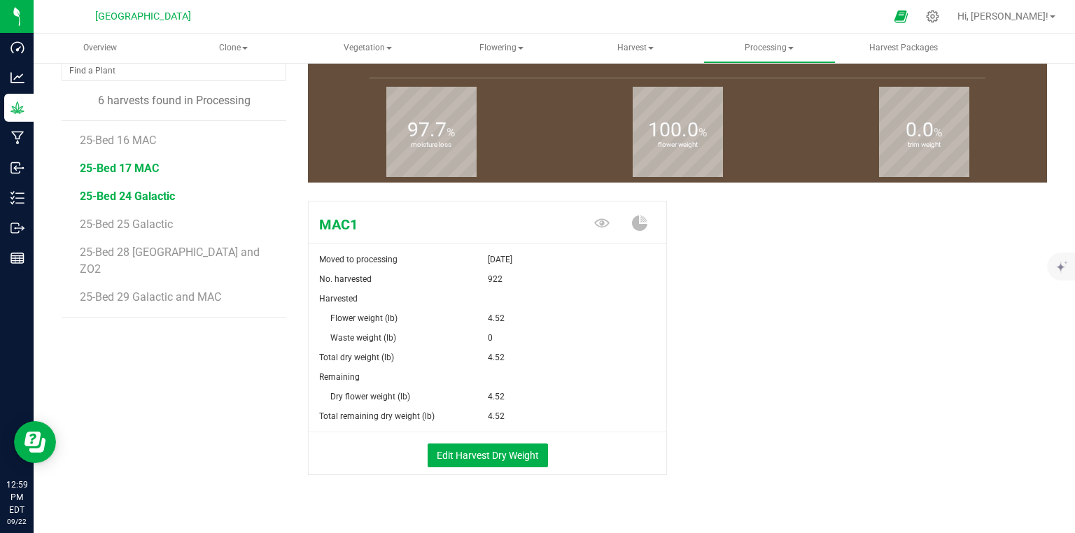
click at [160, 198] on span "25-Bed 24 Galactic" at bounding box center [127, 196] width 95 height 13
click at [507, 451] on button "Edit Harvest Dry Weight" at bounding box center [488, 456] width 120 height 24
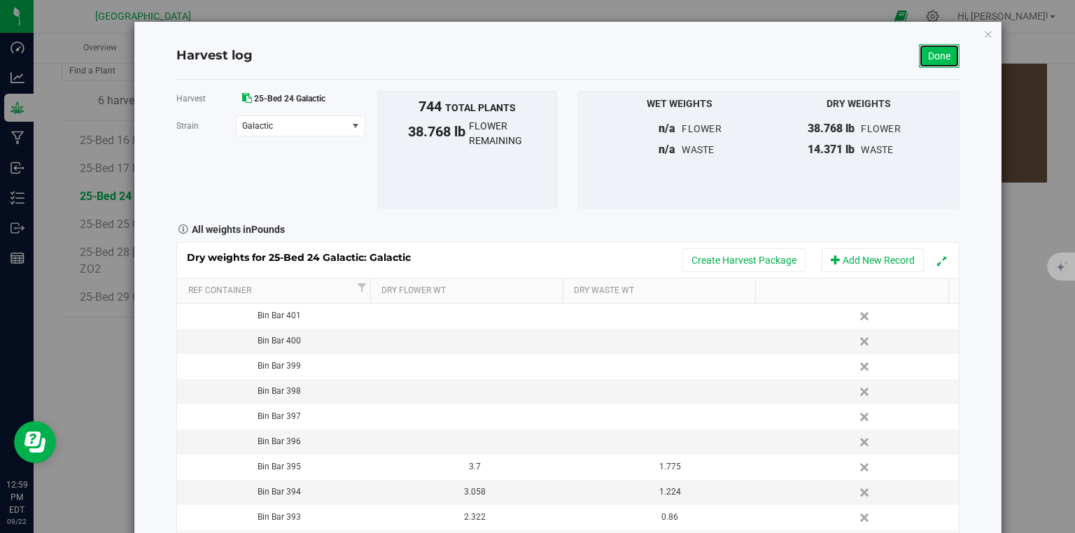
click at [939, 56] on link "Done" at bounding box center [939, 56] width 41 height 24
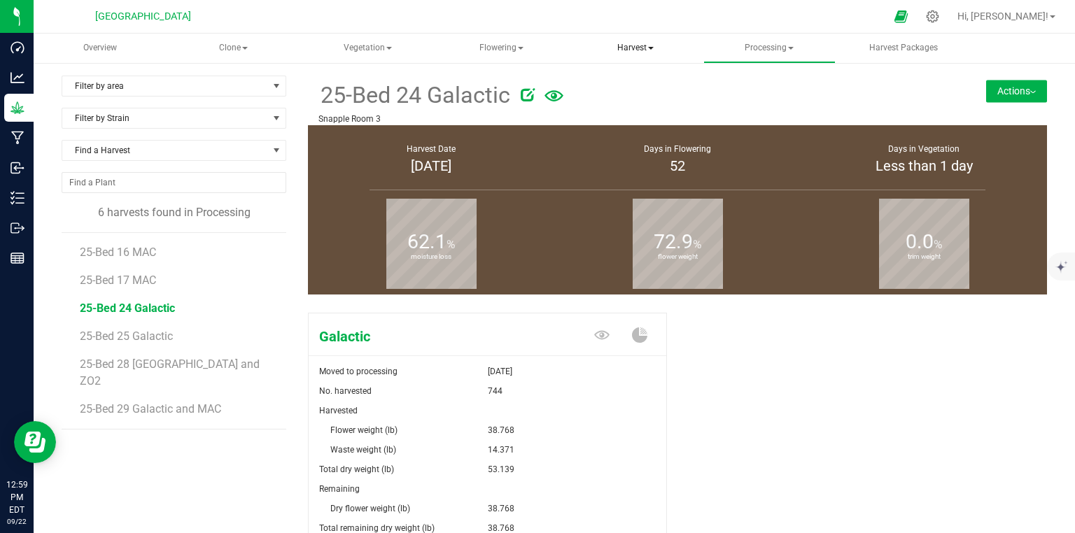
click at [624, 48] on span "Harvest" at bounding box center [635, 48] width 131 height 28
click at [617, 78] on span "Harvests" at bounding box center [627, 84] width 78 height 12
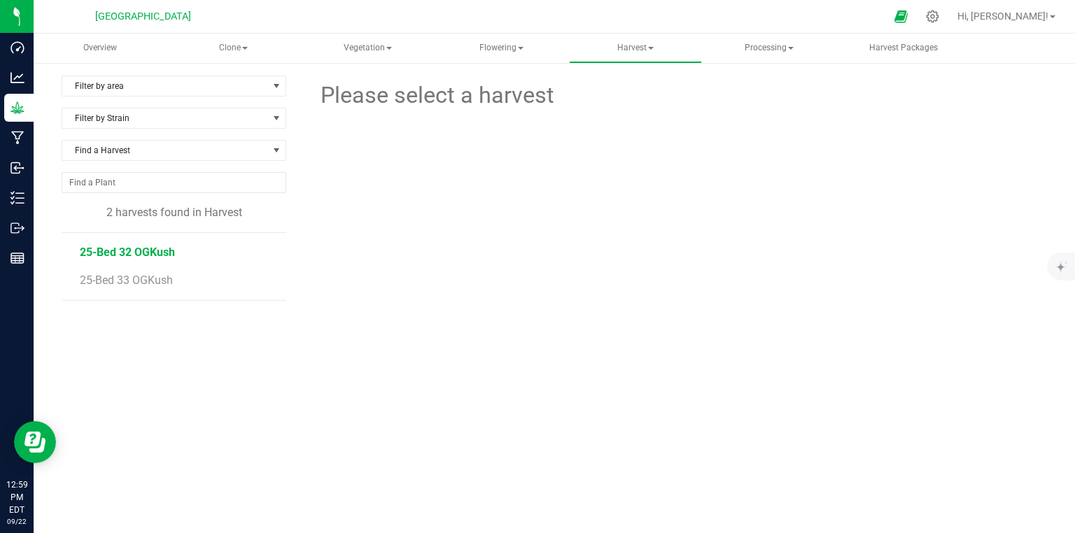
click at [153, 248] on span "25-Bed 32 OGKush" at bounding box center [127, 252] width 95 height 13
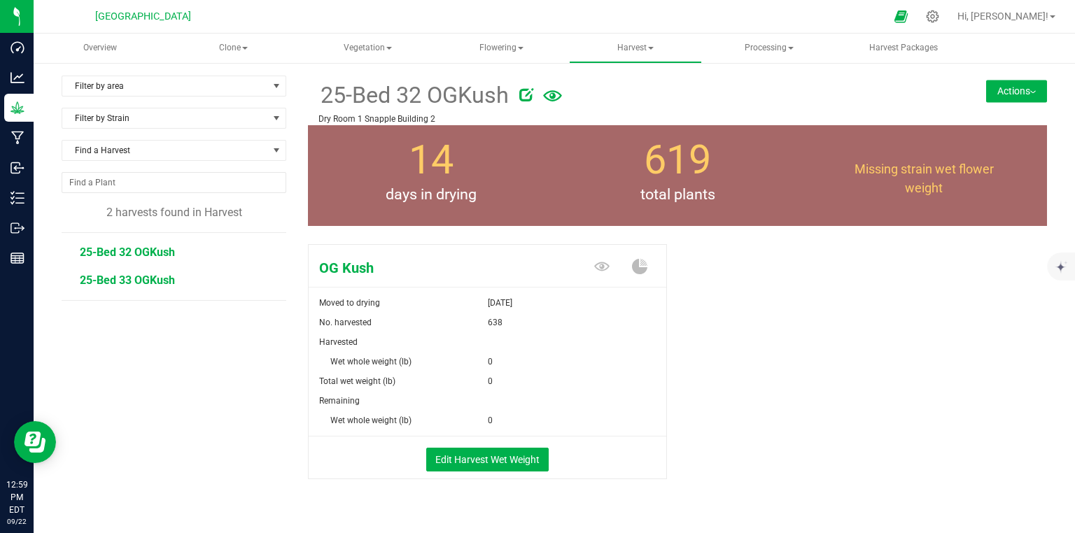
click at [154, 274] on span "25-Bed 33 OGKush" at bounding box center [127, 280] width 95 height 13
click at [487, 39] on span "Flowering" at bounding box center [501, 48] width 131 height 28
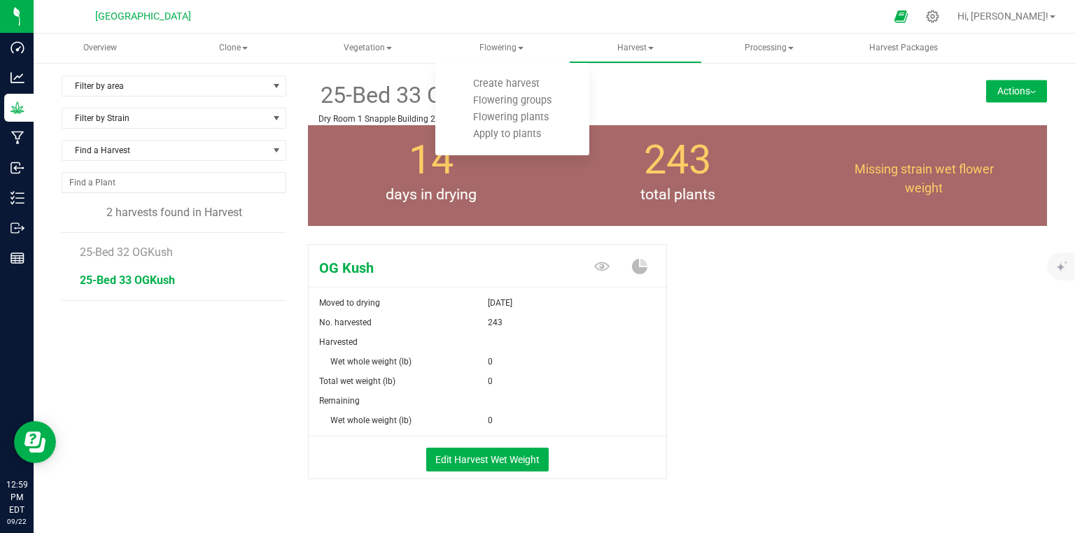
click at [424, 64] on div "Filter by area Filter by area All Dry Room 1 Snapple Building 1 Dry Room 1 Snap…" at bounding box center [554, 311] width 1041 height 498
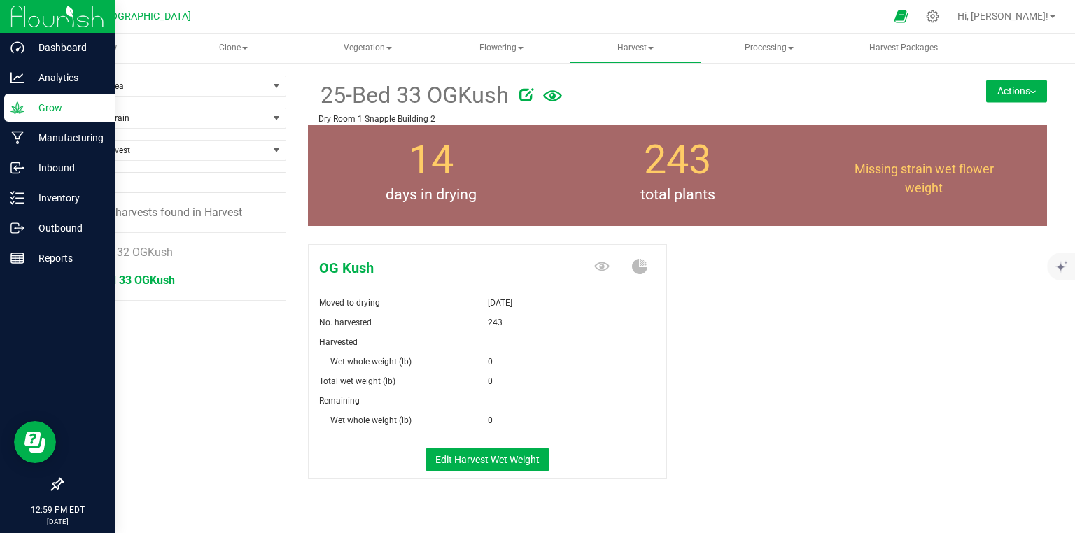
click at [20, 17] on img at bounding box center [57, 16] width 94 height 33
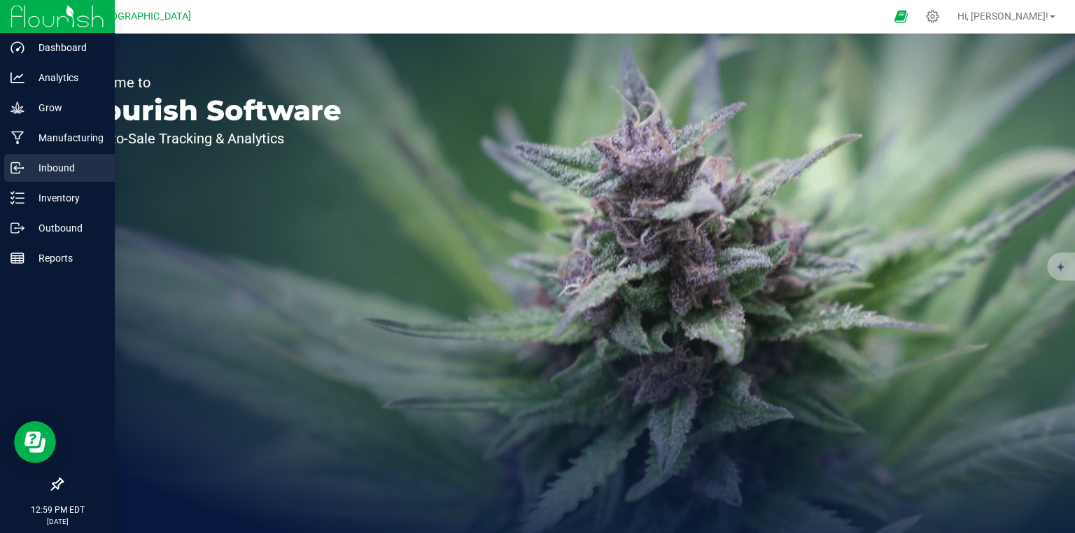
click at [39, 169] on p "Inbound" at bounding box center [66, 168] width 84 height 17
